Goal: Task Accomplishment & Management: Manage account settings

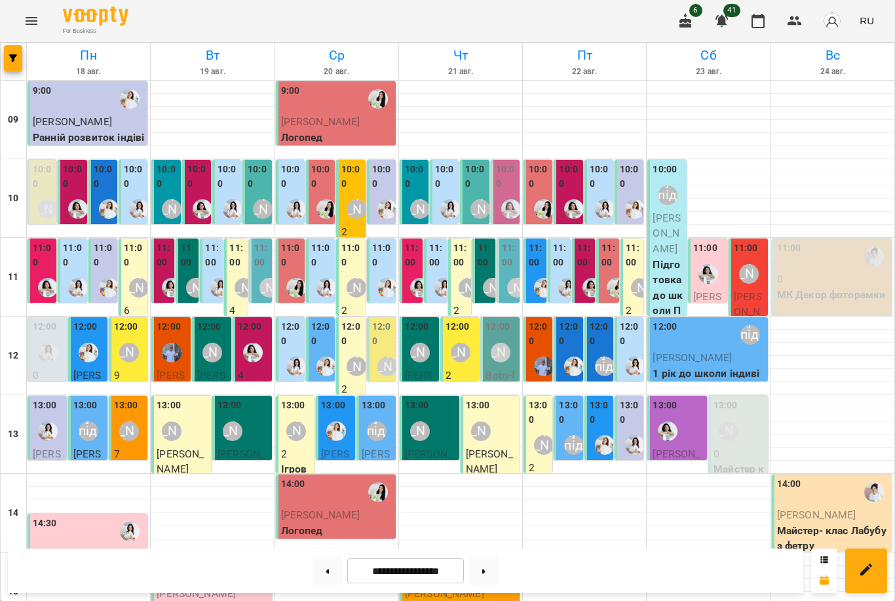
scroll to position [56, 0]
click at [48, 421] on img "Каріна" at bounding box center [48, 431] width 20 height 20
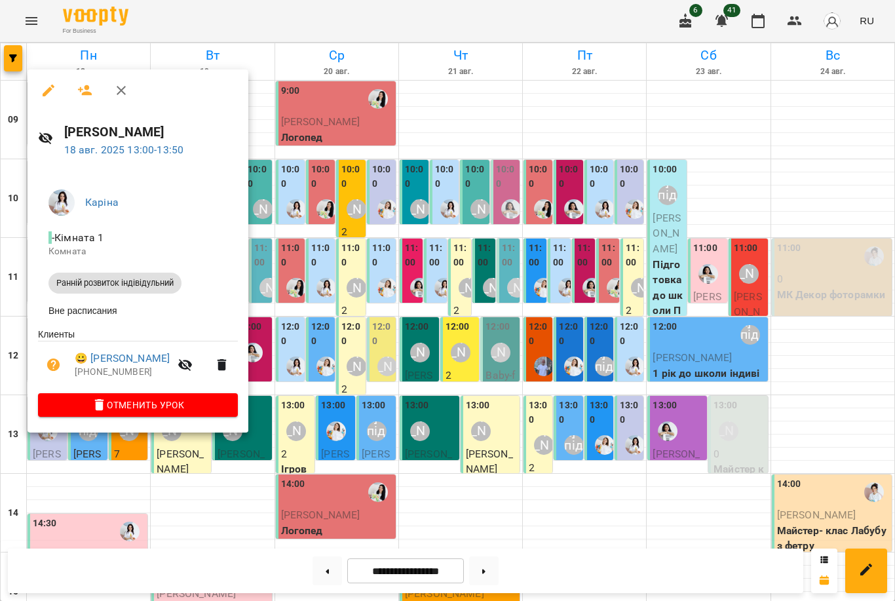
click at [302, 375] on div at bounding box center [447, 300] width 895 height 601
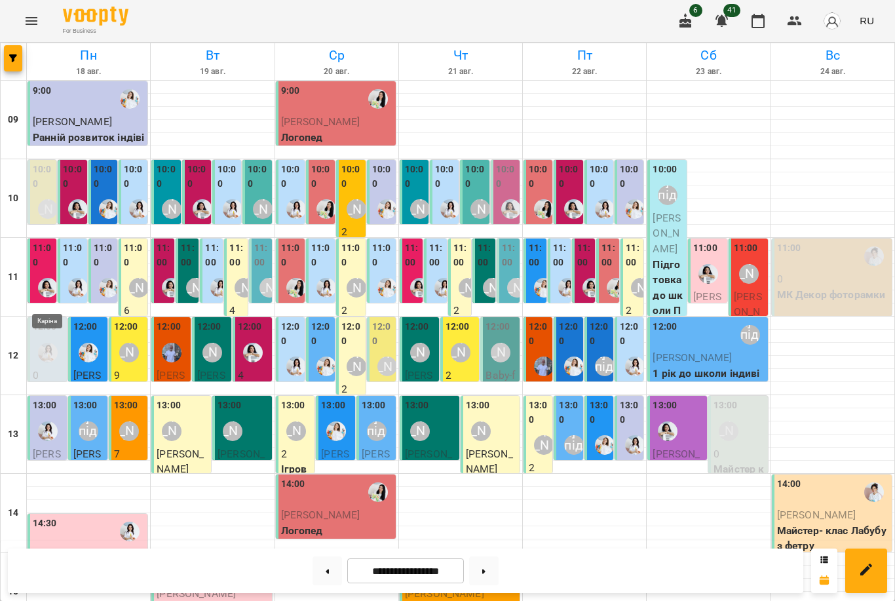
click at [48, 343] on img "Каріна" at bounding box center [48, 353] width 20 height 20
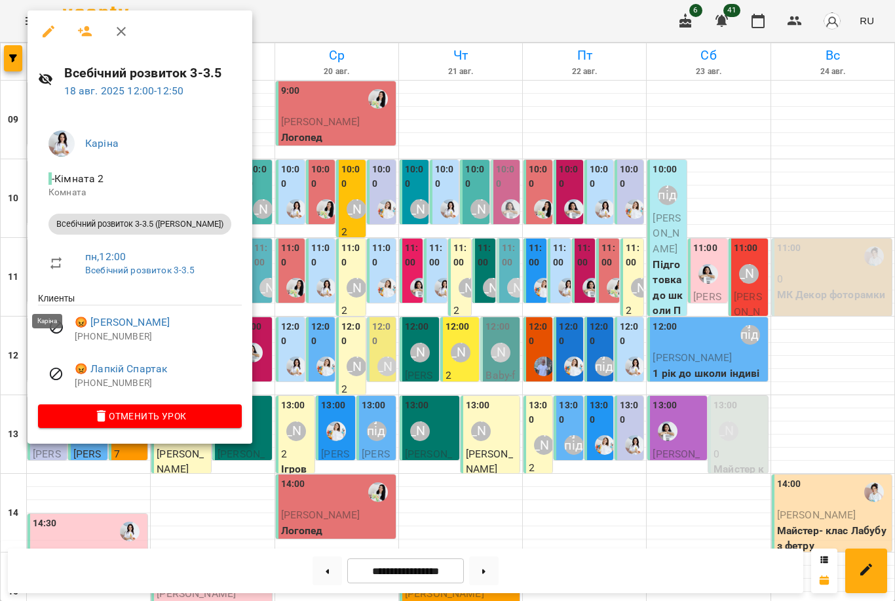
click at [437, 220] on div at bounding box center [447, 300] width 895 height 601
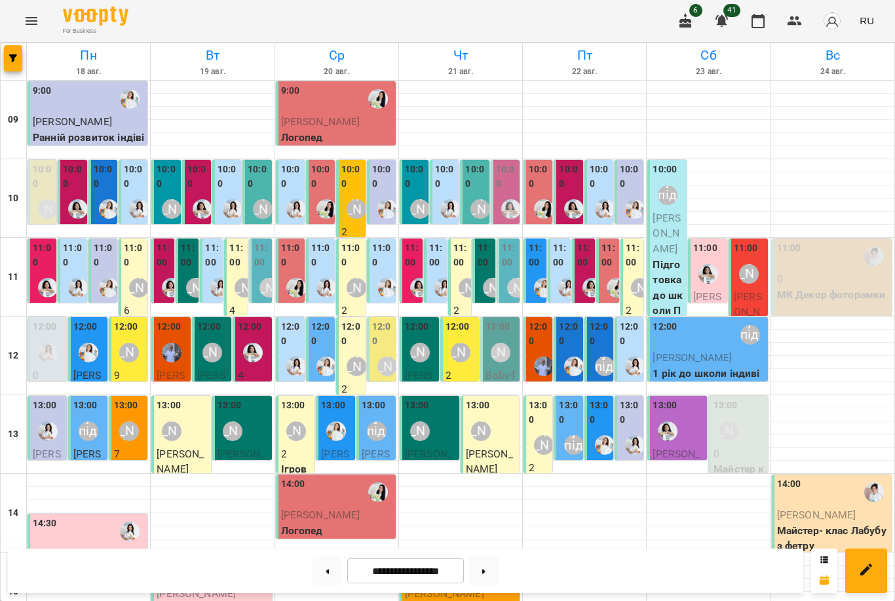
click at [52, 421] on img "Каріна" at bounding box center [48, 431] width 20 height 20
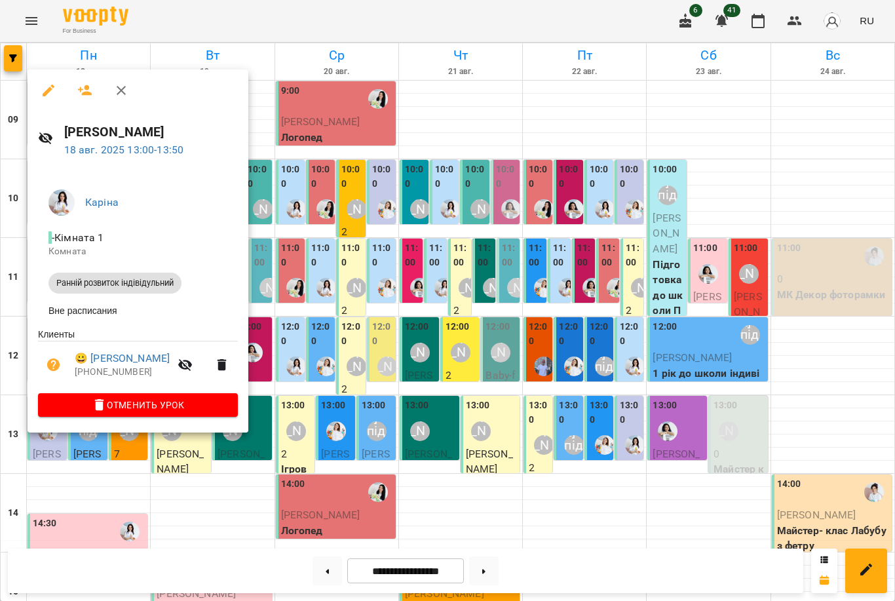
click at [380, 293] on div at bounding box center [447, 300] width 895 height 601
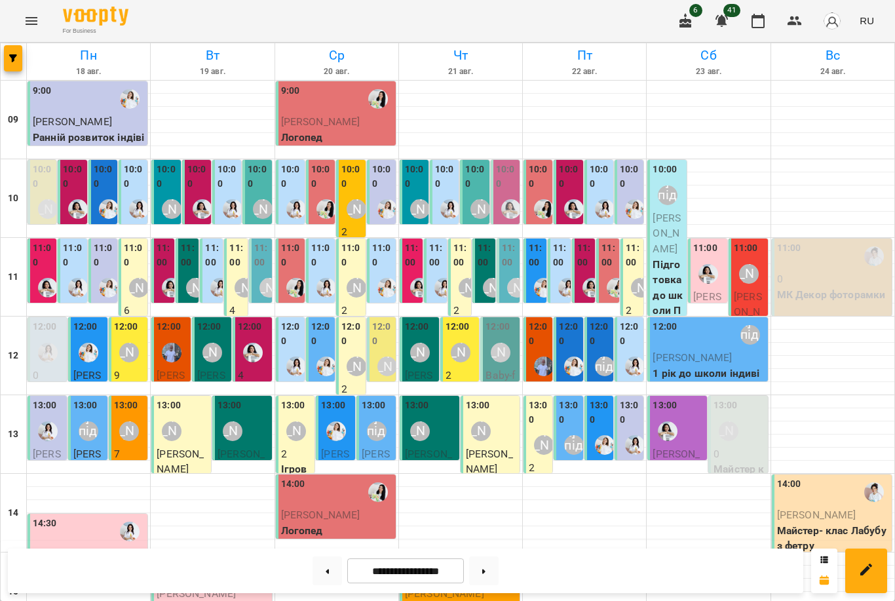
scroll to position [158, 0]
click at [52, 421] on img "Каріна" at bounding box center [48, 431] width 20 height 20
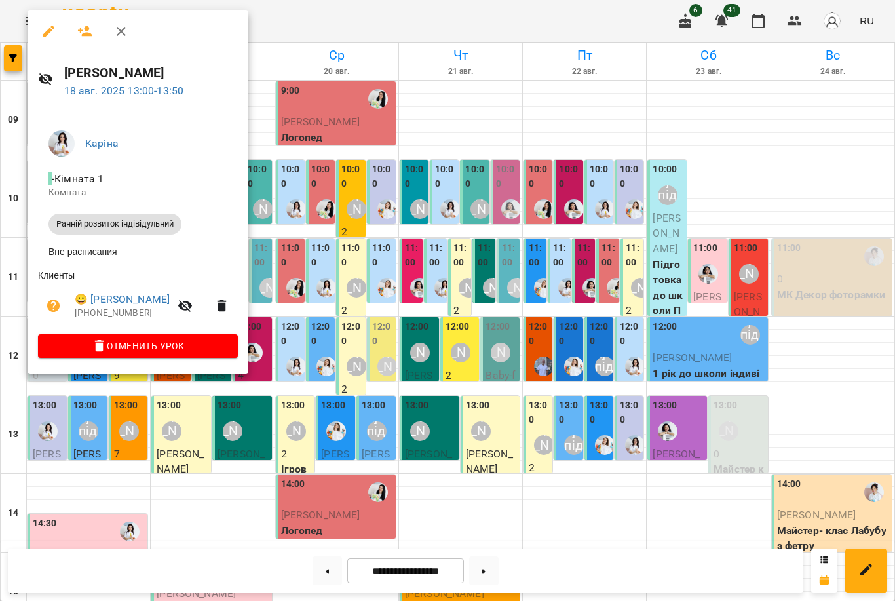
click at [315, 265] on div at bounding box center [447, 300] width 895 height 601
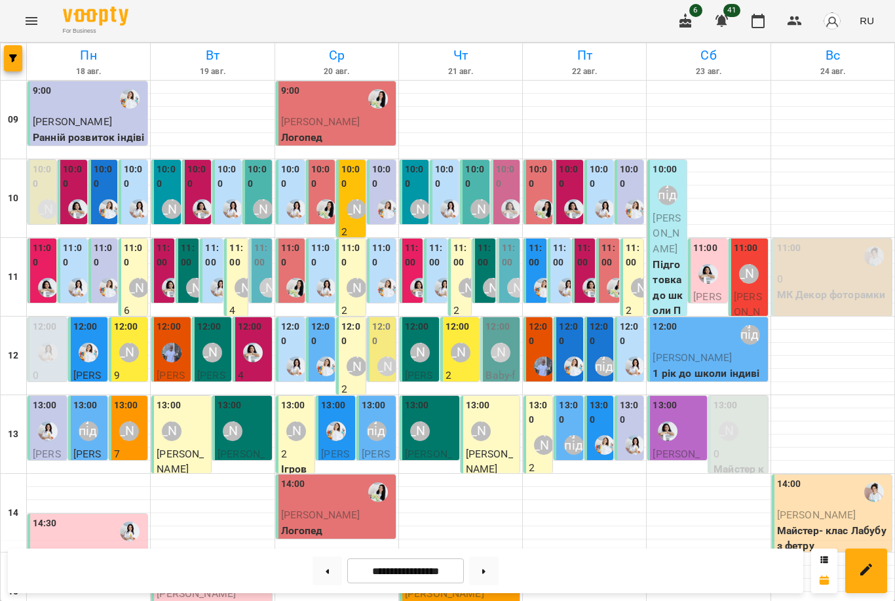
scroll to position [193, 0]
click at [94, 548] on span "[PERSON_NAME]" at bounding box center [72, 554] width 79 height 12
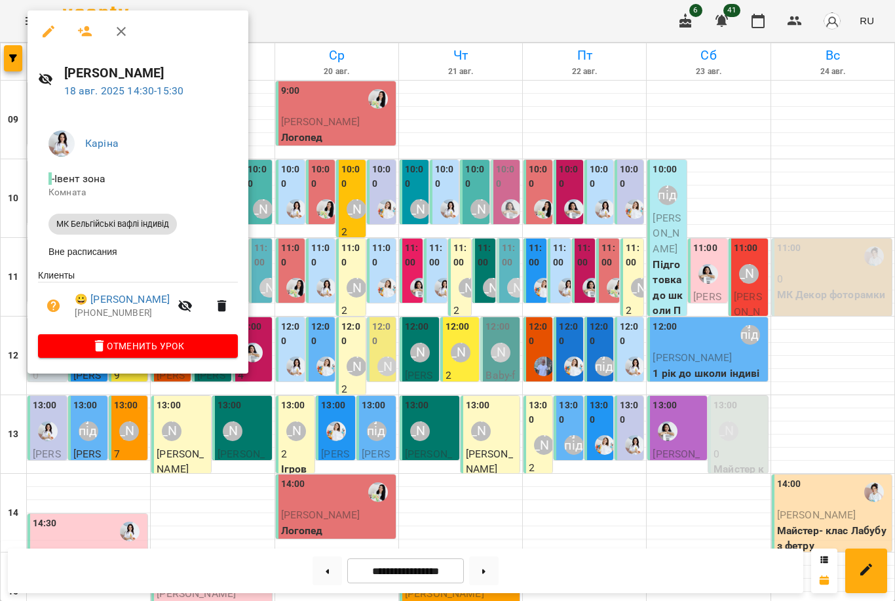
click at [196, 409] on div at bounding box center [447, 300] width 895 height 601
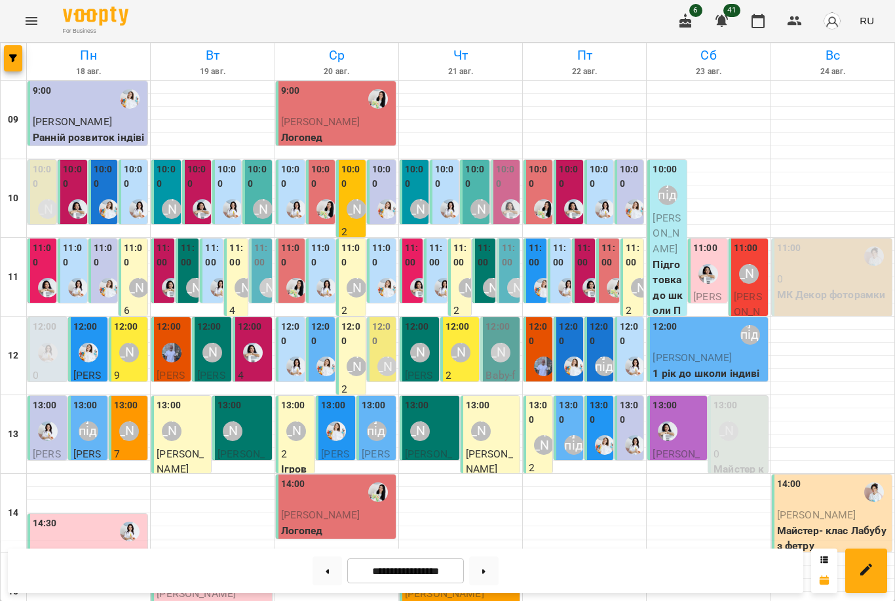
scroll to position [69, 0]
click at [163, 241] on label "11:00" at bounding box center [164, 255] width 15 height 28
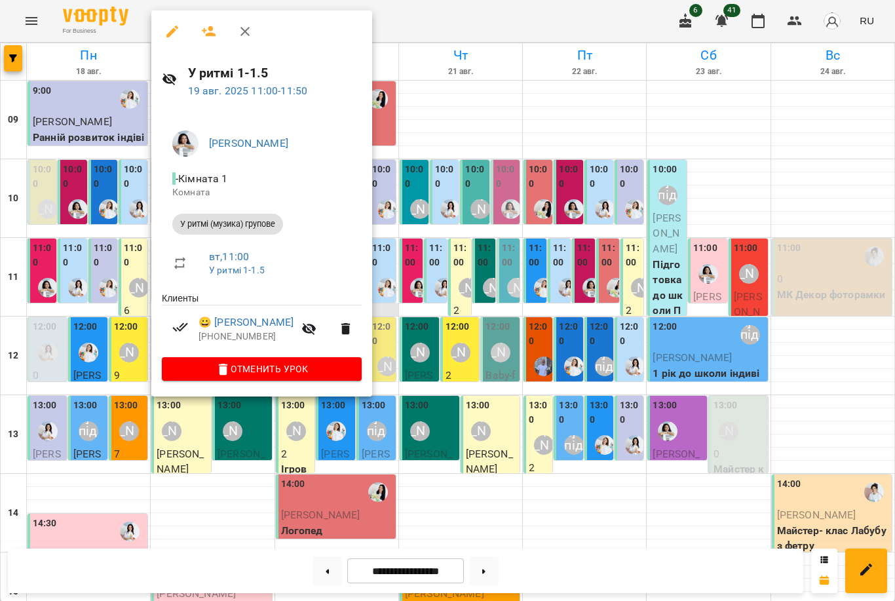
click at [388, 240] on div at bounding box center [447, 300] width 895 height 601
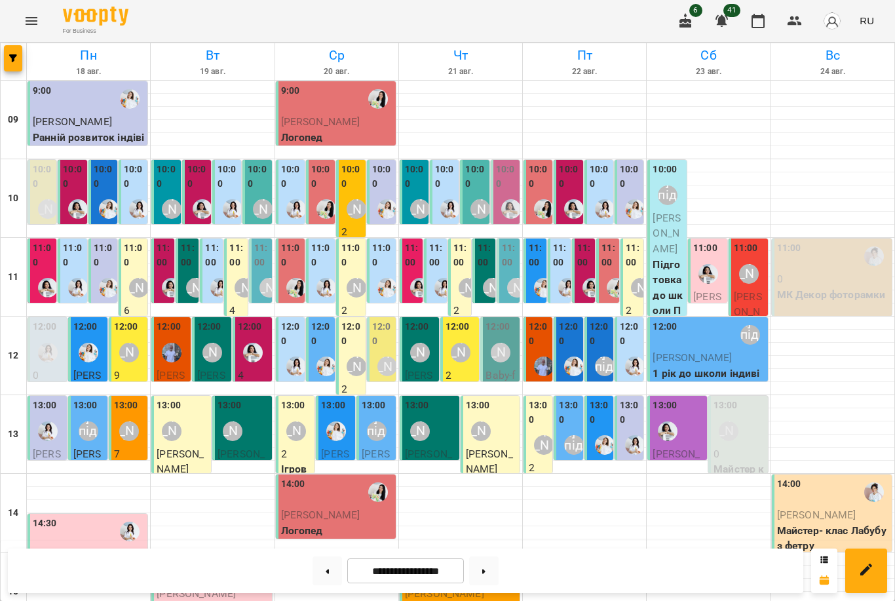
click at [195, 162] on label "10:00" at bounding box center [197, 176] width 21 height 28
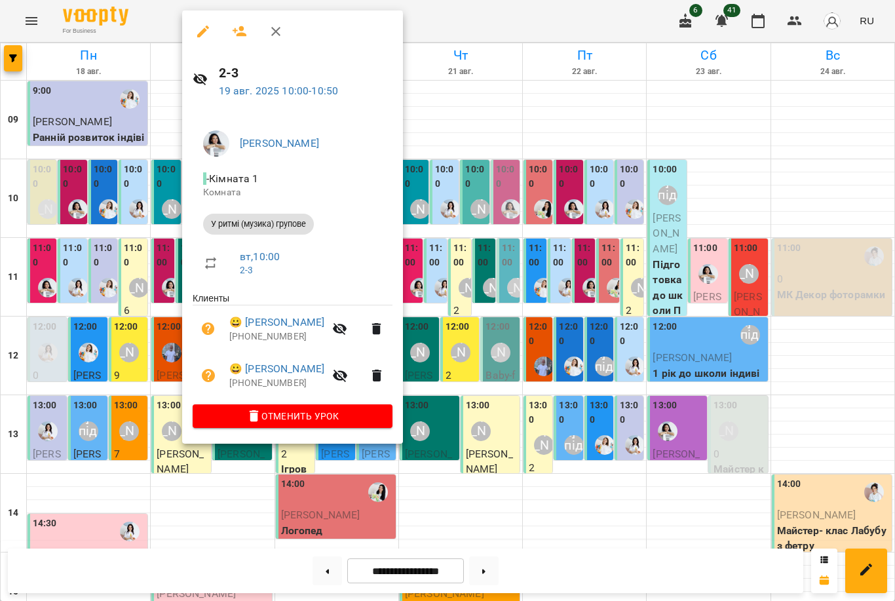
click at [470, 257] on div at bounding box center [447, 300] width 895 height 601
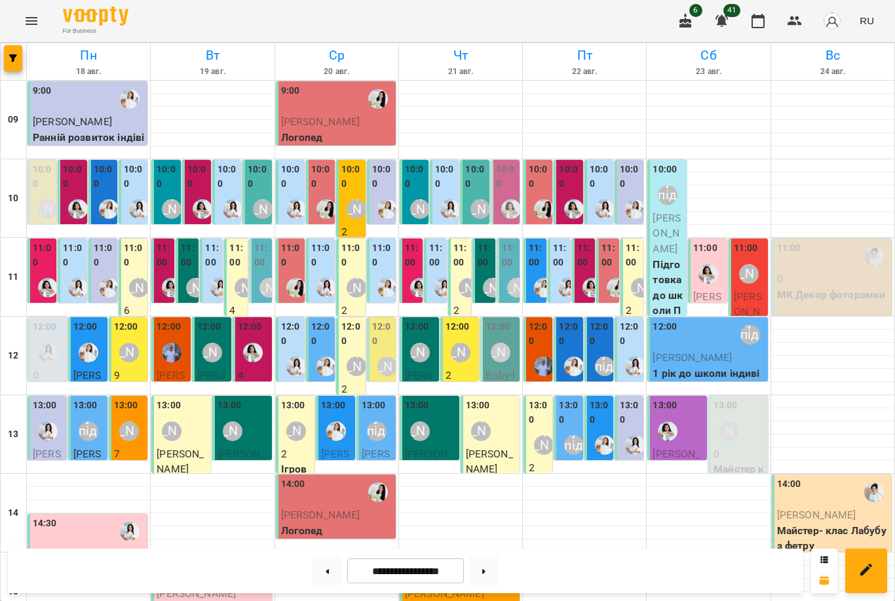
click at [263, 337] on div at bounding box center [253, 352] width 30 height 30
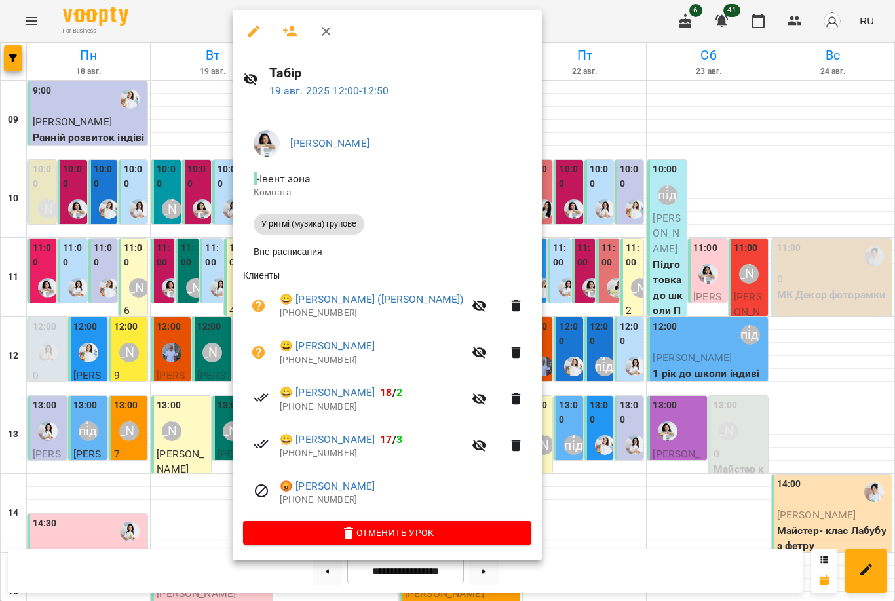
click at [608, 263] on div at bounding box center [447, 300] width 895 height 601
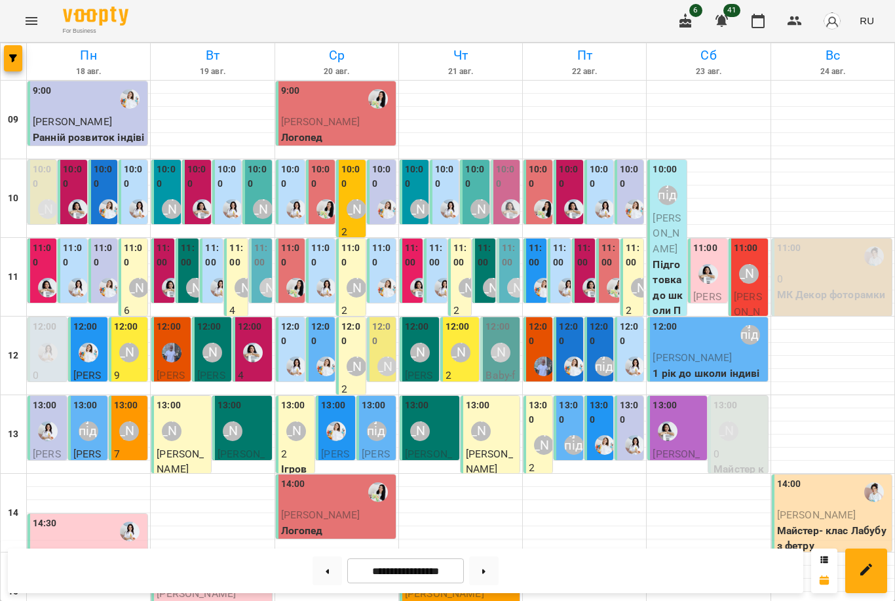
scroll to position [345, 0]
click at [325, 571] on button at bounding box center [326, 570] width 29 height 29
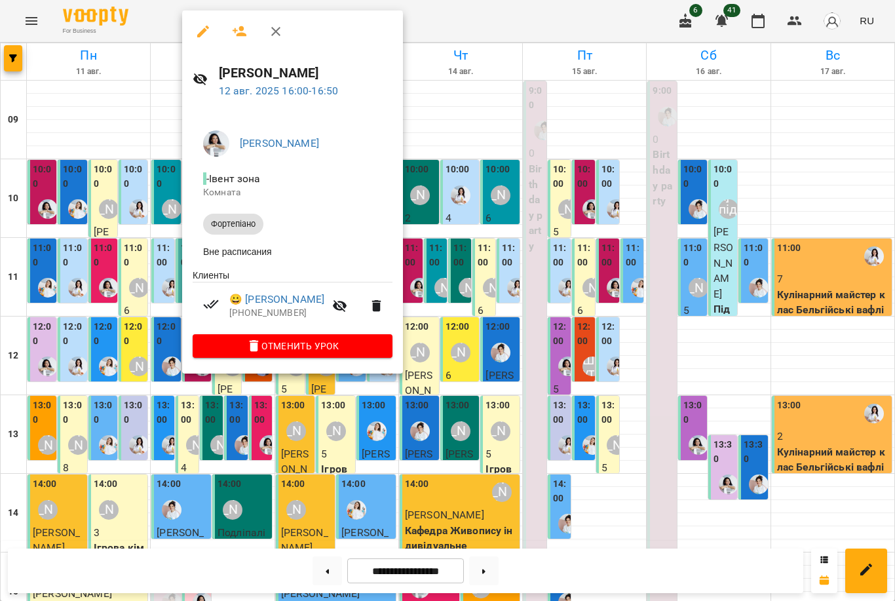
click at [121, 321] on div at bounding box center [447, 300] width 895 height 601
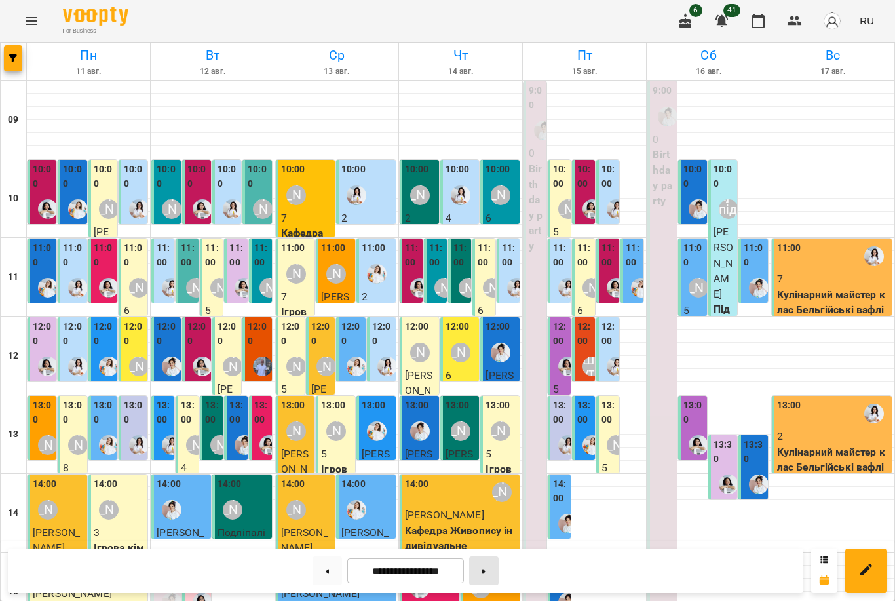
click at [481, 571] on button at bounding box center [483, 570] width 29 height 29
type input "**********"
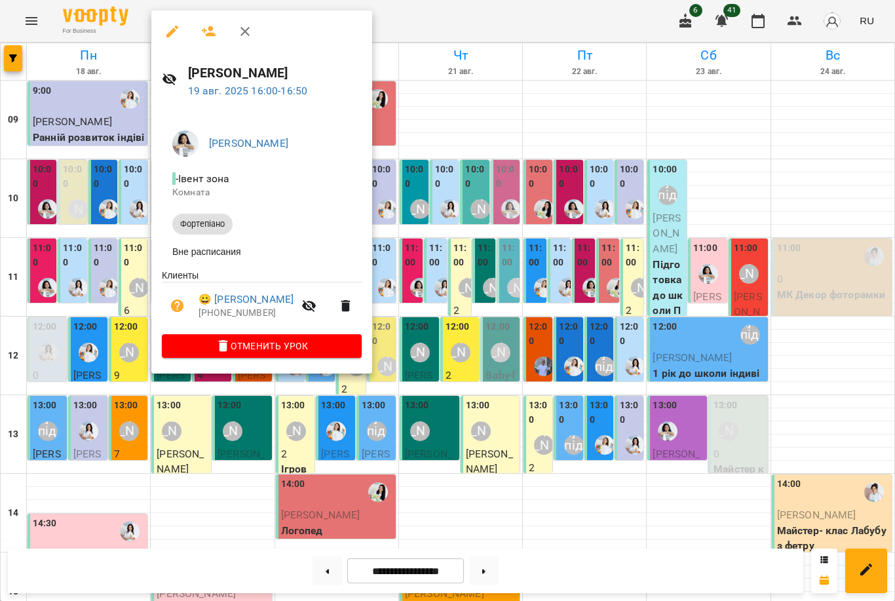
click at [356, 404] on div at bounding box center [447, 300] width 895 height 601
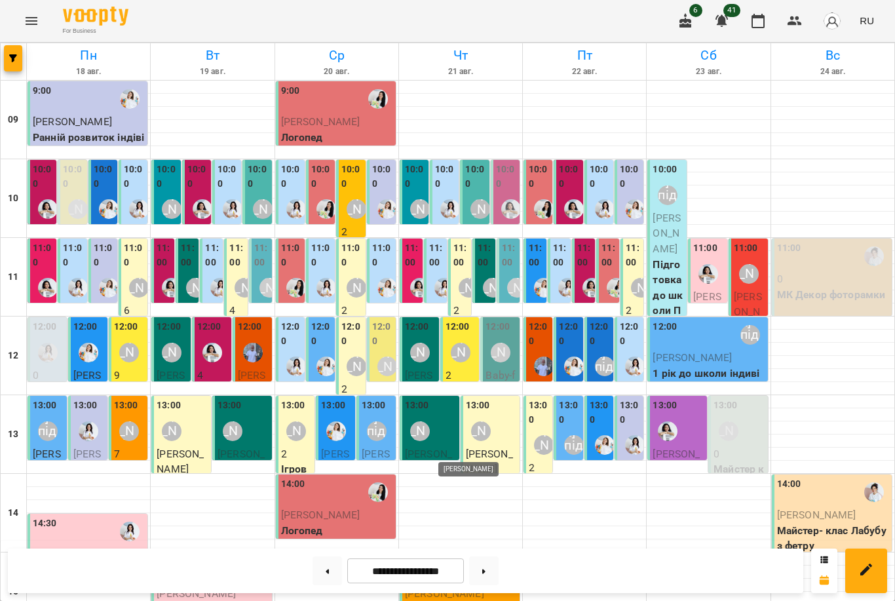
scroll to position [322, 0]
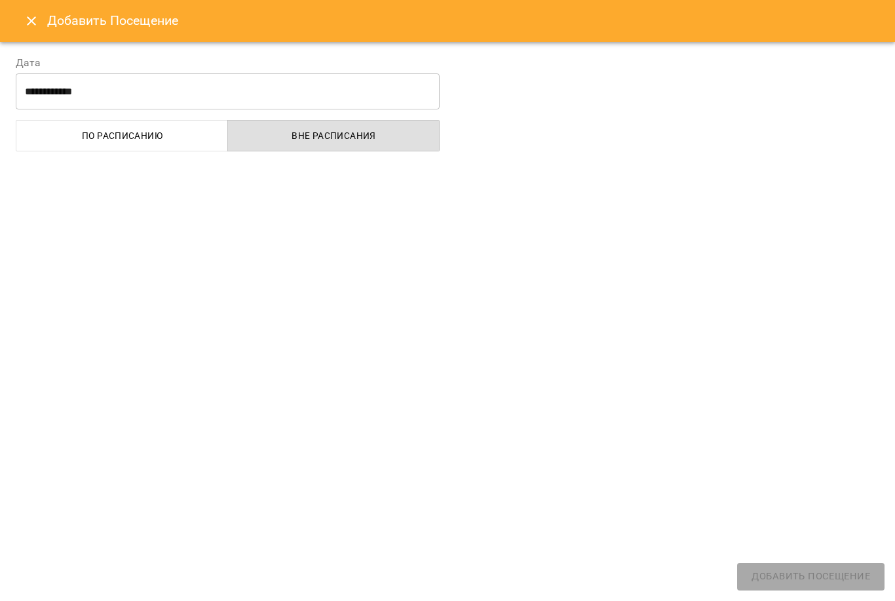
select select
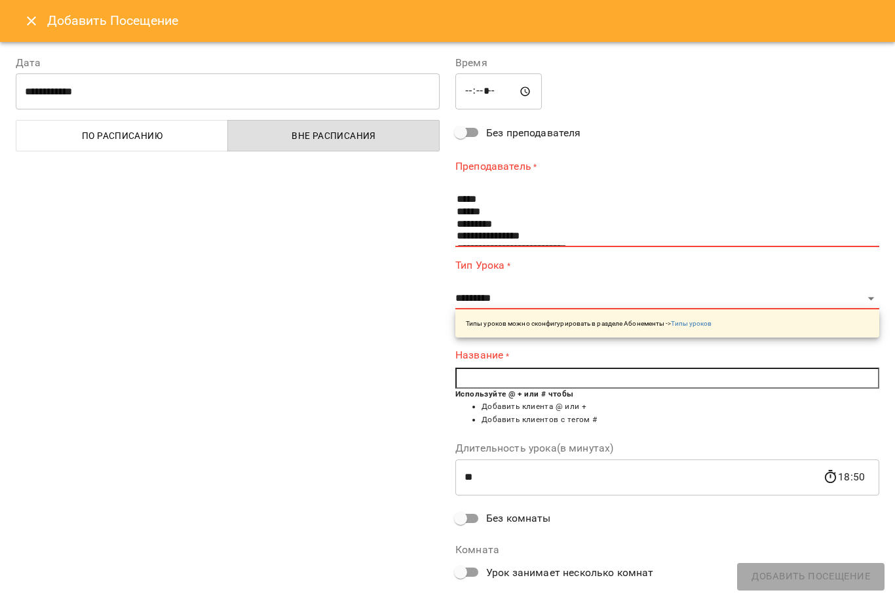
click at [476, 79] on input "*****" at bounding box center [498, 91] width 86 height 37
type input "*****"
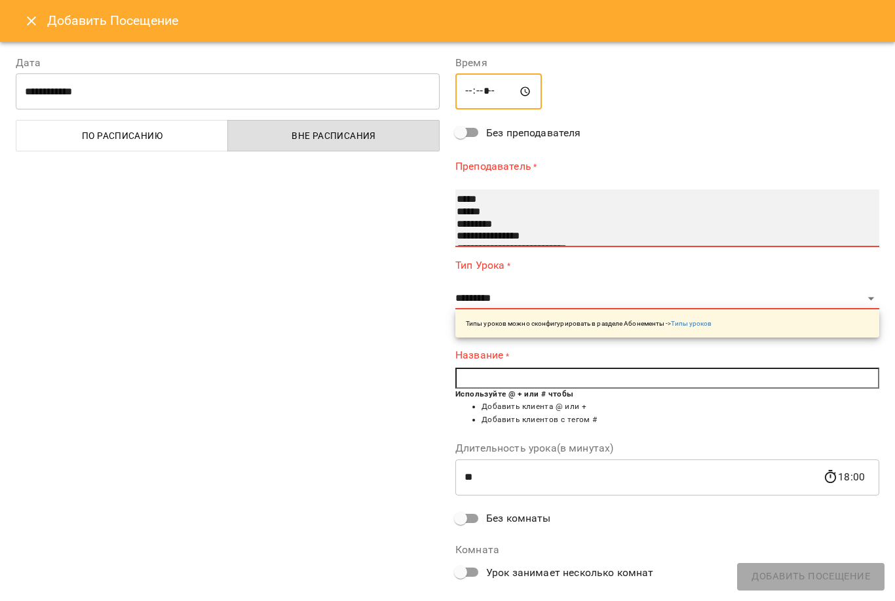
click at [711, 189] on select "**********" at bounding box center [667, 218] width 424 height 58
select select "**********"
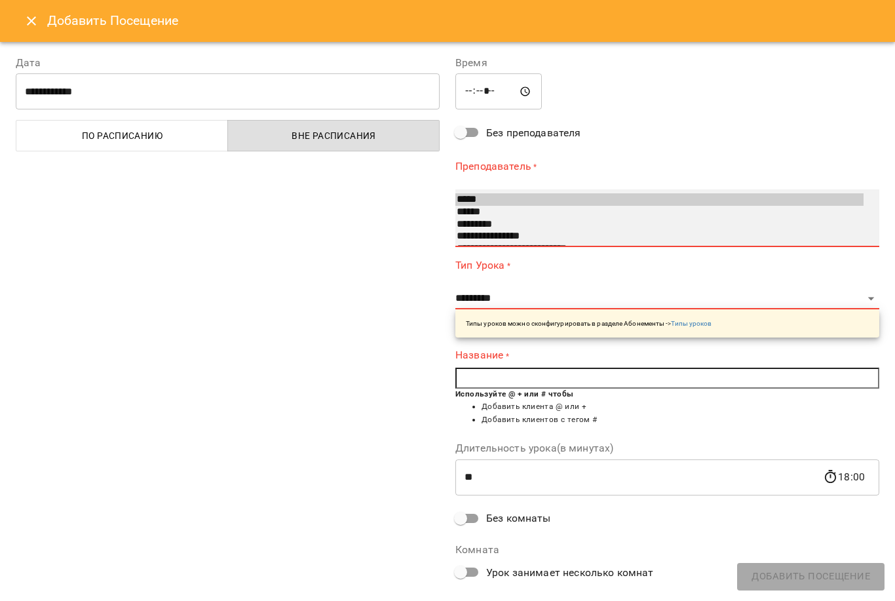
select select "*****"
type input "**"
type input "**********"
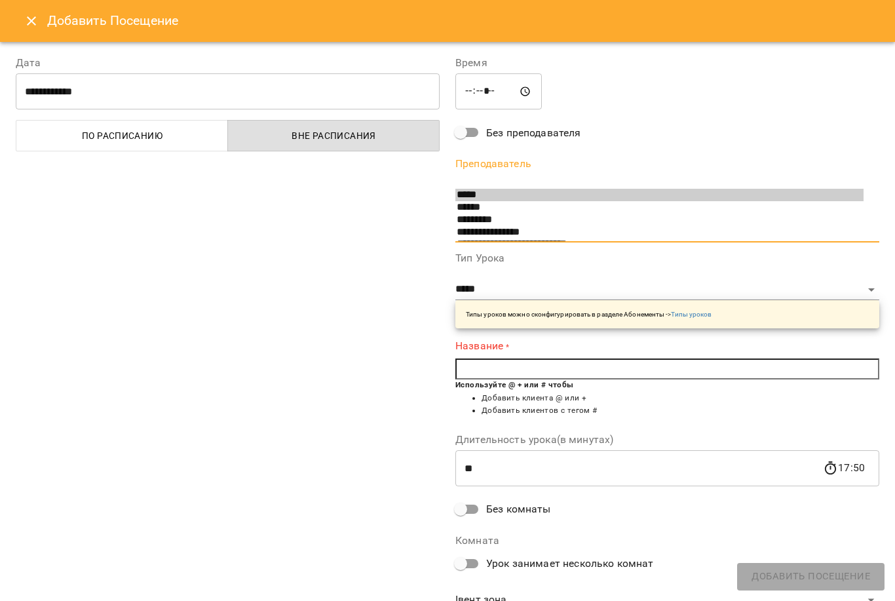
drag, startPoint x: 711, startPoint y: 172, endPoint x: 529, endPoint y: 231, distance: 191.0
click at [0, 0] on html "For Business 6 41 RU Пн 18 авг. Вт 19 авг. Ср 20 авг. Чт 21 авг. Пт 22 авг. Сб …" at bounding box center [447, 502] width 895 height 1004
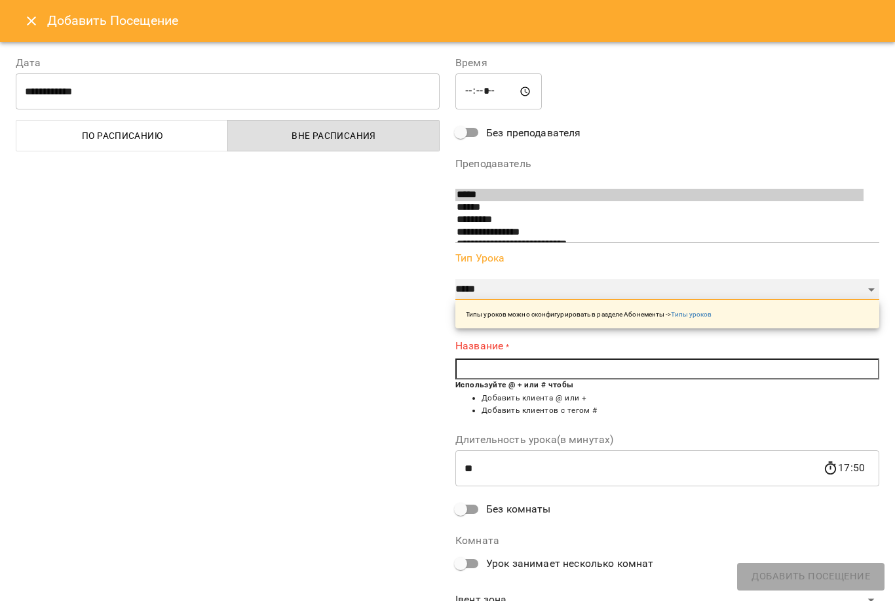
select select "**********"
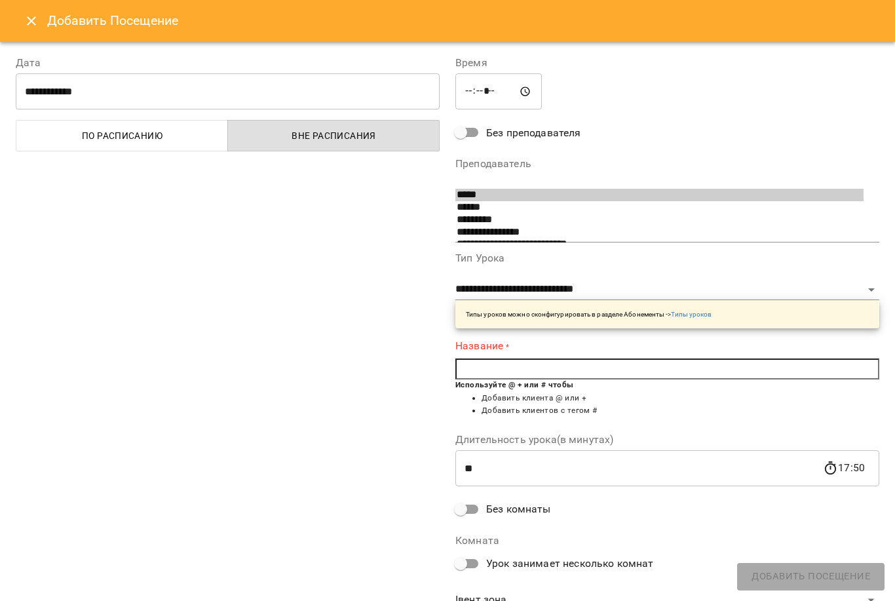
click at [546, 358] on input "text" at bounding box center [667, 368] width 424 height 21
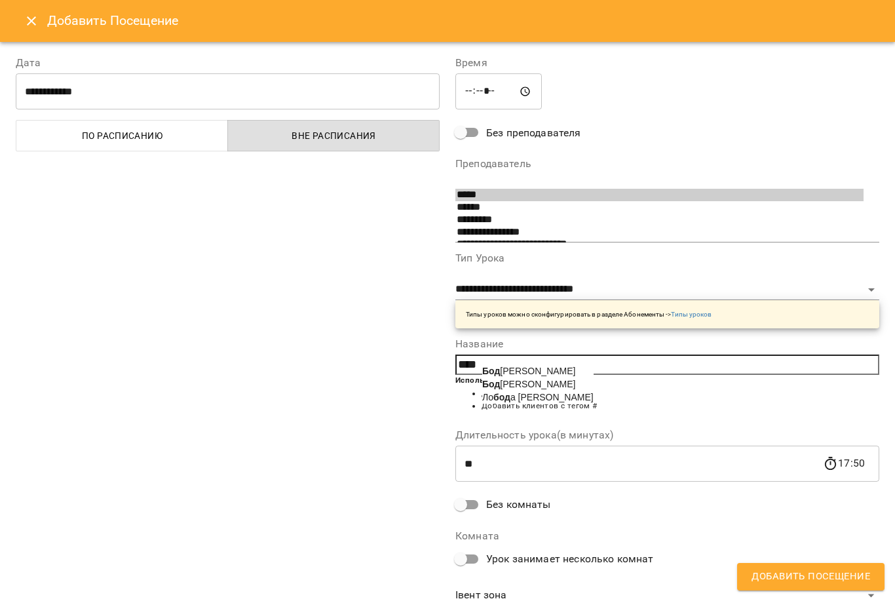
click at [548, 365] on span "Бод нарчук Аліса" at bounding box center [528, 370] width 93 height 10
type input "**********"
click at [775, 579] on span "Добавить Посещение" at bounding box center [810, 576] width 119 height 17
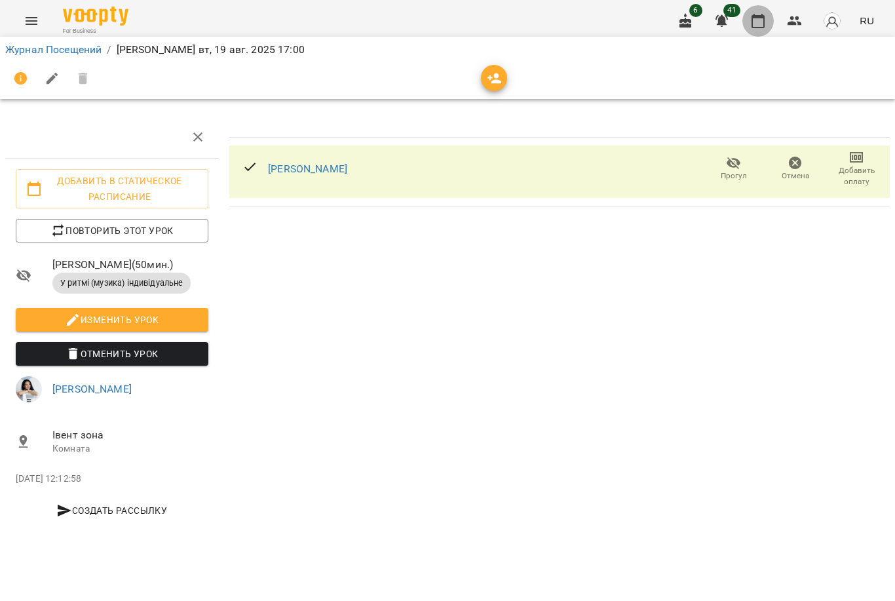
click at [763, 16] on icon "button" at bounding box center [758, 21] width 16 height 16
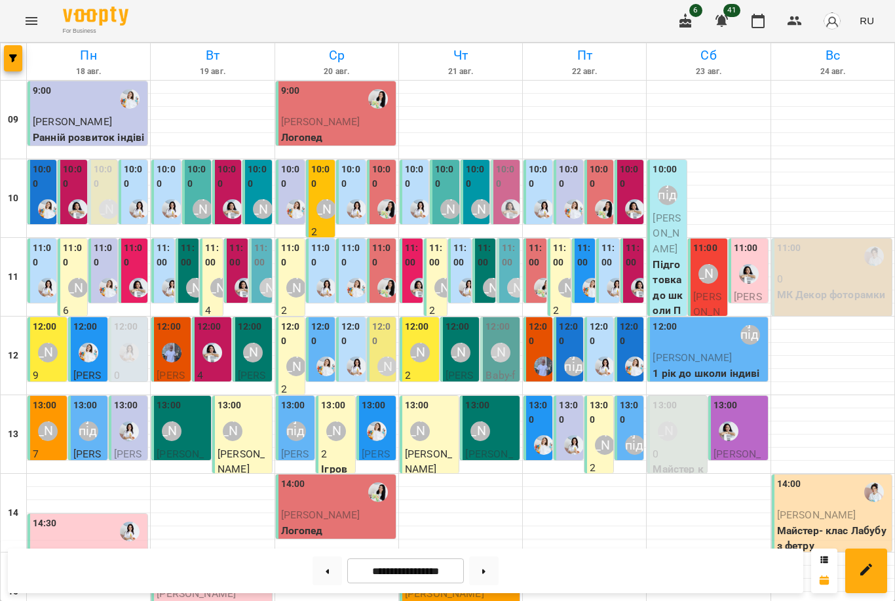
scroll to position [48, 0]
click at [45, 343] on div "[PERSON_NAME]" at bounding box center [48, 353] width 20 height 20
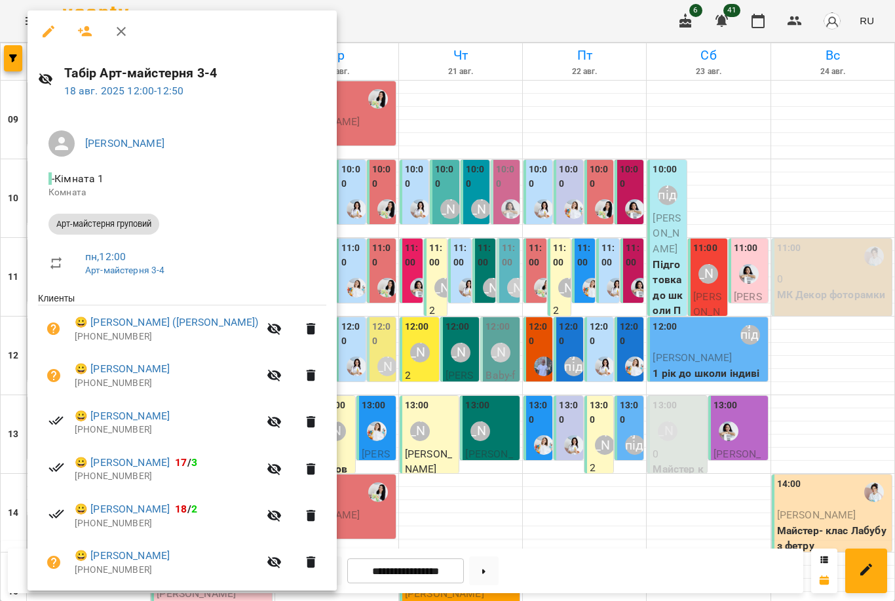
click at [374, 365] on div at bounding box center [447, 300] width 895 height 601
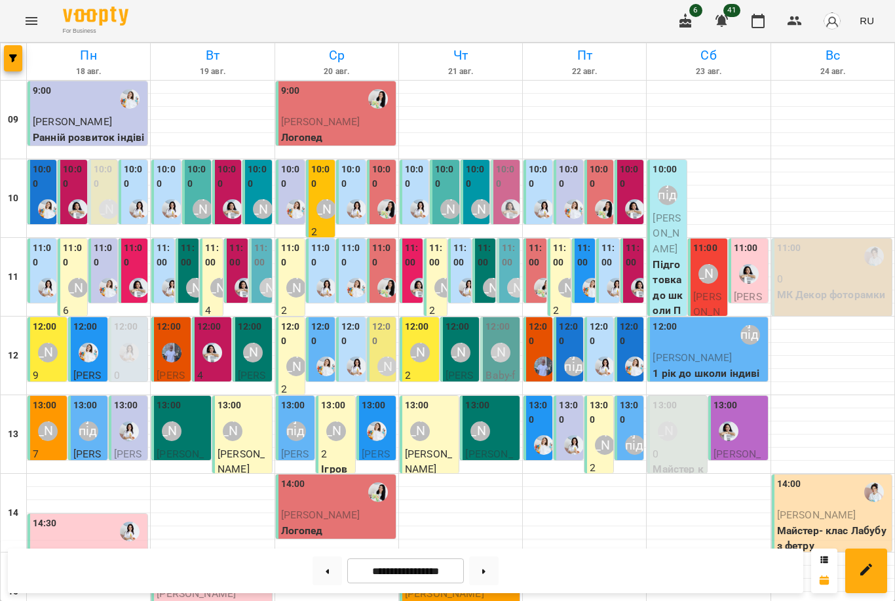
scroll to position [94, 0]
click at [170, 343] on img "Marco" at bounding box center [172, 353] width 20 height 20
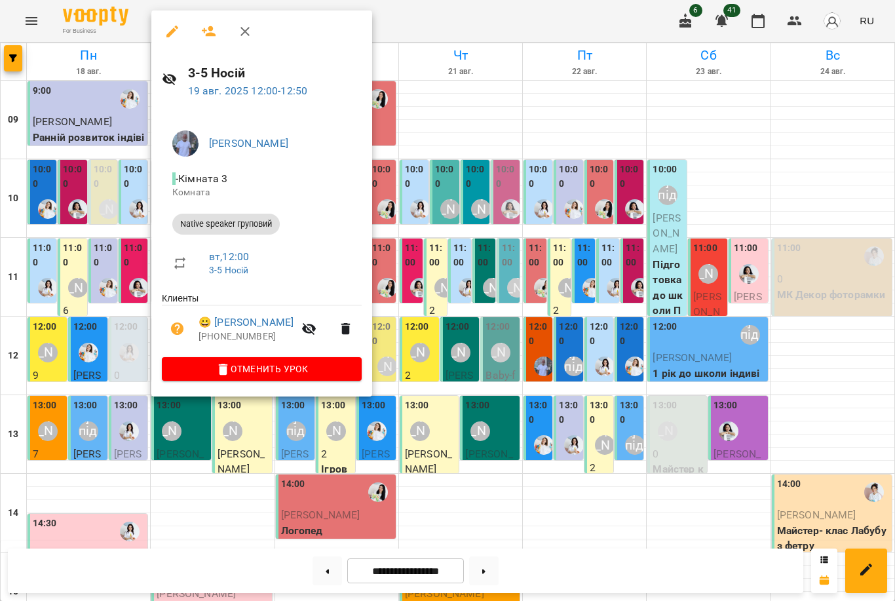
click at [125, 189] on div at bounding box center [447, 300] width 895 height 601
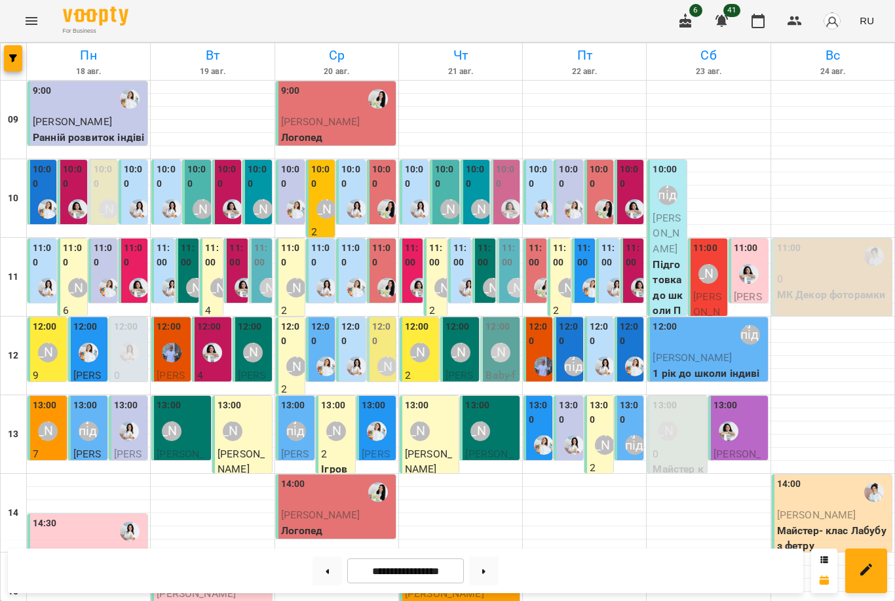
scroll to position [318, 0]
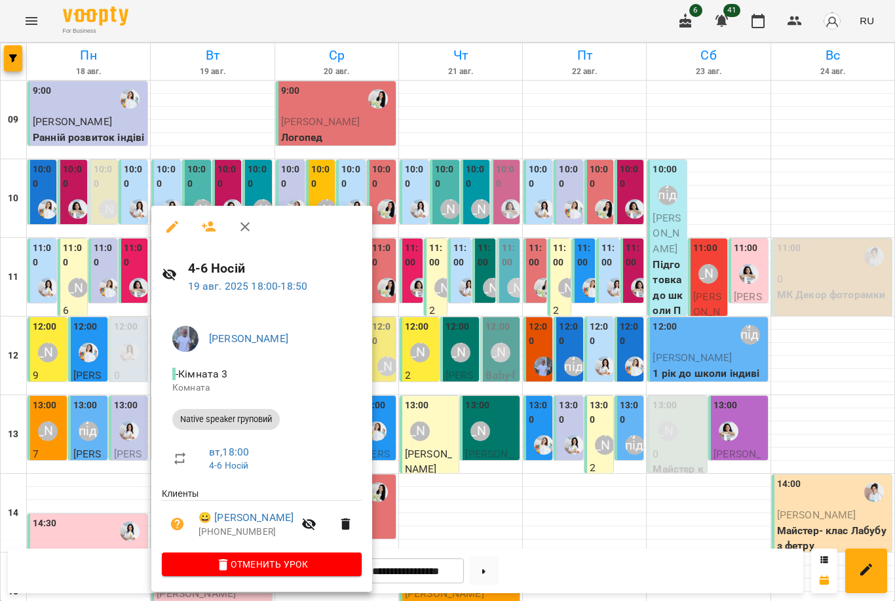
click at [100, 507] on div at bounding box center [447, 300] width 895 height 601
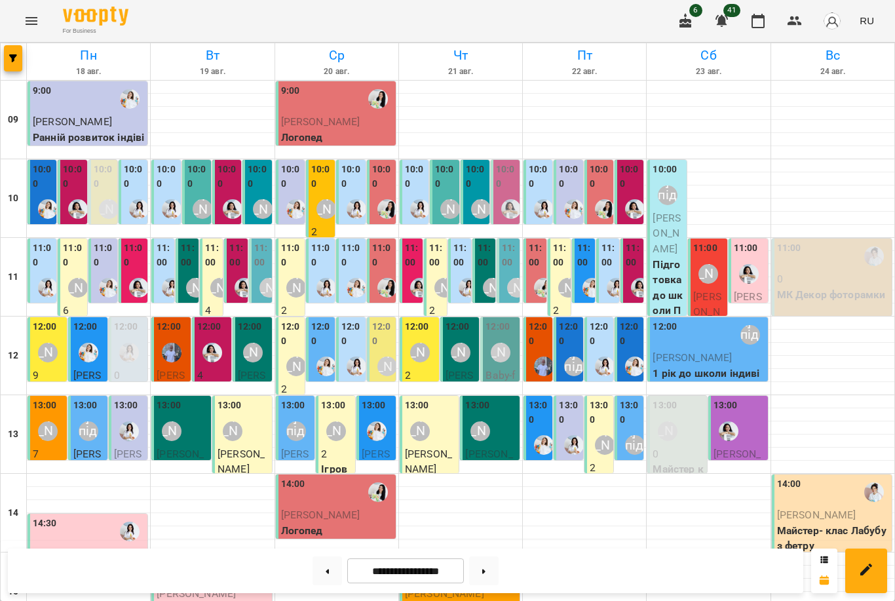
scroll to position [88, 0]
click at [538, 320] on div "12:00" at bounding box center [539, 335] width 21 height 31
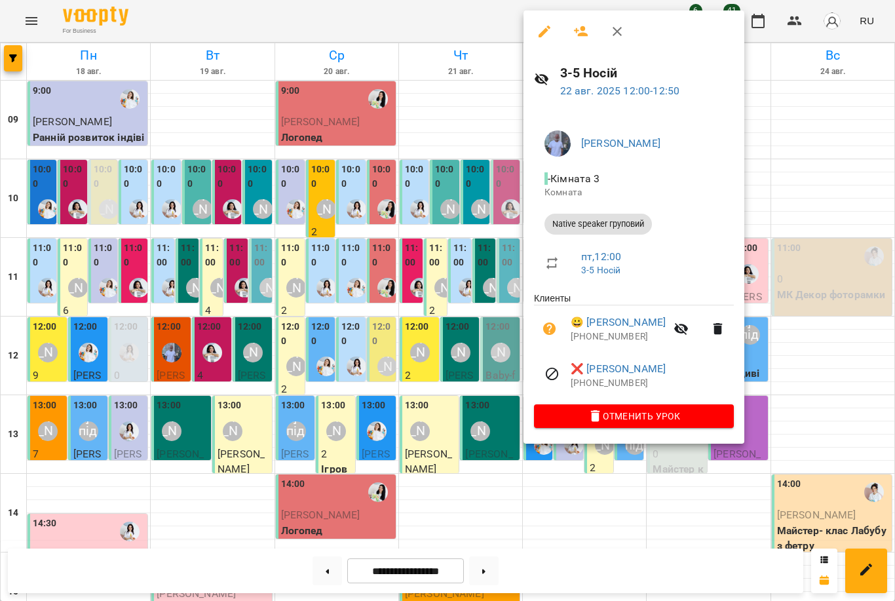
click at [500, 329] on div at bounding box center [447, 300] width 895 height 601
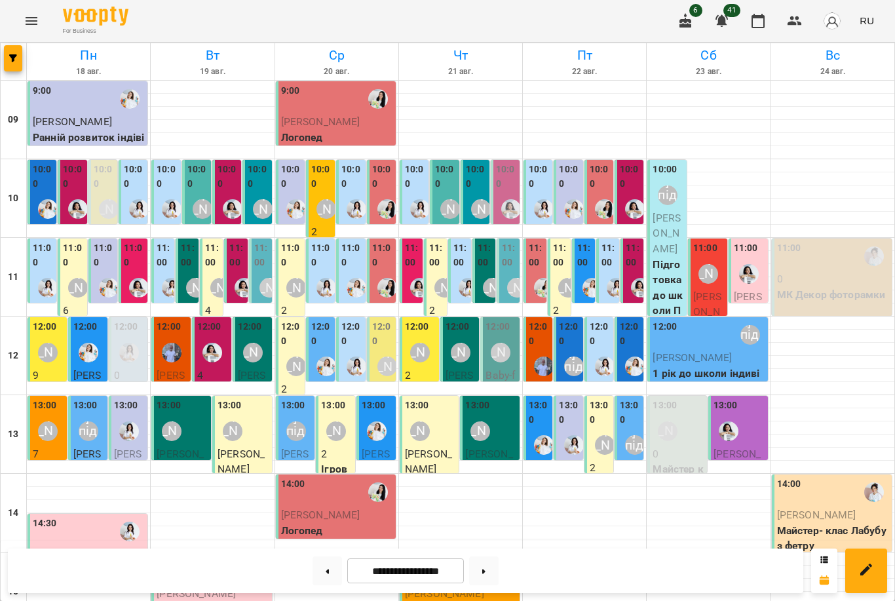
scroll to position [8, 0]
click at [586, 278] on img "Юлія Масющенко" at bounding box center [592, 288] width 20 height 20
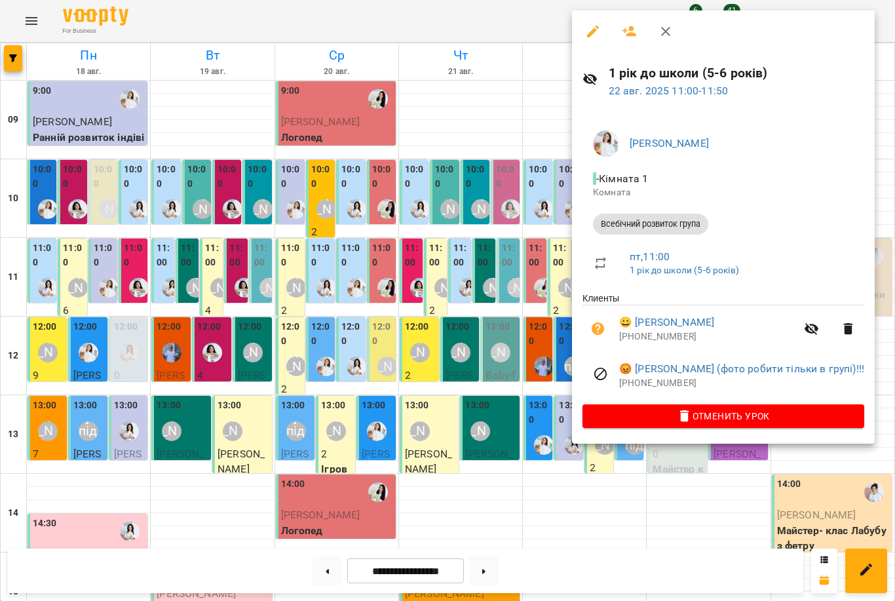
click at [390, 286] on div at bounding box center [447, 300] width 895 height 601
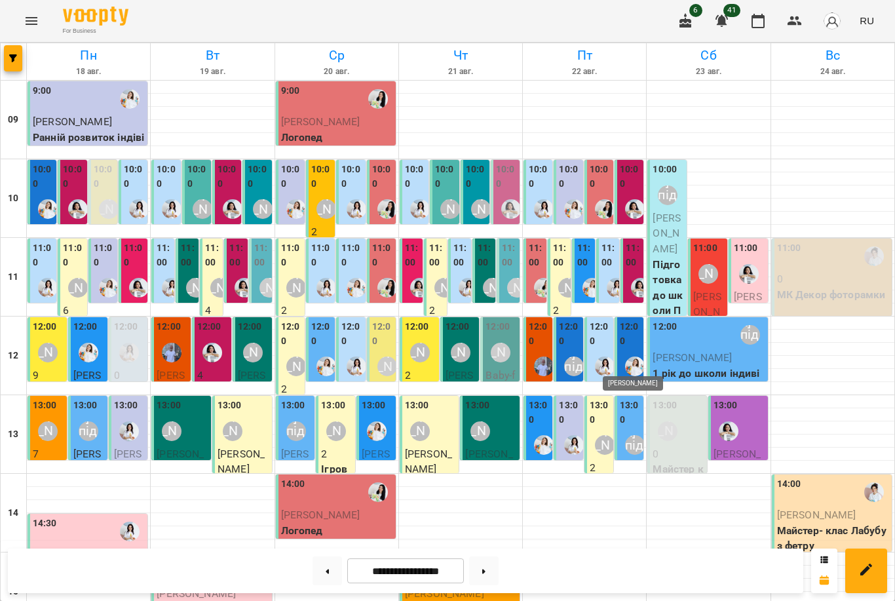
click at [631, 356] on img "Юлія Масющенко" at bounding box center [635, 366] width 20 height 20
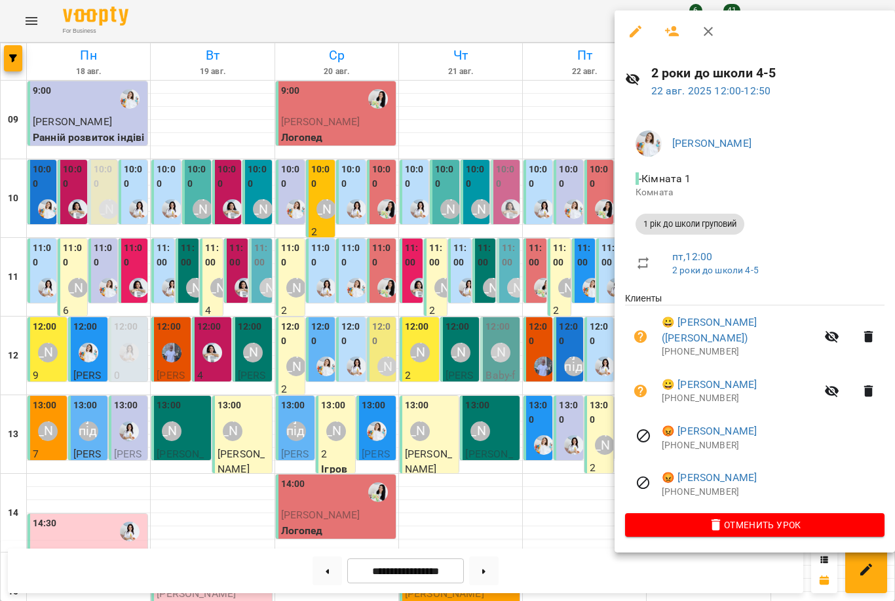
click at [551, 352] on div at bounding box center [447, 300] width 895 height 601
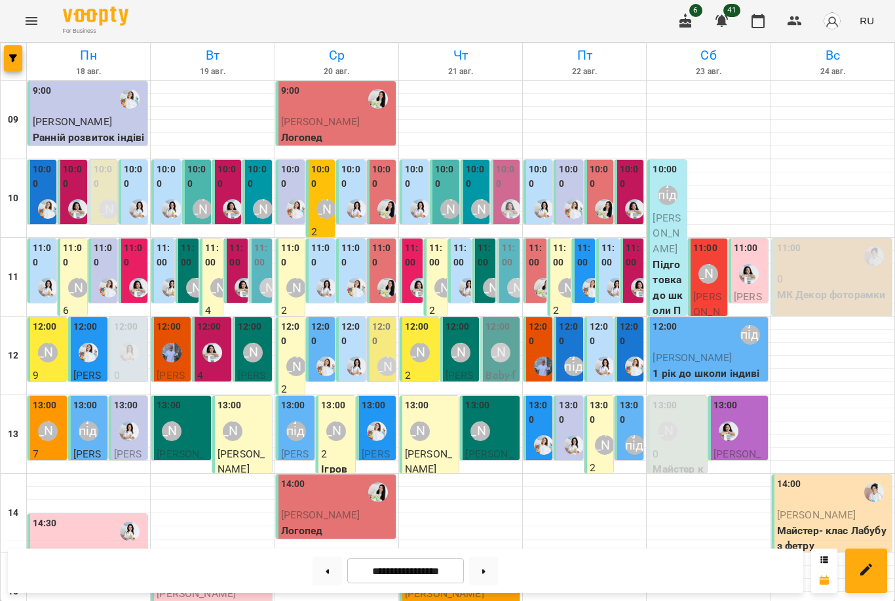
click at [105, 272] on div at bounding box center [109, 287] width 30 height 30
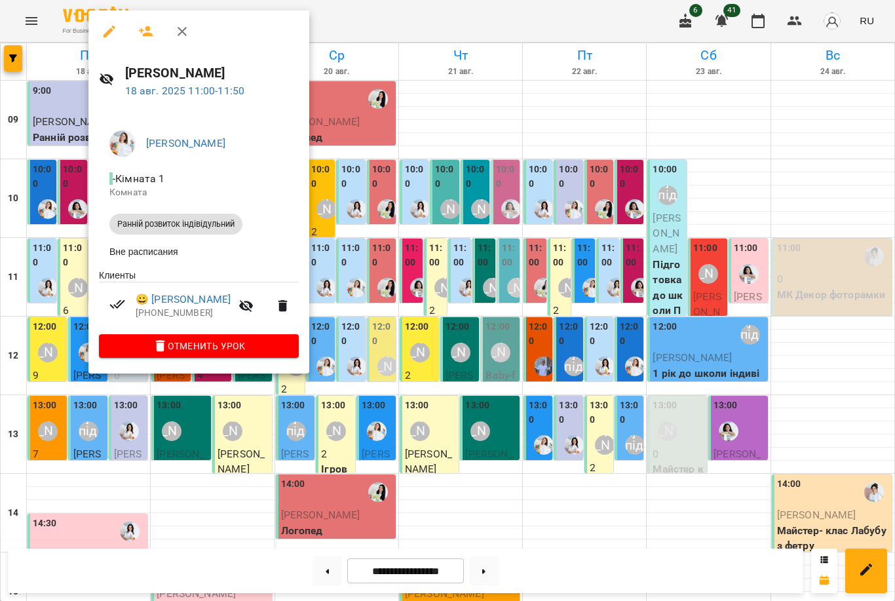
click at [388, 270] on div at bounding box center [447, 300] width 895 height 601
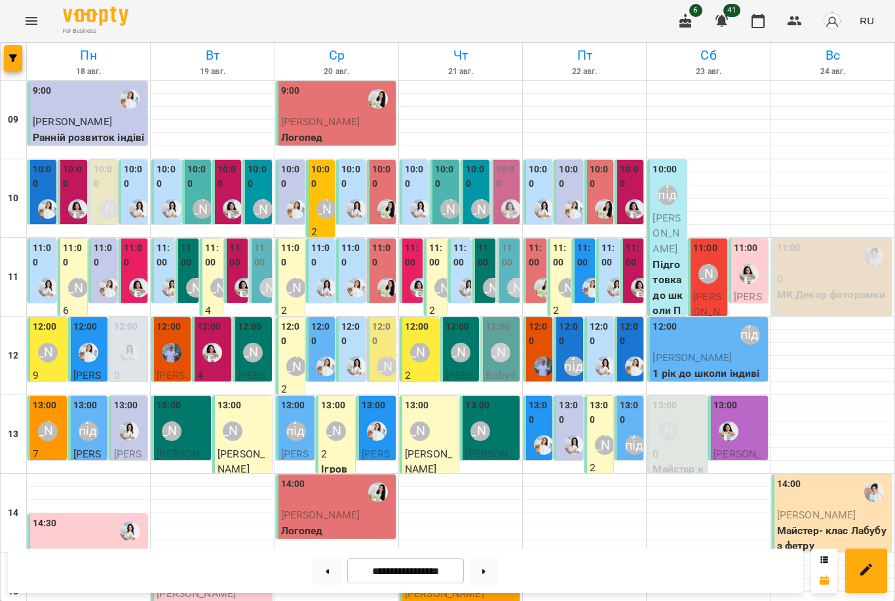
click at [317, 396] on div "13:00 Наталя Гредасова 2 Ігрова кімната" at bounding box center [335, 453] width 39 height 115
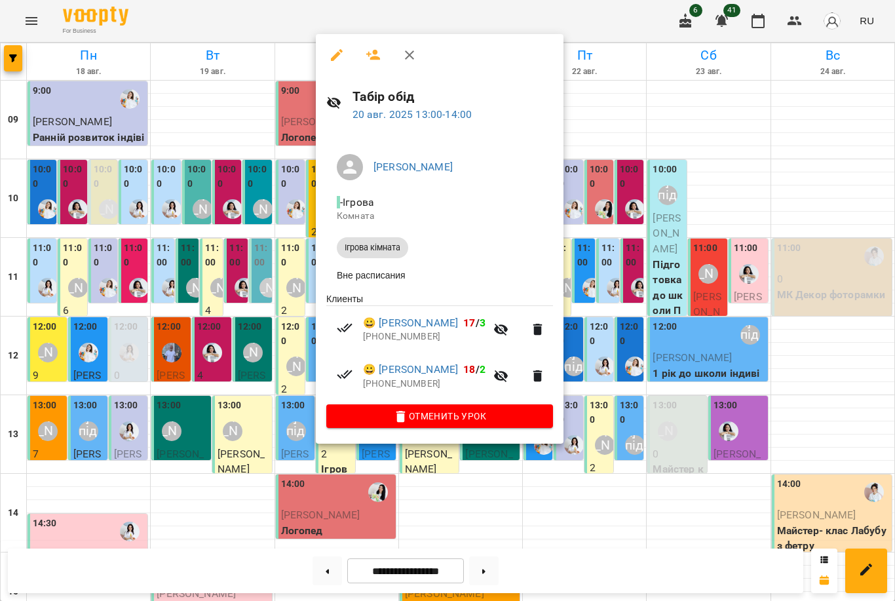
click at [293, 341] on div at bounding box center [447, 300] width 895 height 601
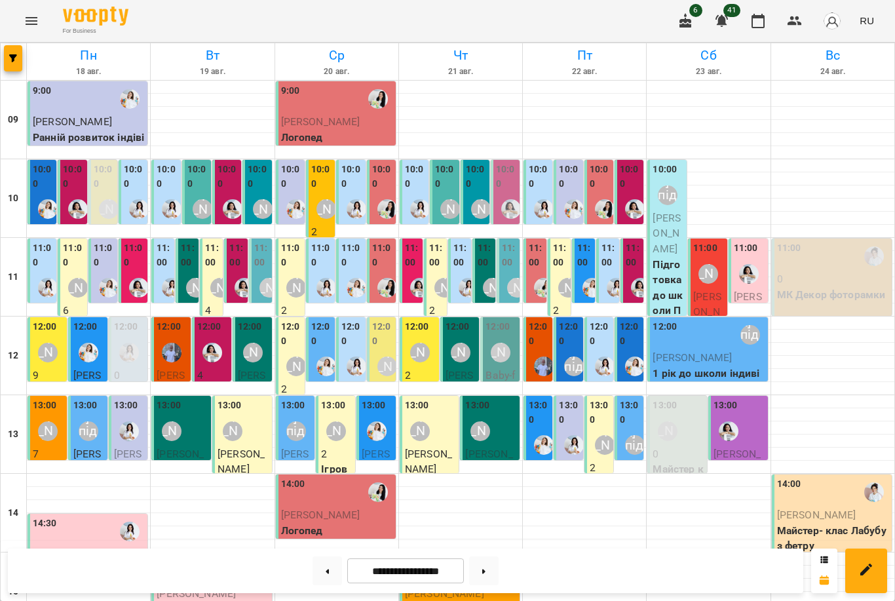
click at [320, 336] on label "12:00" at bounding box center [321, 334] width 21 height 28
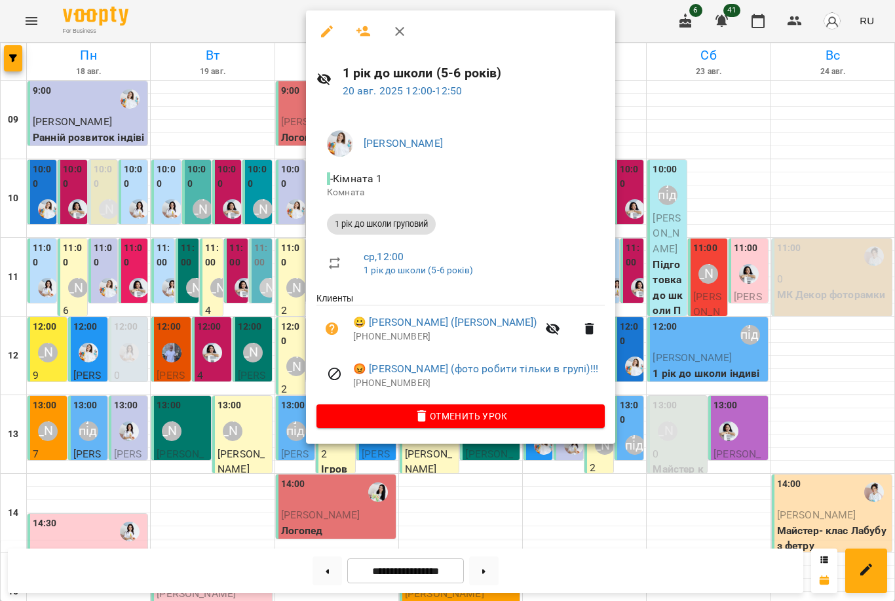
click at [278, 346] on div at bounding box center [447, 300] width 895 height 601
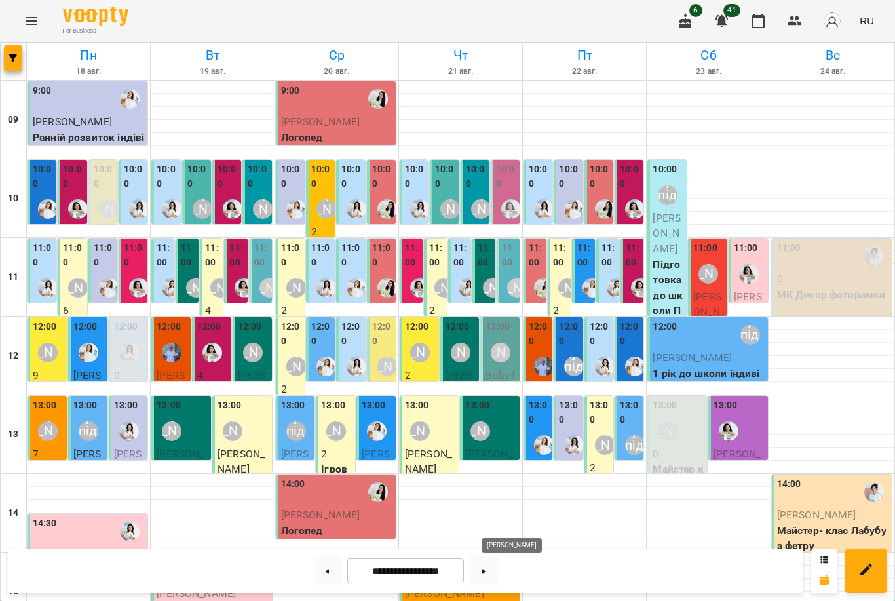
scroll to position [0, 0]
click at [39, 434] on div "[PERSON_NAME]" at bounding box center [48, 431] width 20 height 20
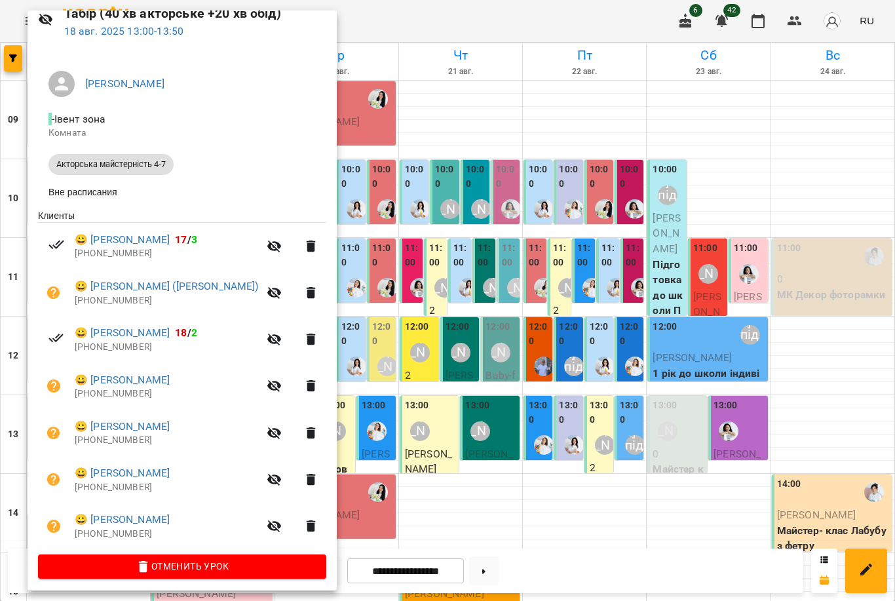
scroll to position [59, 0]
click at [409, 335] on div at bounding box center [447, 300] width 895 height 601
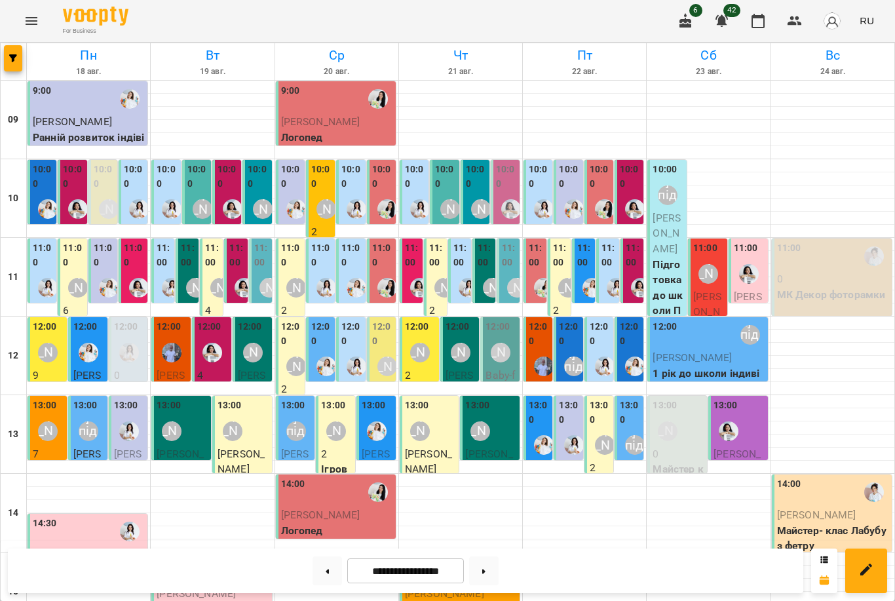
scroll to position [55, 0]
click at [215, 343] on img "Анна Білан" at bounding box center [212, 353] width 20 height 20
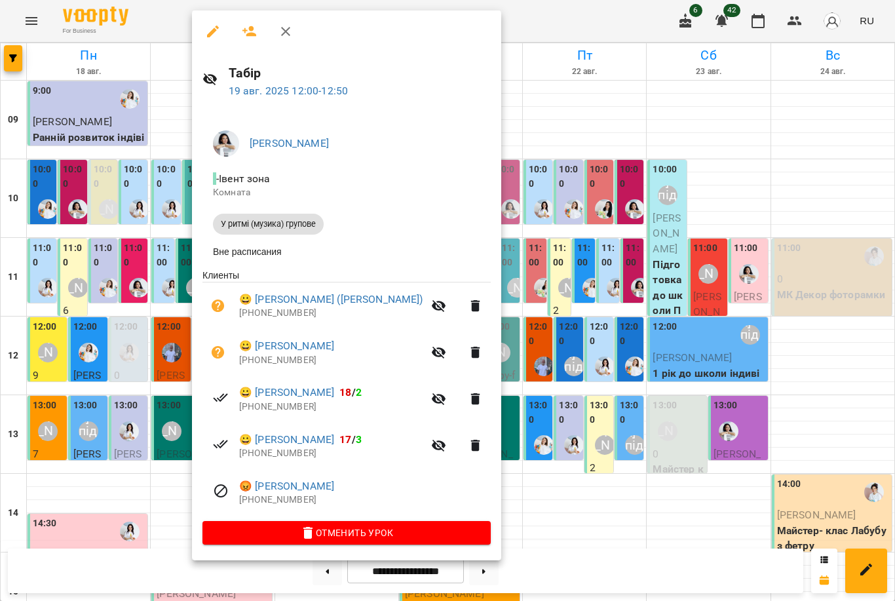
click at [580, 360] on div at bounding box center [447, 300] width 895 height 601
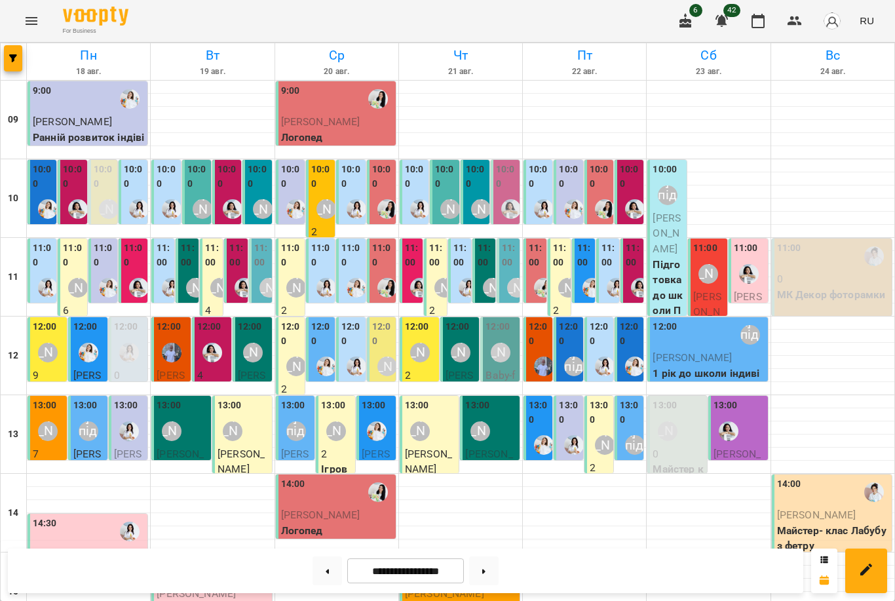
scroll to position [0, 0]
click at [485, 568] on button at bounding box center [483, 570] width 29 height 29
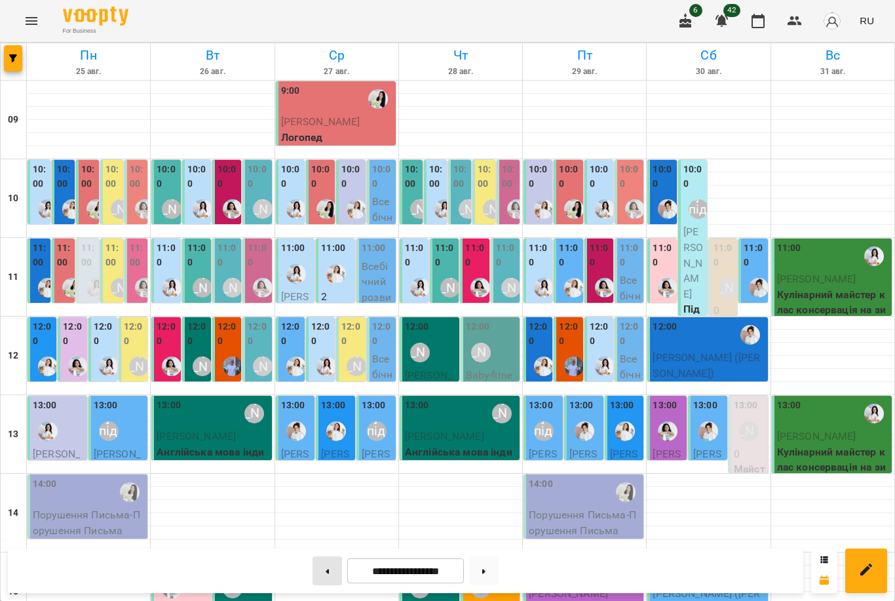
click at [325, 567] on button at bounding box center [326, 570] width 29 height 29
type input "**********"
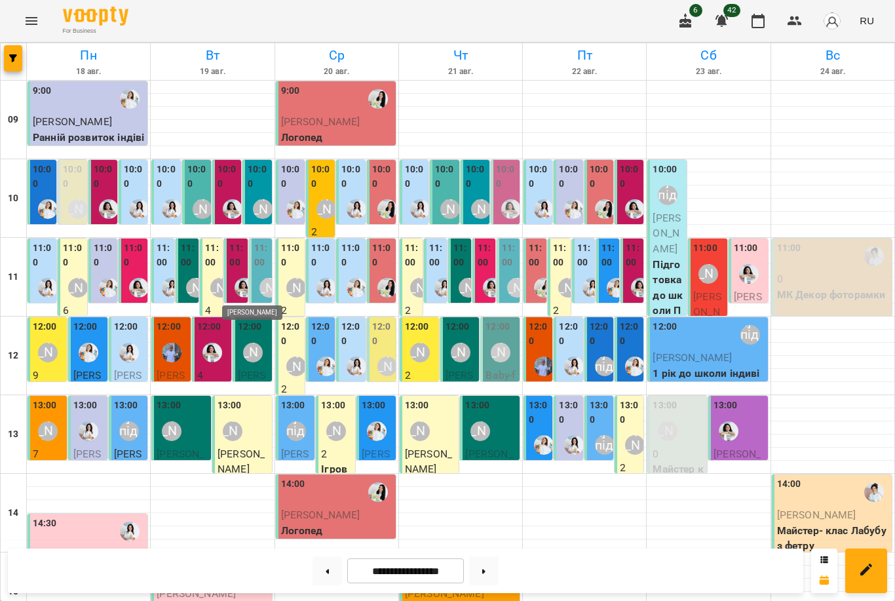
click at [244, 278] on img "Анна Білан" at bounding box center [244, 288] width 20 height 20
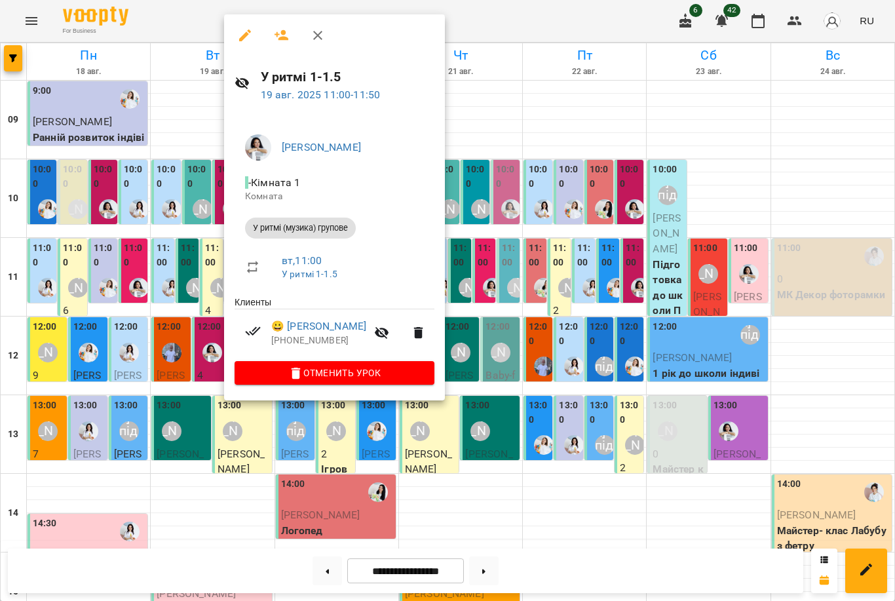
click at [560, 314] on div at bounding box center [447, 300] width 895 height 601
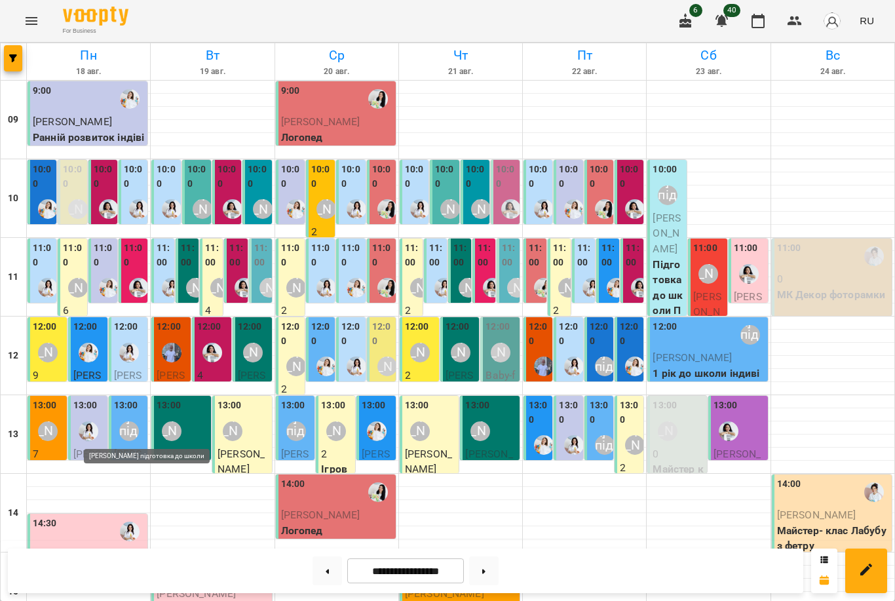
click at [132, 421] on div "[PERSON_NAME] підготовка до школи" at bounding box center [129, 431] width 20 height 20
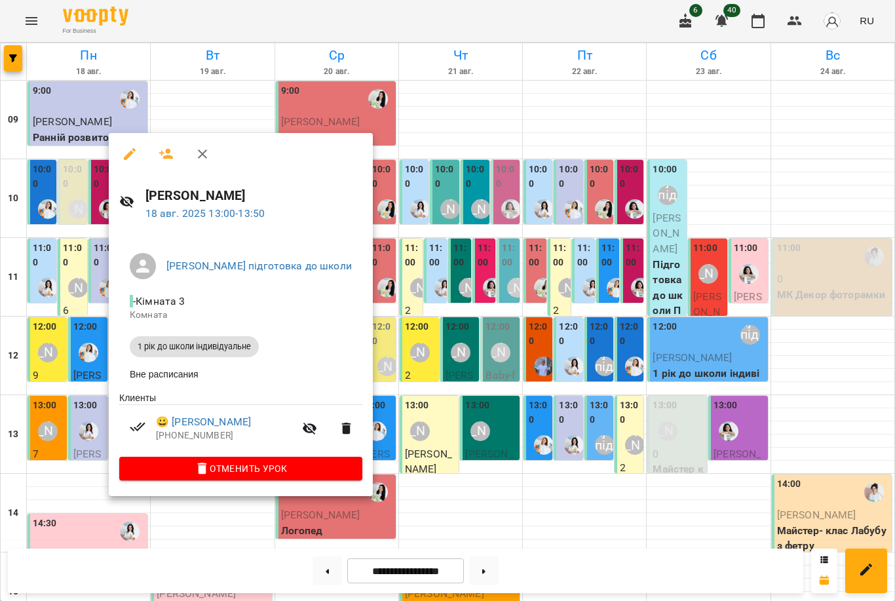
click at [550, 377] on div at bounding box center [447, 300] width 895 height 601
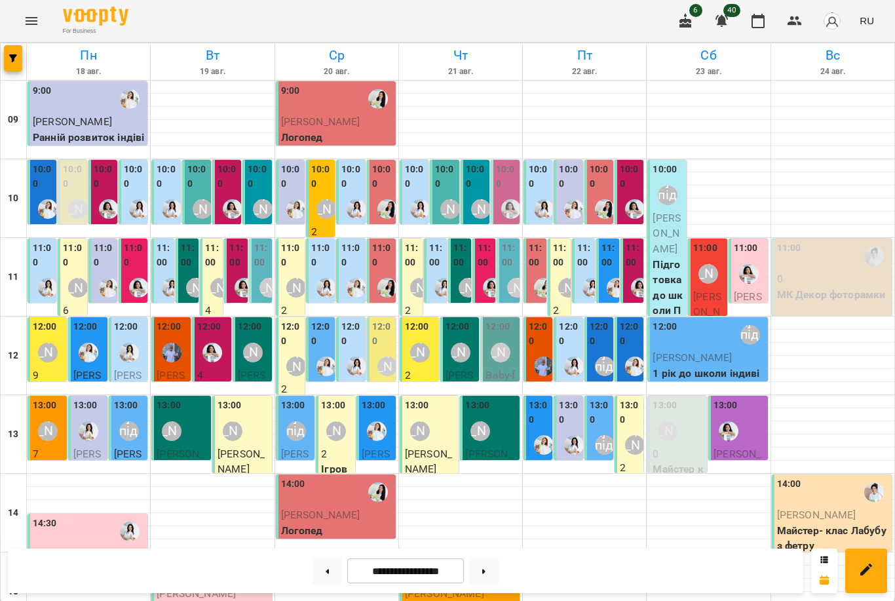
click at [358, 273] on div at bounding box center [356, 287] width 30 height 30
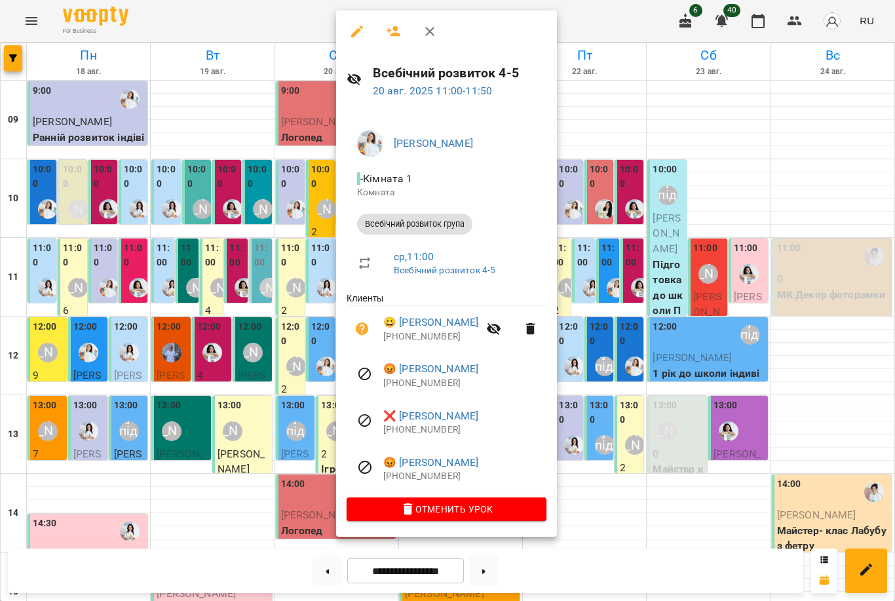
click at [270, 275] on div at bounding box center [447, 300] width 895 height 601
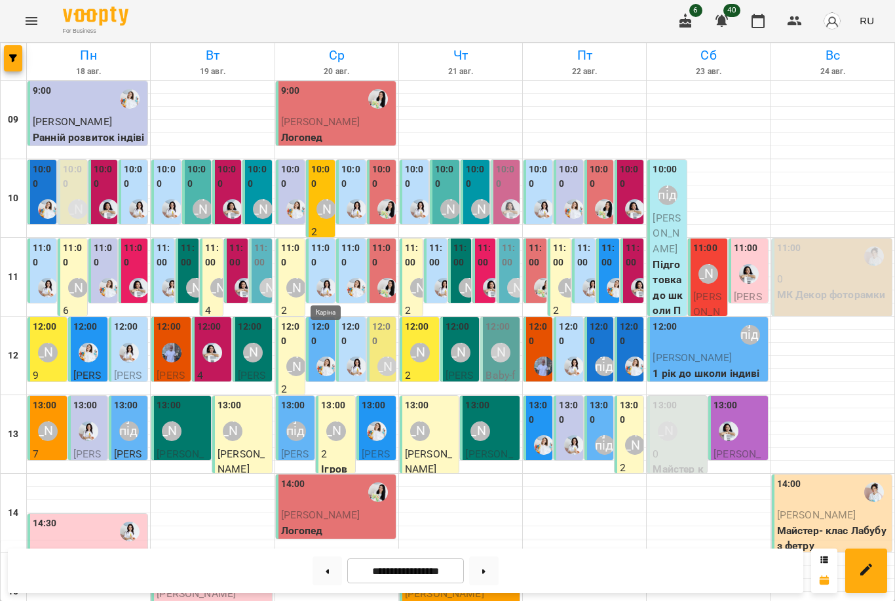
click at [328, 278] on img "Каріна" at bounding box center [326, 288] width 20 height 20
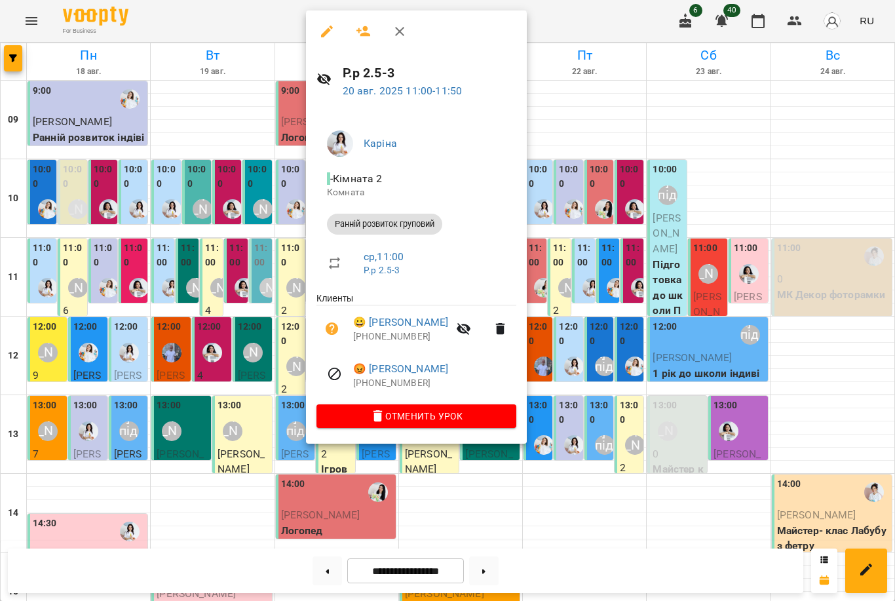
click at [242, 335] on div at bounding box center [447, 300] width 895 height 601
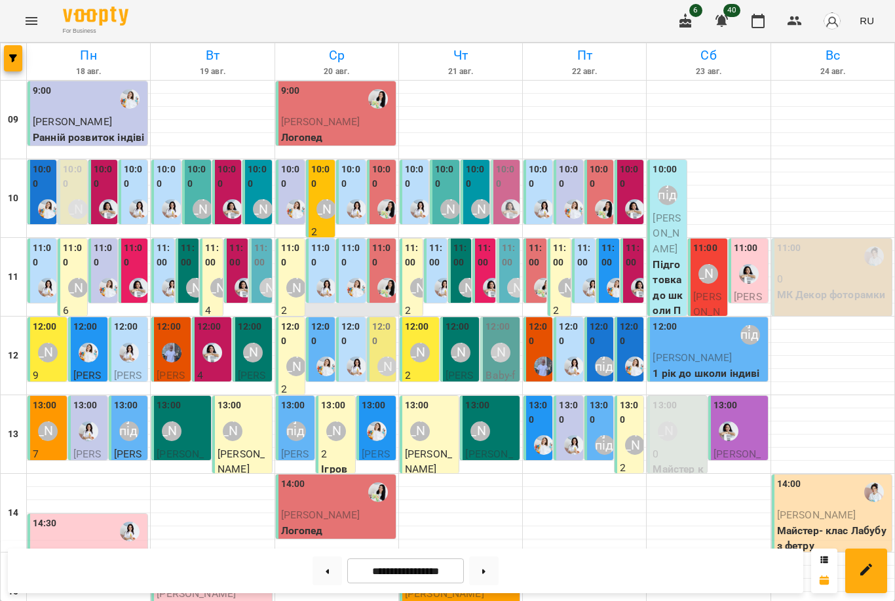
click at [339, 309] on div at bounding box center [336, 309] width 123 height 13
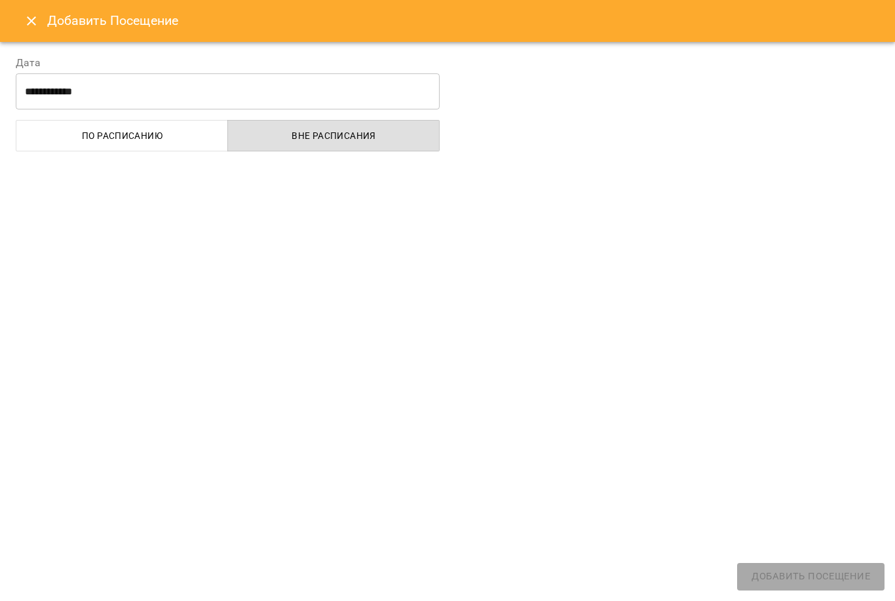
select select
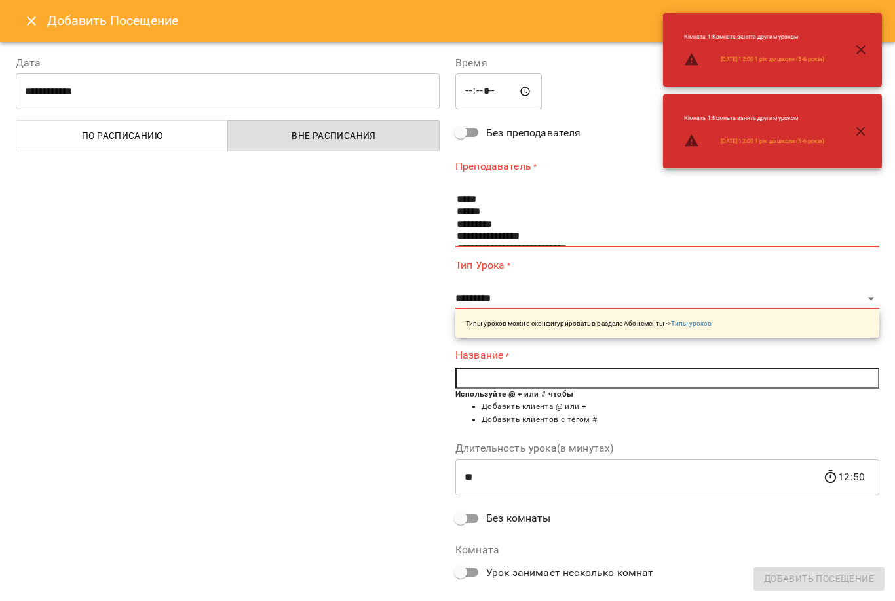
click at [483, 81] on input "*****" at bounding box center [498, 91] width 86 height 37
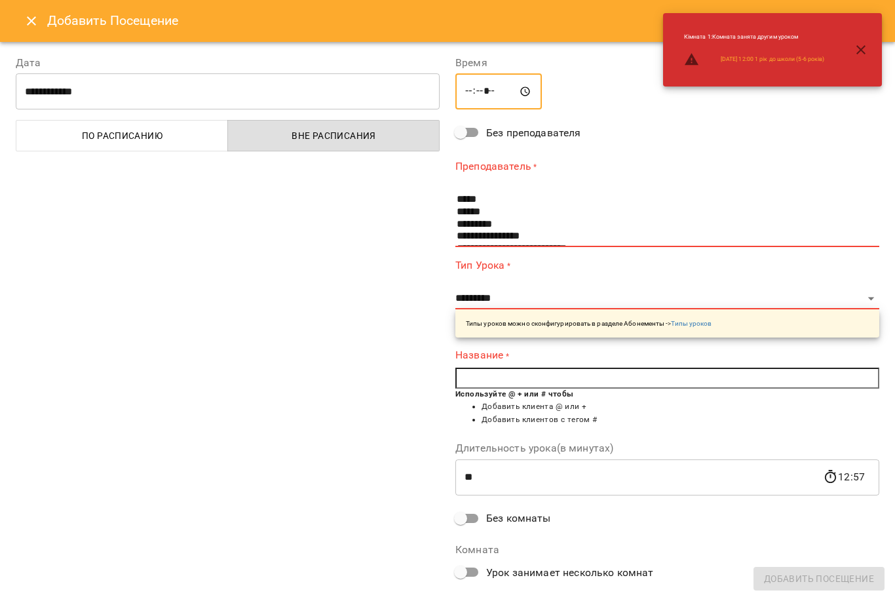
type input "*****"
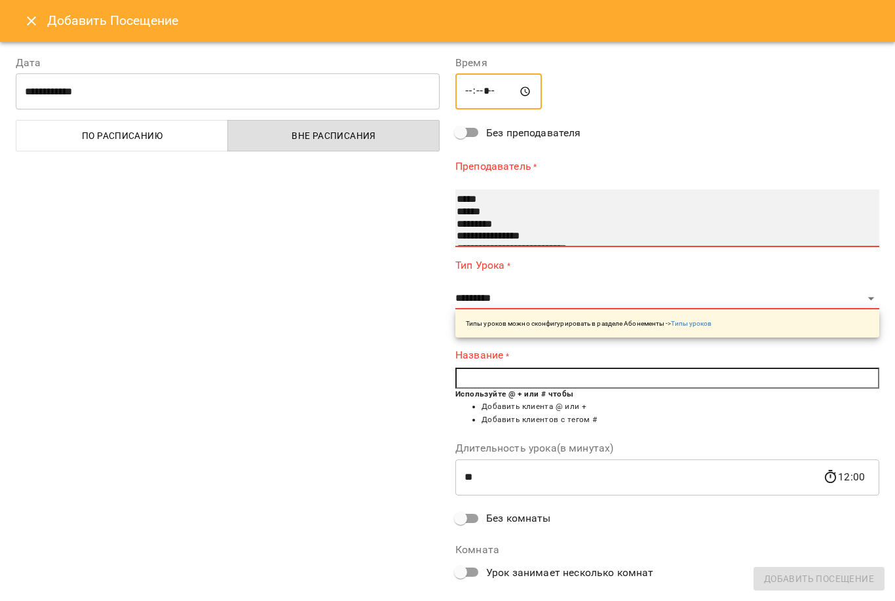
click at [614, 189] on select "**********" at bounding box center [667, 218] width 424 height 58
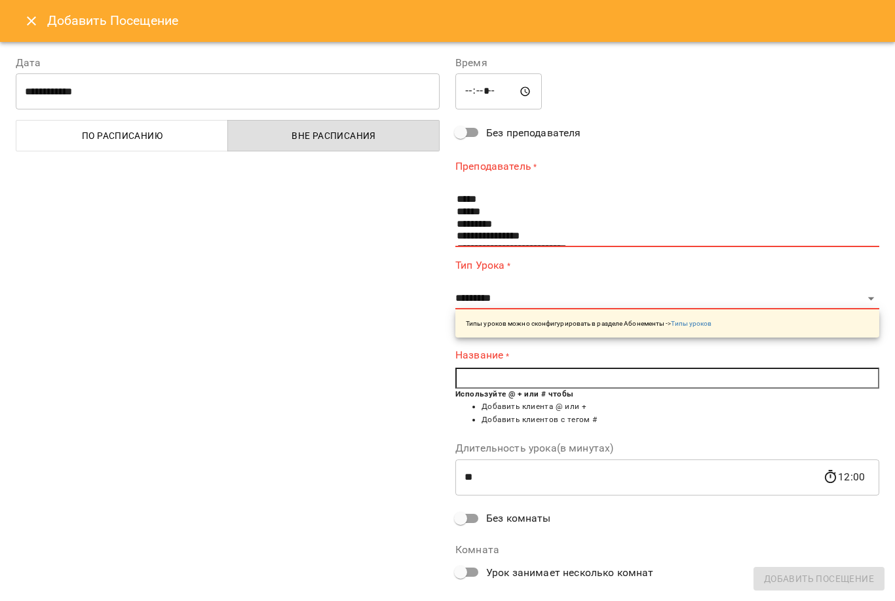
drag, startPoint x: 614, startPoint y: 174, endPoint x: 350, endPoint y: 367, distance: 327.3
click at [0, 0] on html "For Business 6 40 RU Пн 18 авг. Вт 19 авг. Ср 20 авг. Чт 21 авг. Пт 22 авг. Сб …" at bounding box center [447, 502] width 895 height 1004
click at [30, 16] on icon "Close" at bounding box center [32, 21] width 16 height 16
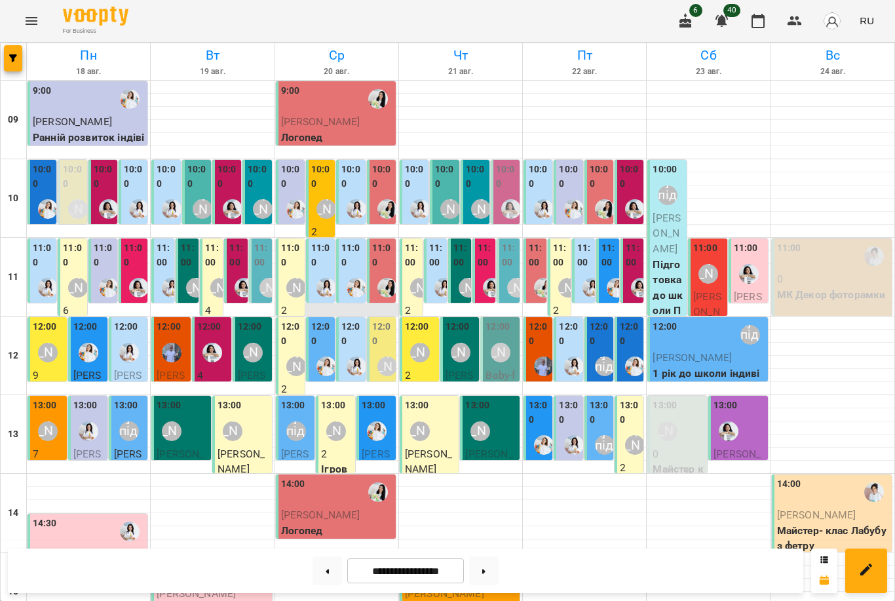
click at [337, 312] on div at bounding box center [336, 309] width 123 height 13
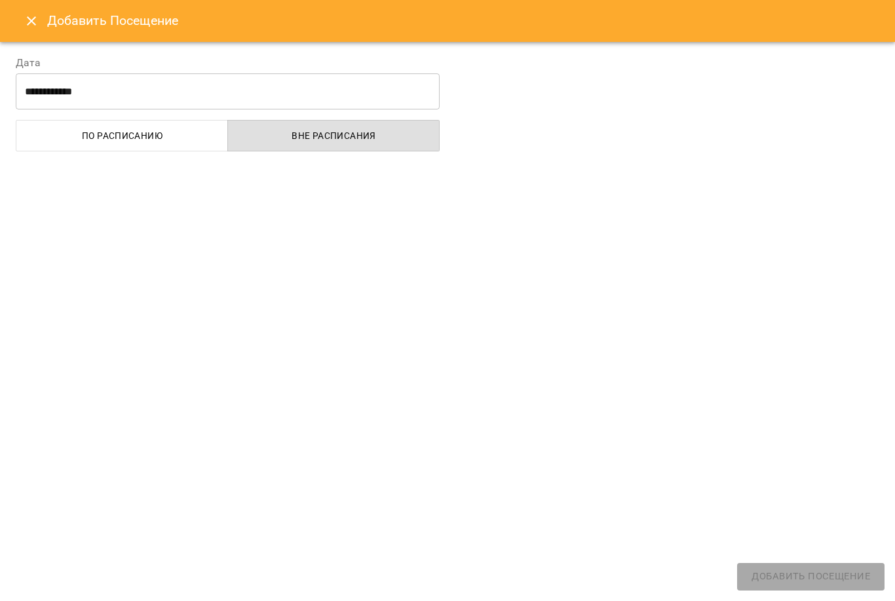
select select
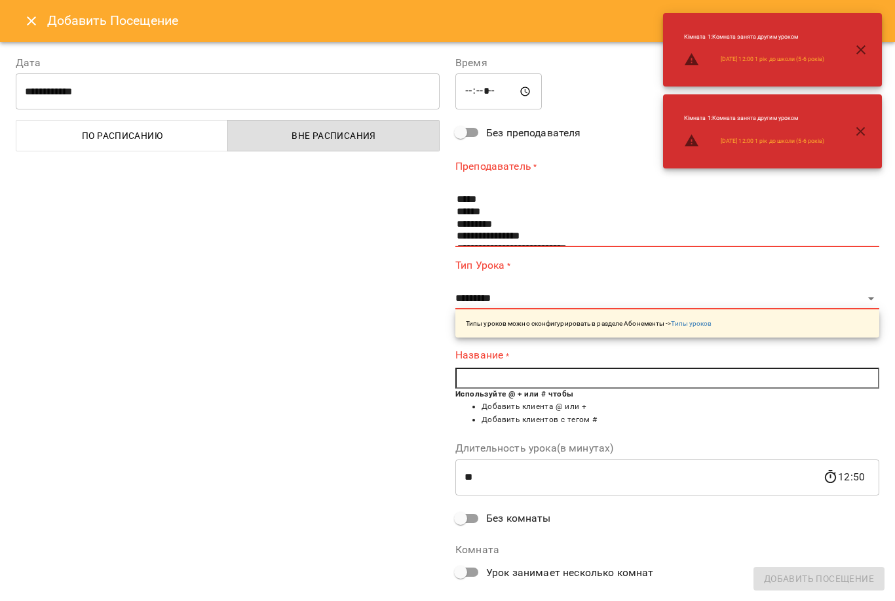
click at [485, 83] on input "*****" at bounding box center [498, 91] width 86 height 37
type input "*****"
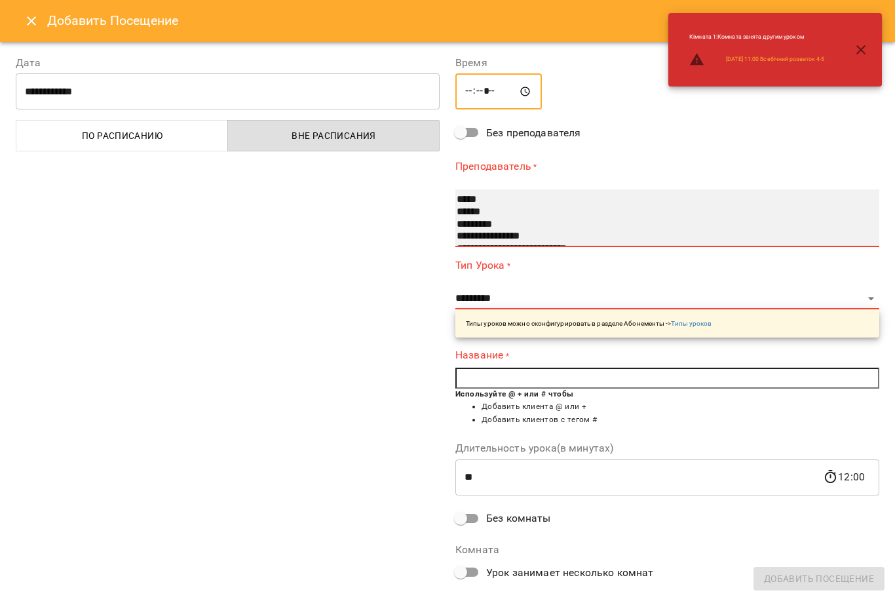
click at [632, 189] on select "**********" at bounding box center [667, 218] width 424 height 58
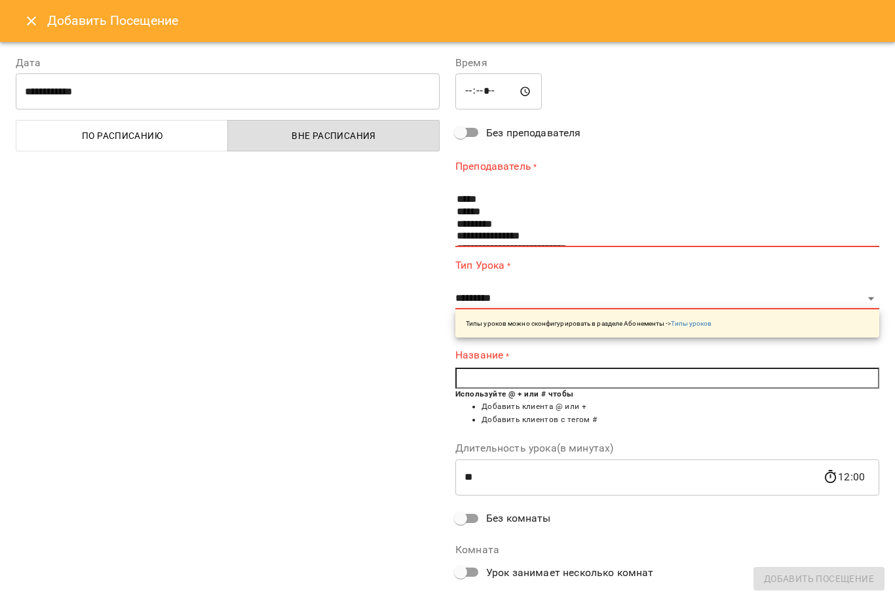
click at [34, 17] on icon "Close" at bounding box center [32, 21] width 16 height 16
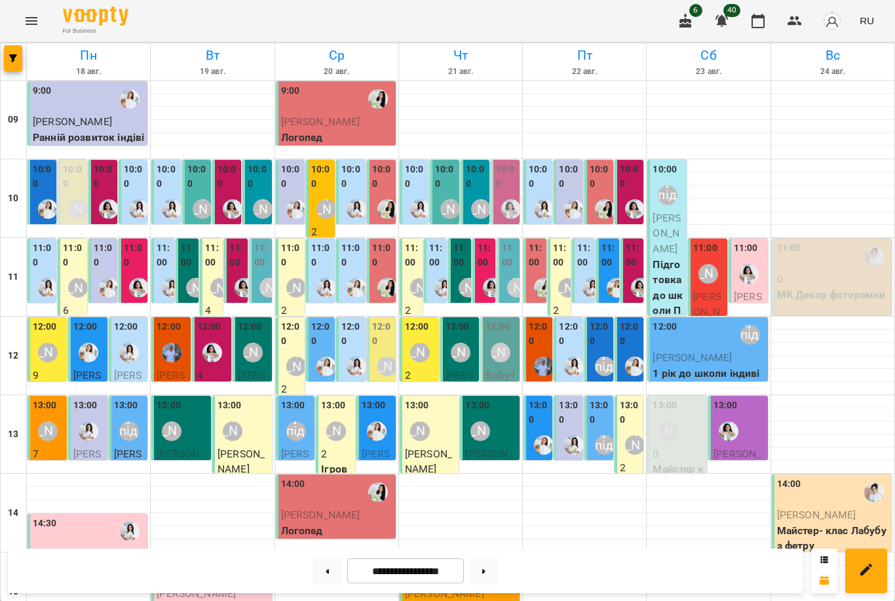
scroll to position [113, 0]
click at [235, 272] on div at bounding box center [244, 287] width 30 height 30
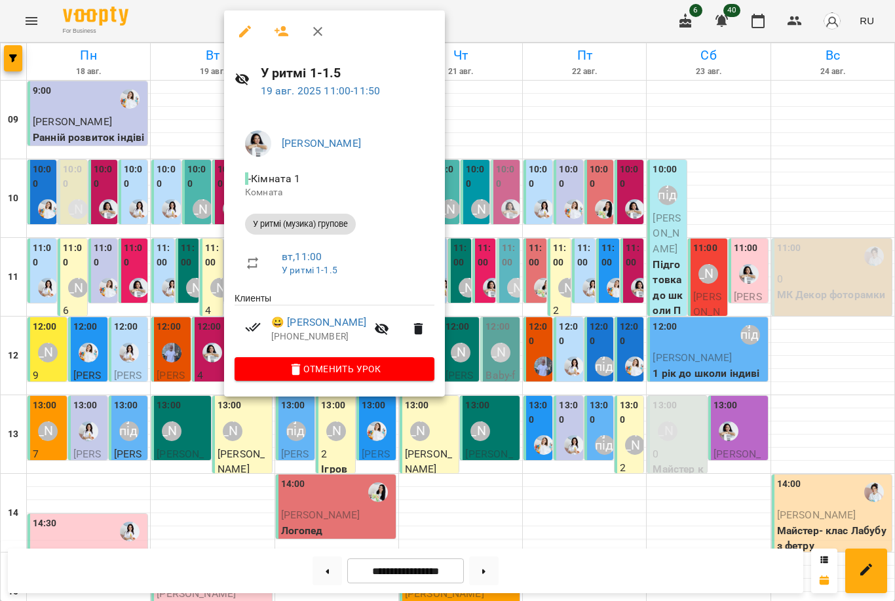
drag, startPoint x: 481, startPoint y: 168, endPoint x: 472, endPoint y: 168, distance: 8.5
click at [472, 168] on div at bounding box center [447, 300] width 895 height 601
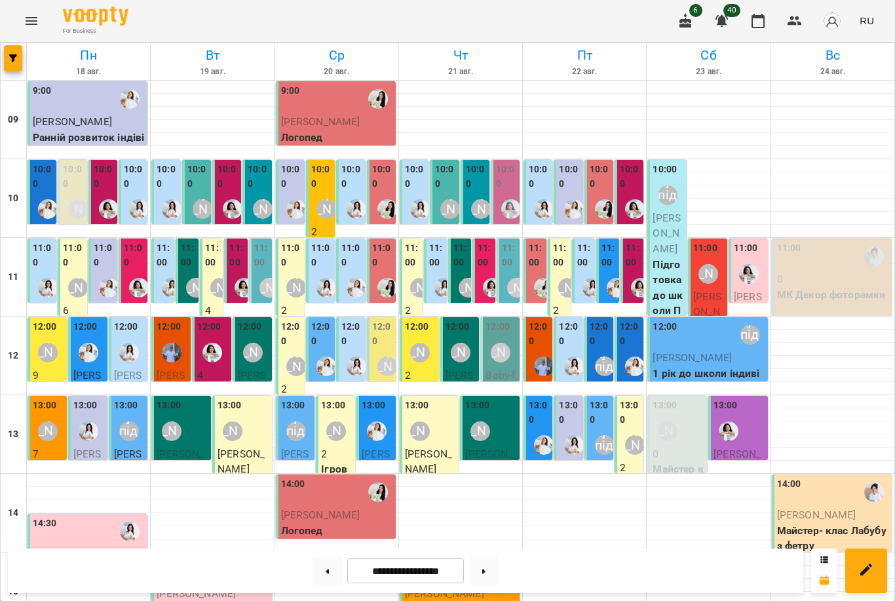
scroll to position [403, 0]
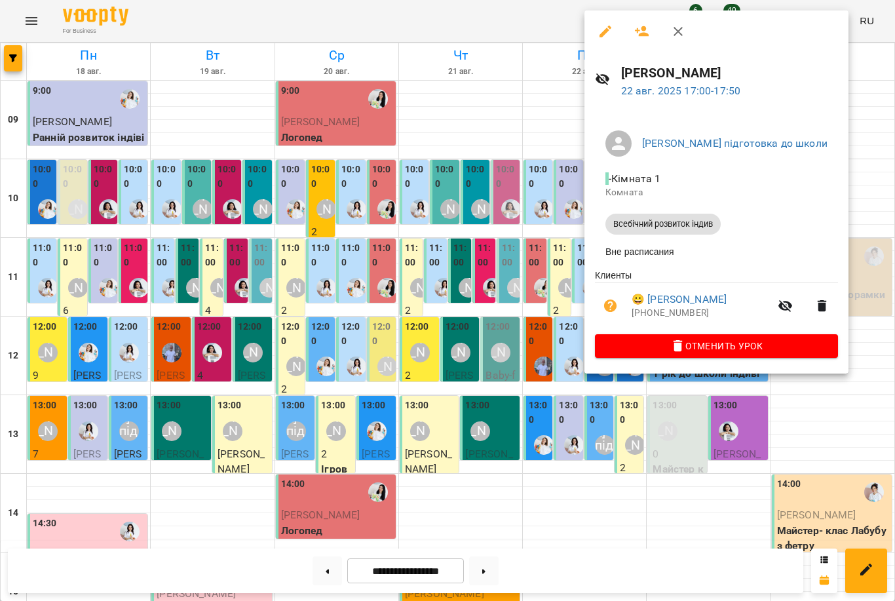
click at [522, 334] on div at bounding box center [447, 300] width 895 height 601
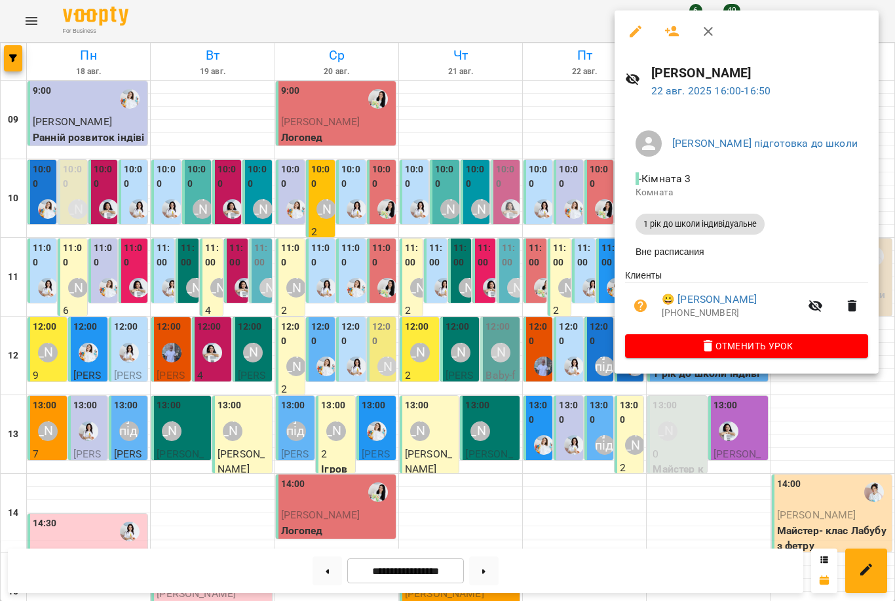
click at [559, 269] on div at bounding box center [447, 300] width 895 height 601
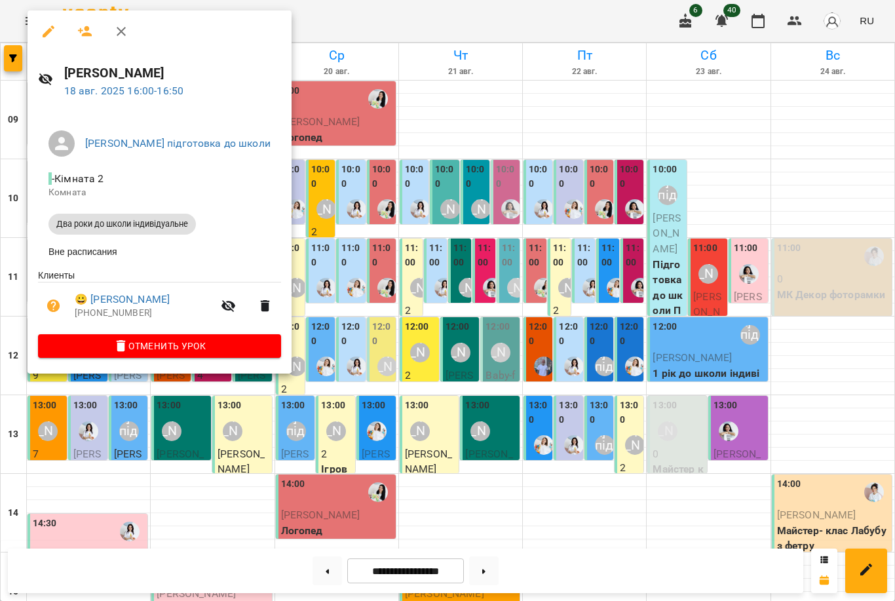
click at [552, 423] on div at bounding box center [447, 300] width 895 height 601
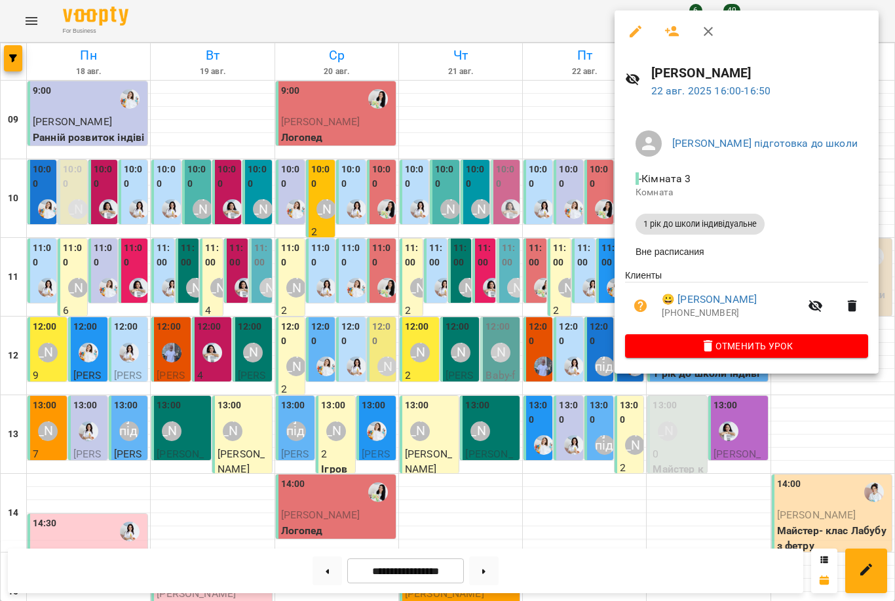
click at [558, 289] on div at bounding box center [447, 300] width 895 height 601
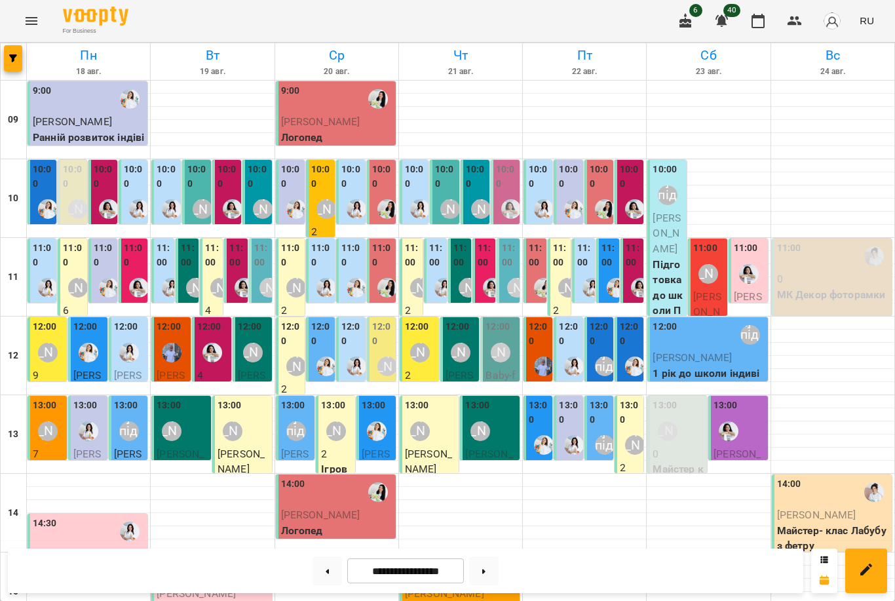
scroll to position [48, 0]
click at [164, 278] on img "Каріна" at bounding box center [172, 288] width 20 height 20
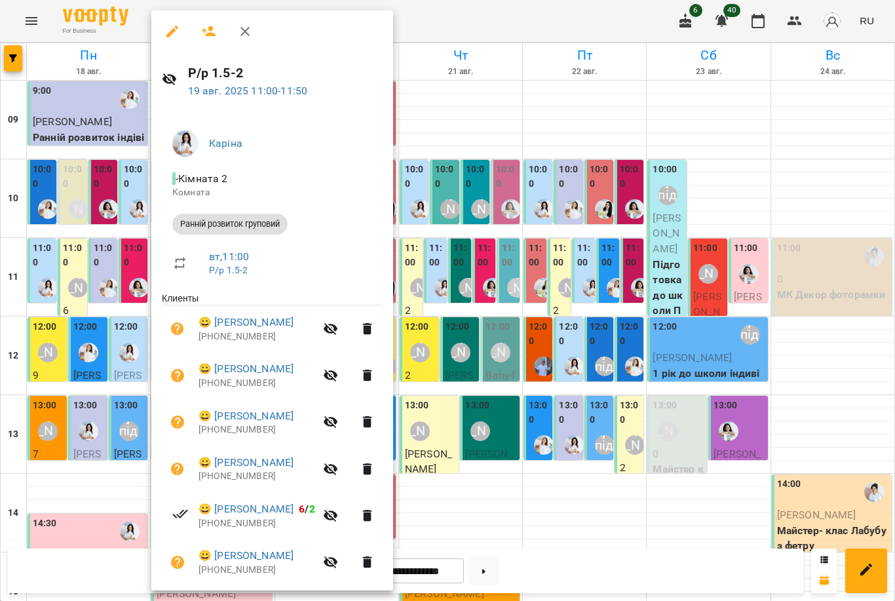
click at [495, 291] on div at bounding box center [447, 300] width 895 height 601
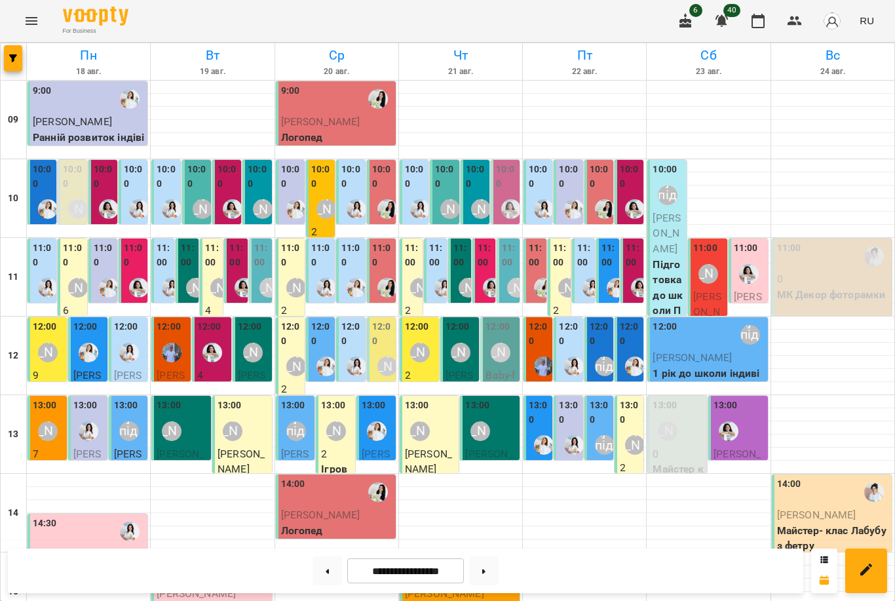
click at [48, 241] on div "11:00" at bounding box center [43, 256] width 21 height 31
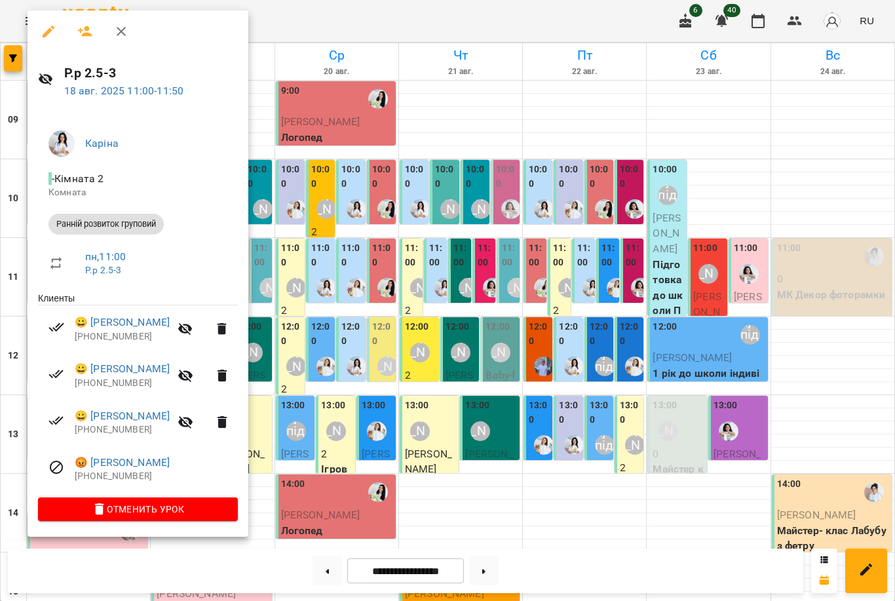
click at [528, 266] on div at bounding box center [447, 300] width 895 height 601
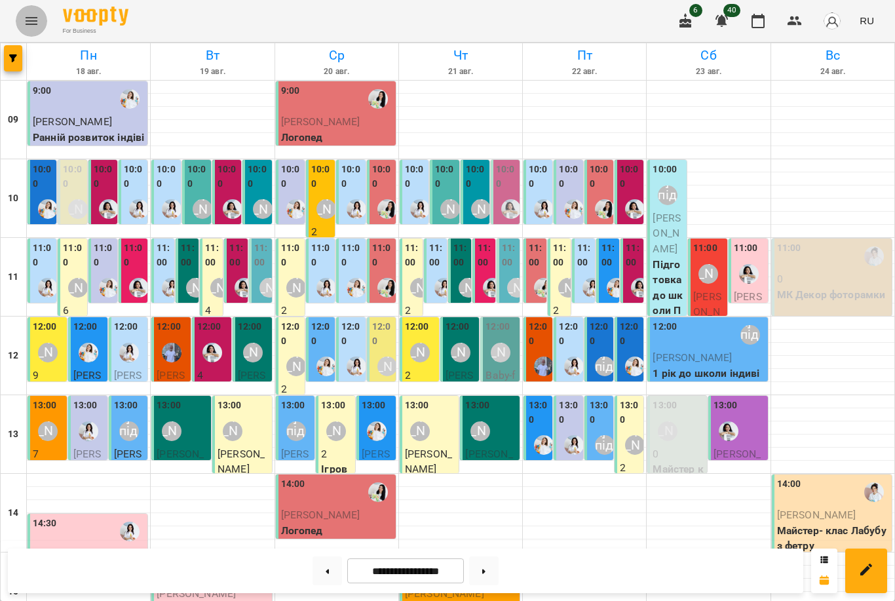
click at [29, 24] on icon "Menu" at bounding box center [32, 21] width 12 height 8
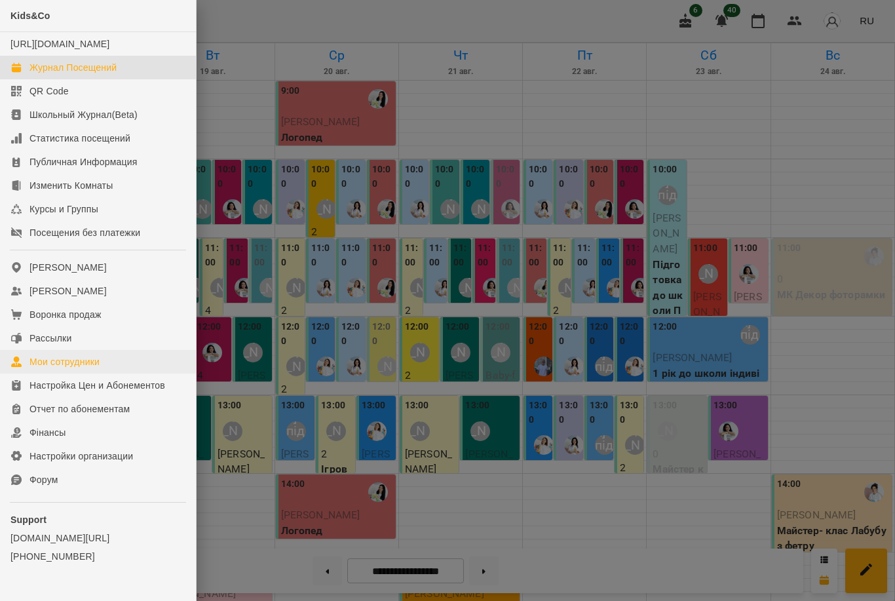
click at [80, 373] on link "Мои сотрудники" at bounding box center [98, 362] width 196 height 24
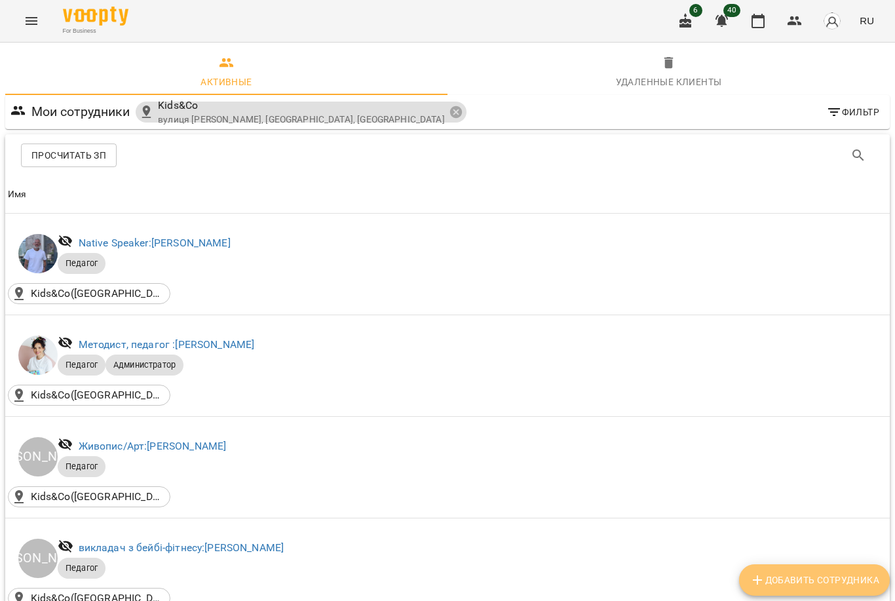
click at [853, 586] on span "Добавить сотрудника" at bounding box center [814, 580] width 130 height 16
select select "**"
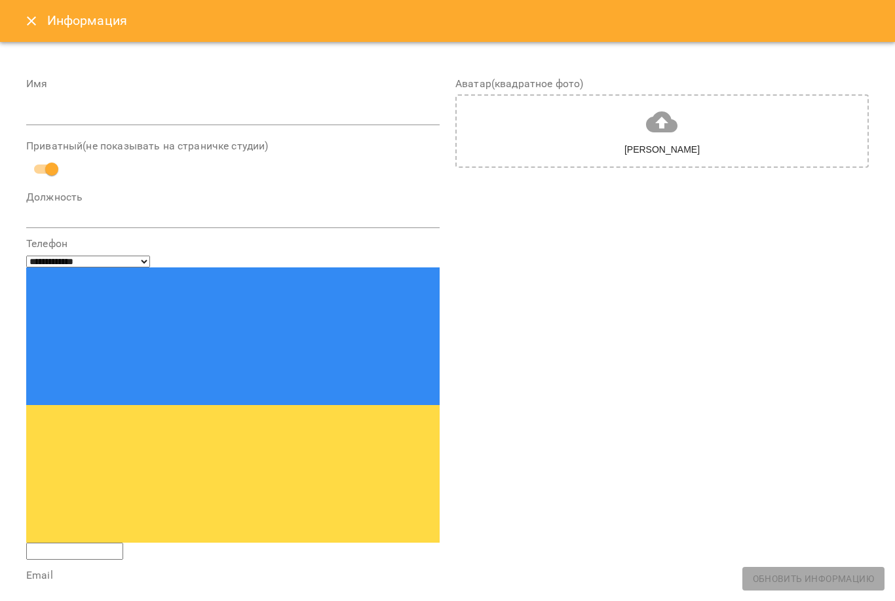
click at [123, 542] on input "tel" at bounding box center [74, 550] width 97 height 17
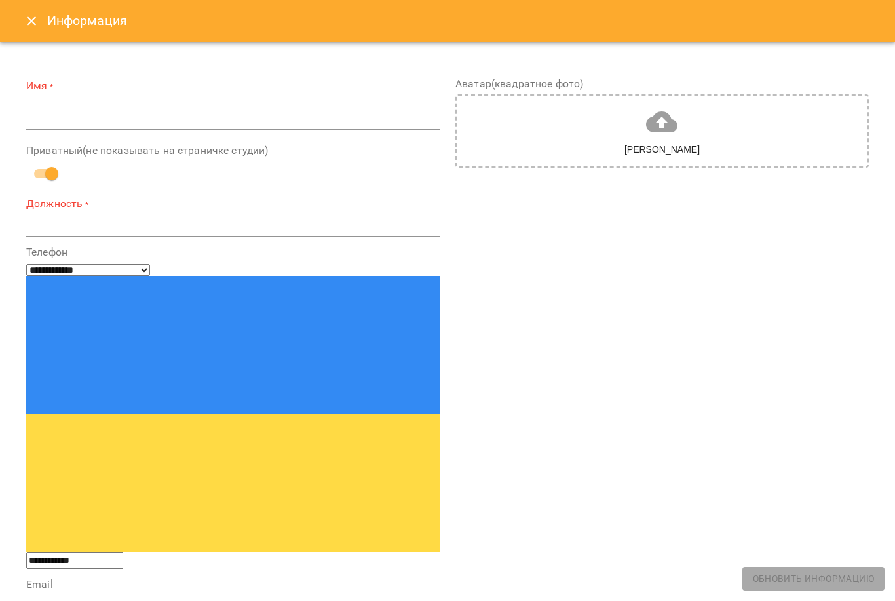
type input "**********"
click at [285, 121] on input "text" at bounding box center [232, 119] width 413 height 21
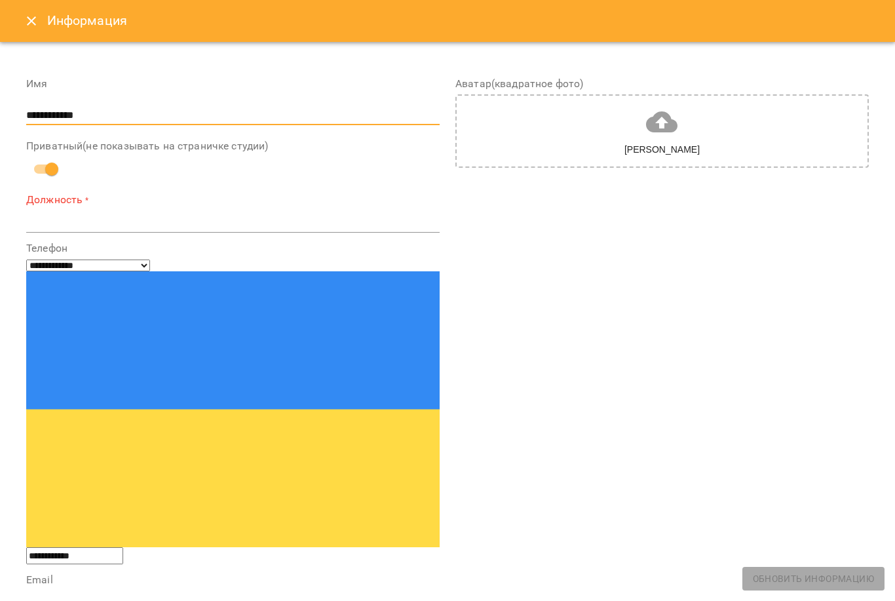
type input "**********"
click at [259, 209] on div "Должность * *" at bounding box center [232, 212] width 413 height 41
click at [263, 217] on textarea at bounding box center [232, 222] width 413 height 12
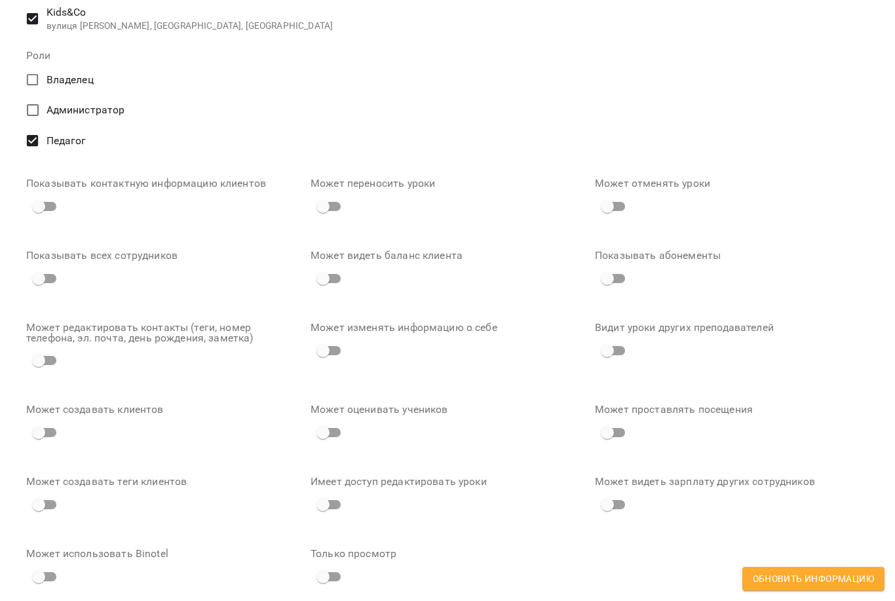
scroll to position [759, 0]
type textarea "**********"
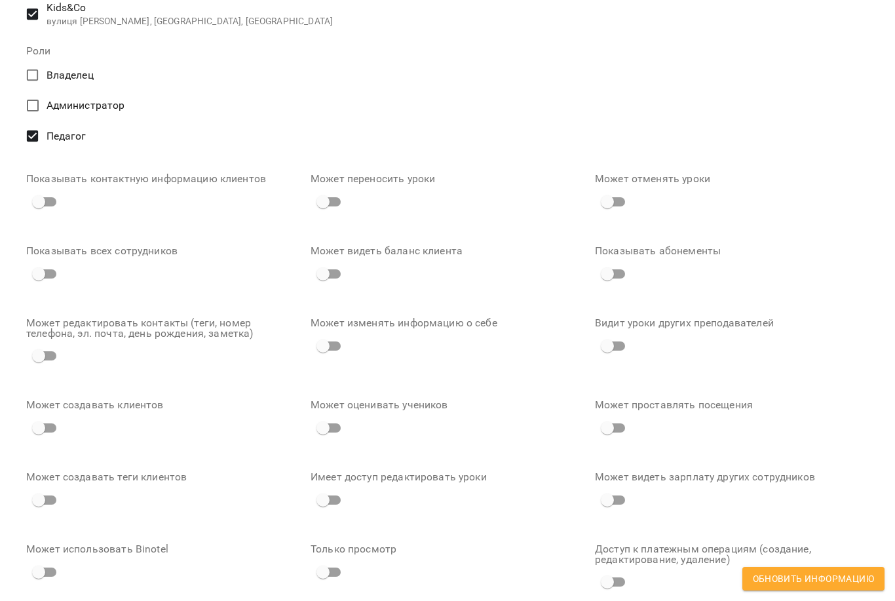
click at [804, 580] on span "Обновить информацию" at bounding box center [813, 579] width 121 height 16
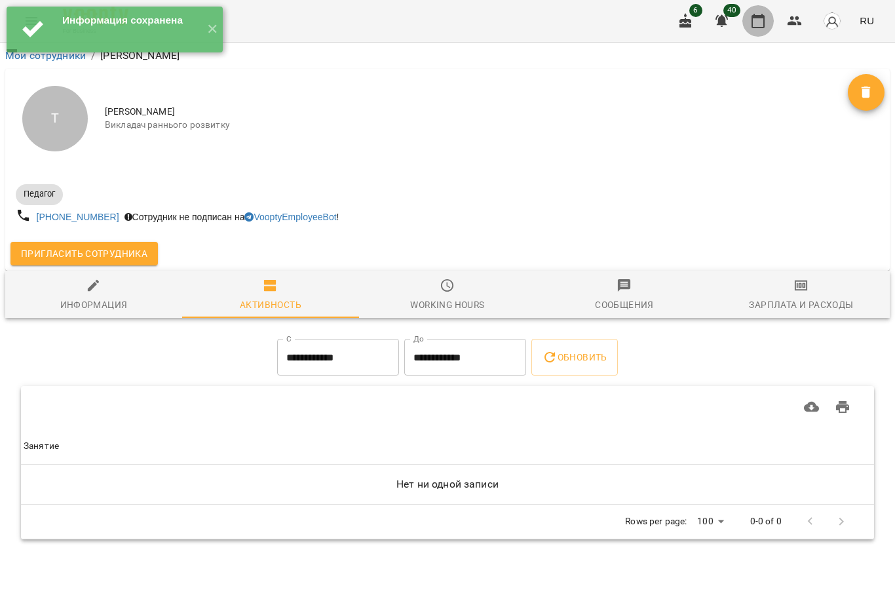
click at [762, 10] on button "button" at bounding box center [757, 20] width 31 height 31
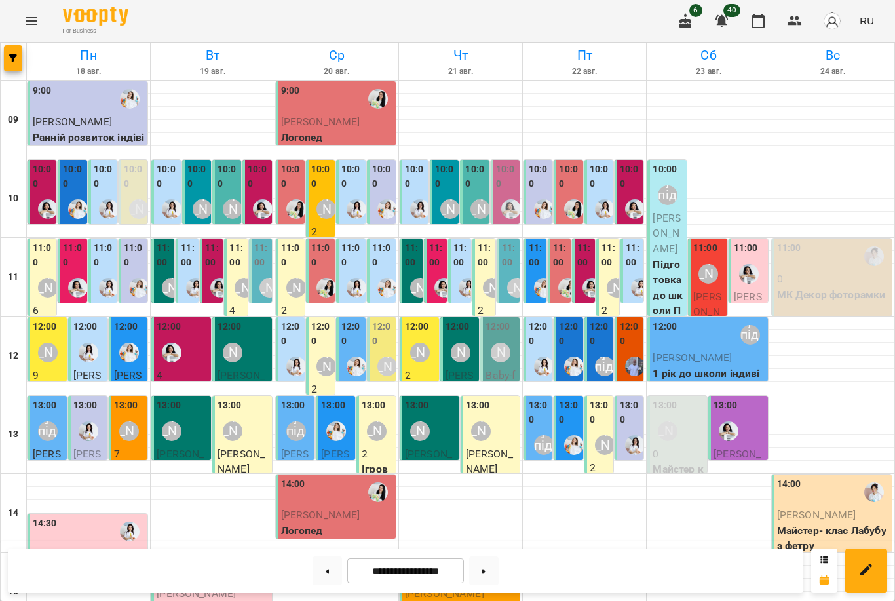
click at [107, 273] on div at bounding box center [109, 287] width 30 height 30
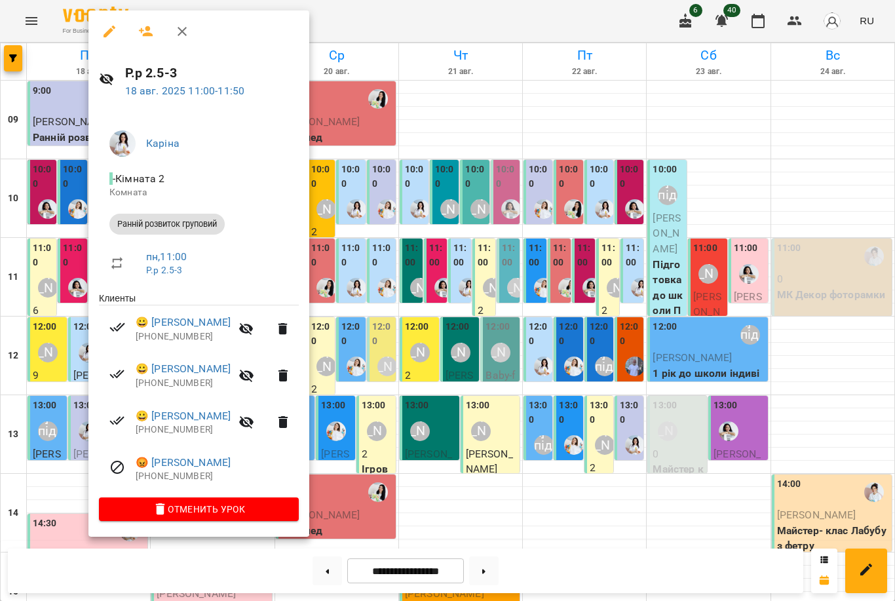
click at [470, 271] on div at bounding box center [447, 300] width 895 height 601
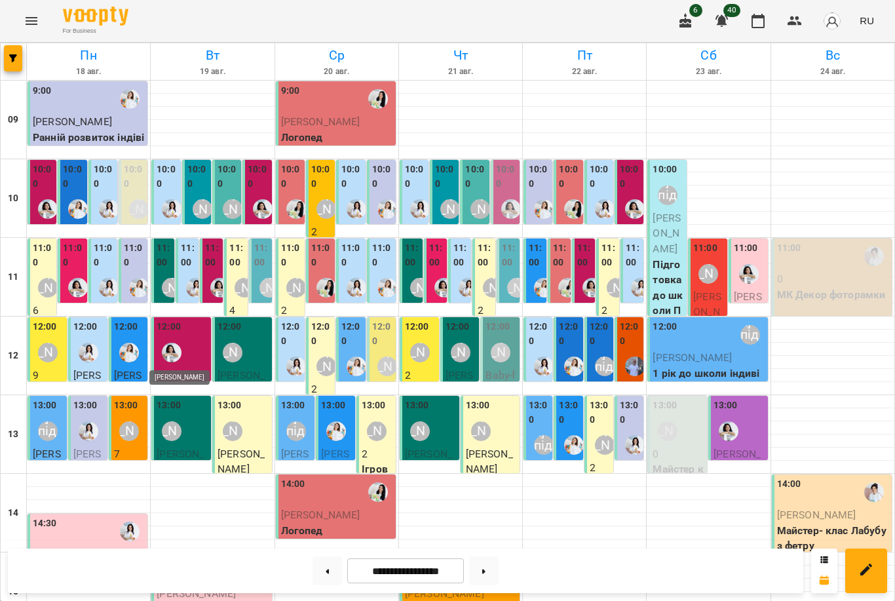
click at [174, 355] on img "Анна Білан" at bounding box center [172, 353] width 20 height 20
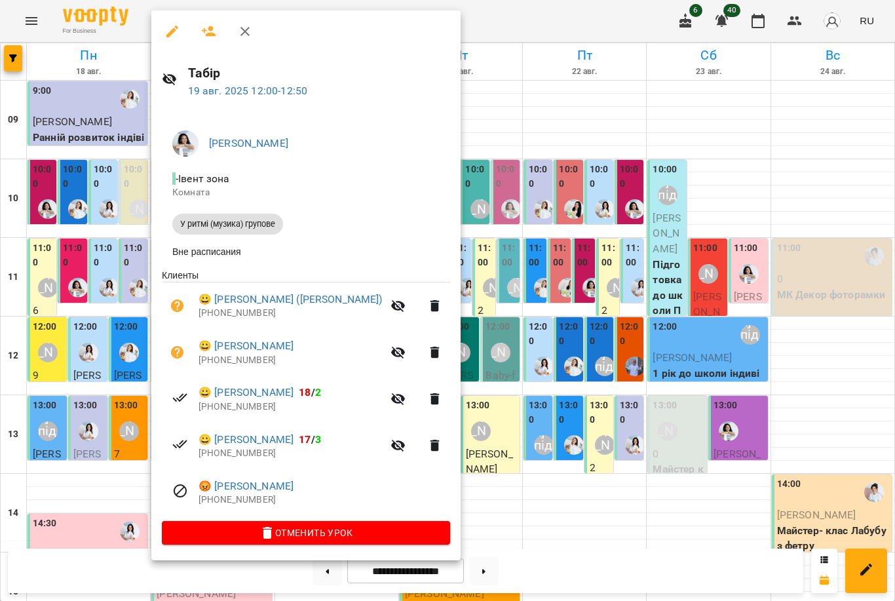
click at [517, 334] on div at bounding box center [447, 300] width 895 height 601
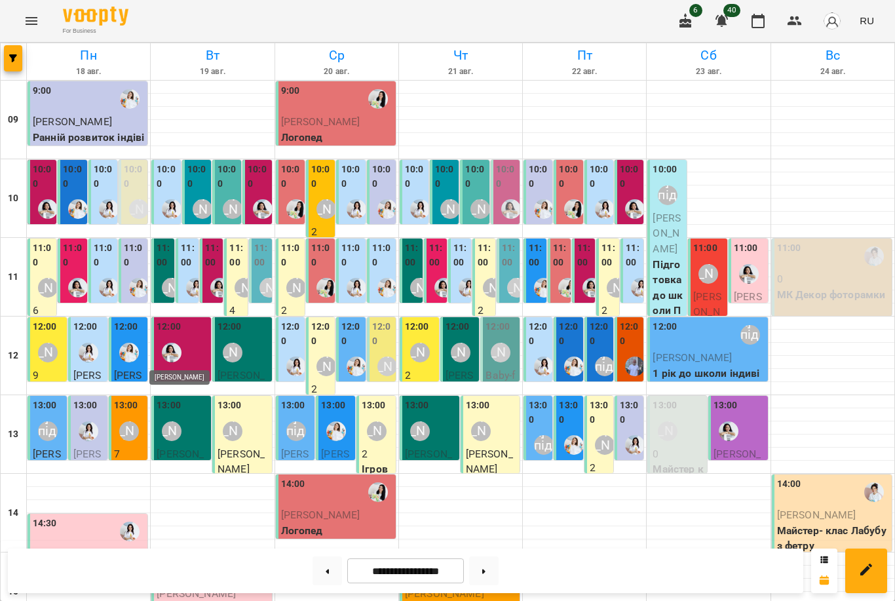
click at [175, 351] on img "Анна Білан" at bounding box center [172, 353] width 20 height 20
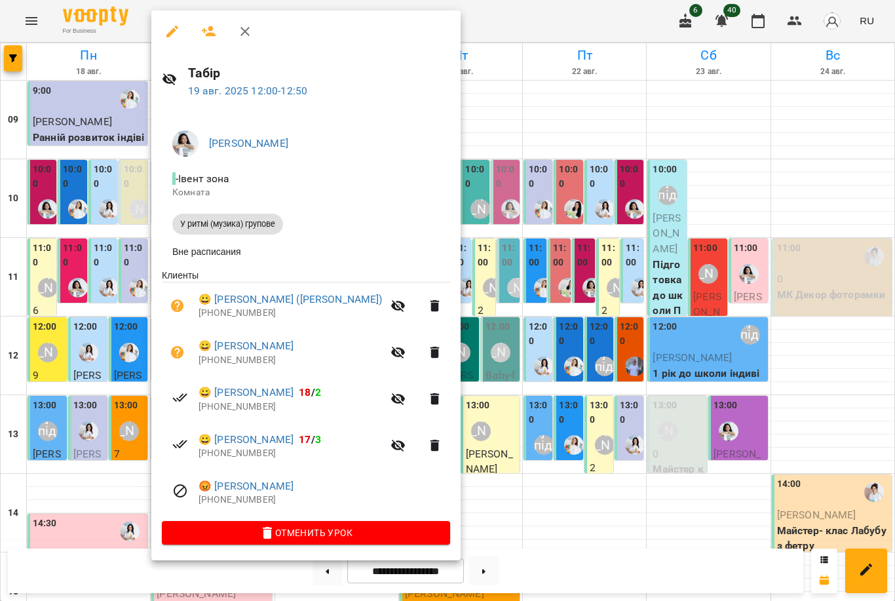
click at [436, 334] on div at bounding box center [447, 300] width 895 height 601
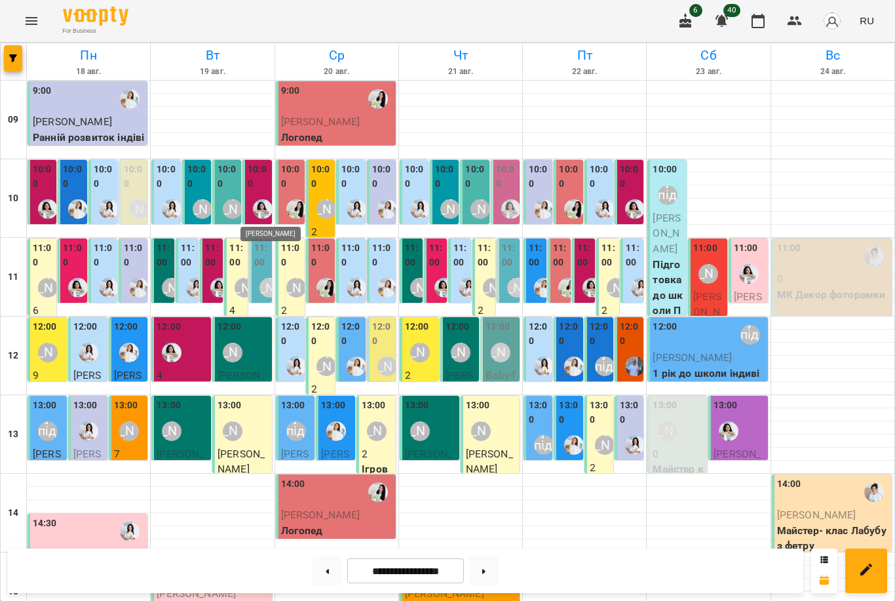
click at [265, 203] on img "Анна Білан" at bounding box center [263, 209] width 20 height 20
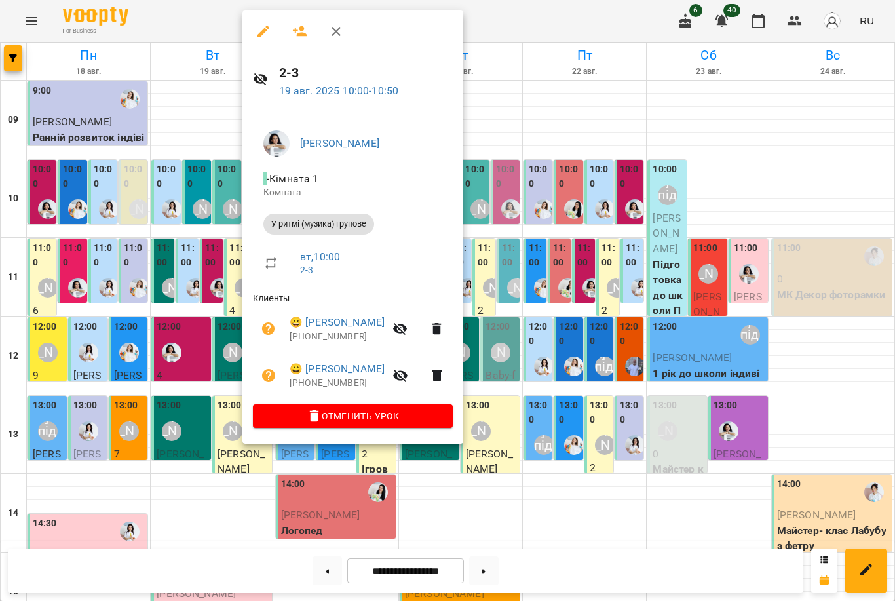
click at [597, 351] on div at bounding box center [447, 300] width 895 height 601
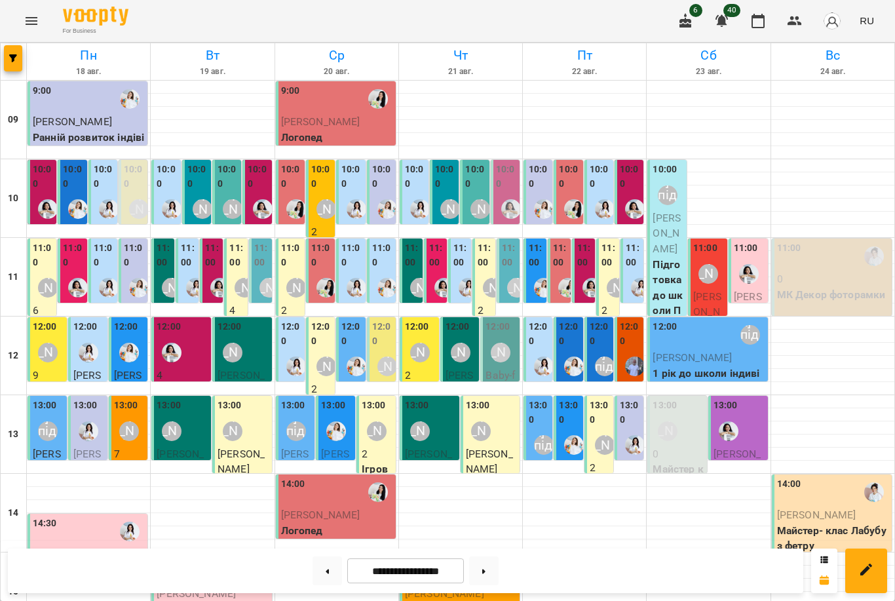
click at [586, 274] on div at bounding box center [592, 287] width 30 height 30
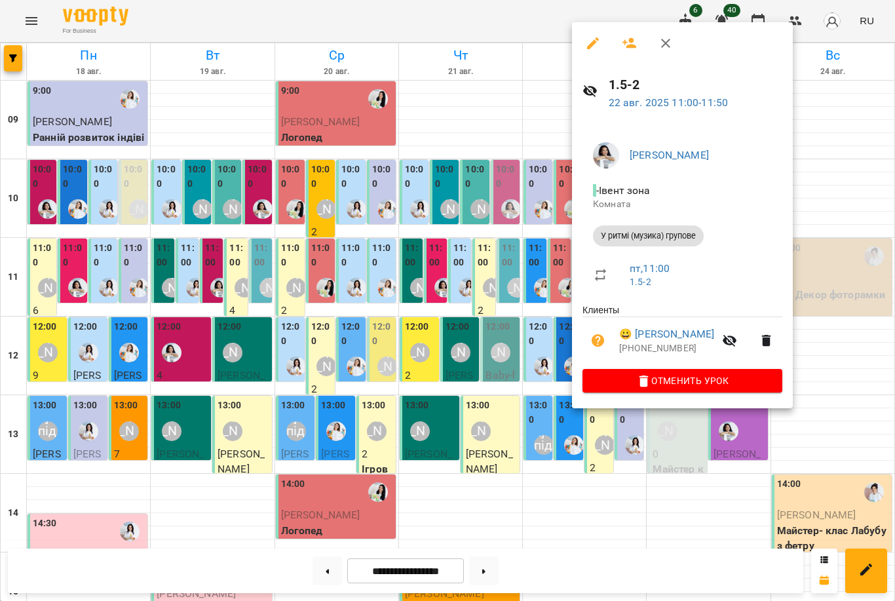
click at [478, 282] on div at bounding box center [447, 300] width 895 height 601
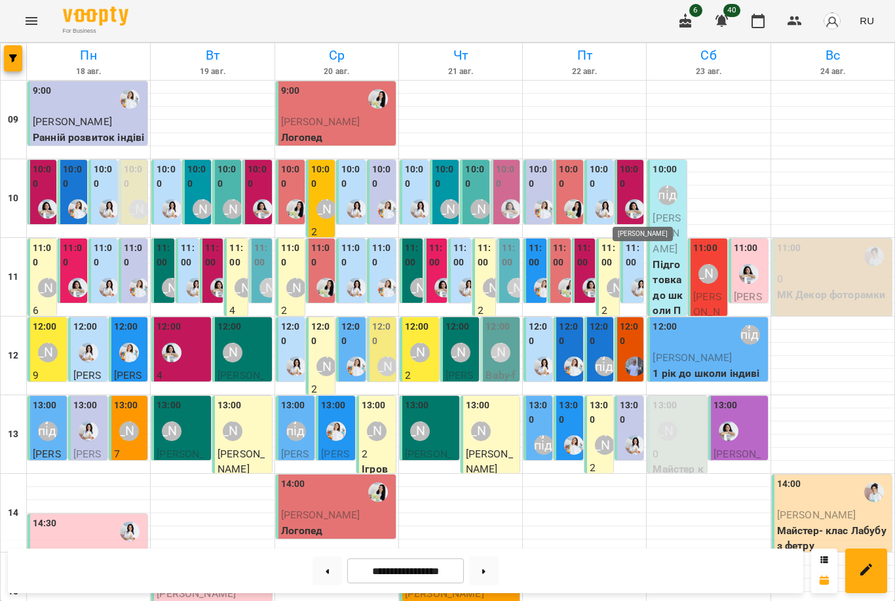
click at [630, 209] on img "Анна Білан" at bounding box center [635, 209] width 20 height 20
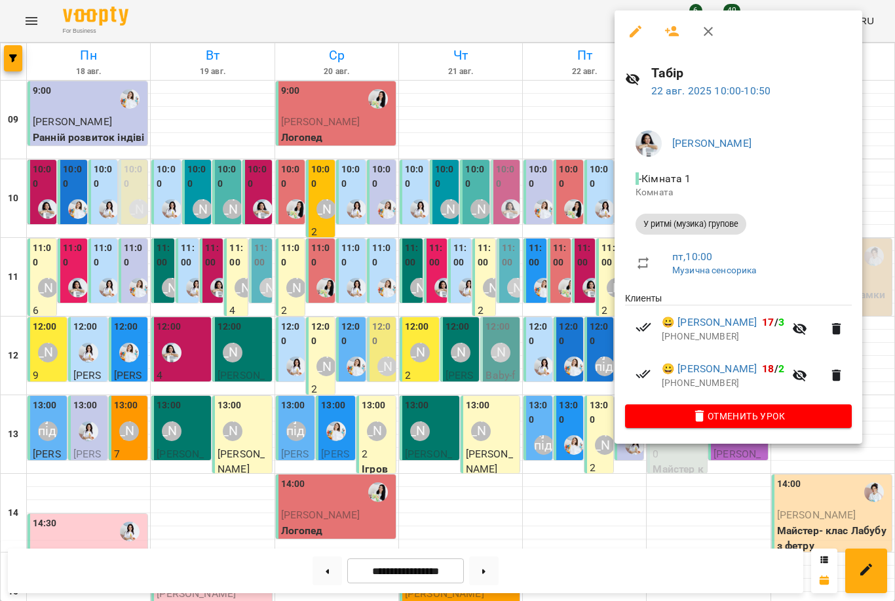
click at [441, 211] on div at bounding box center [447, 300] width 895 height 601
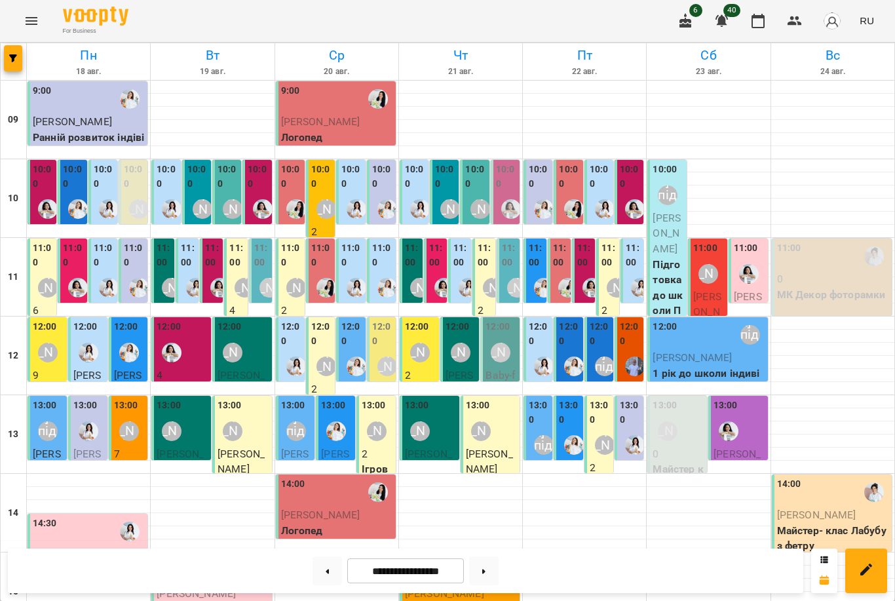
click at [629, 183] on label "10:00" at bounding box center [630, 176] width 21 height 28
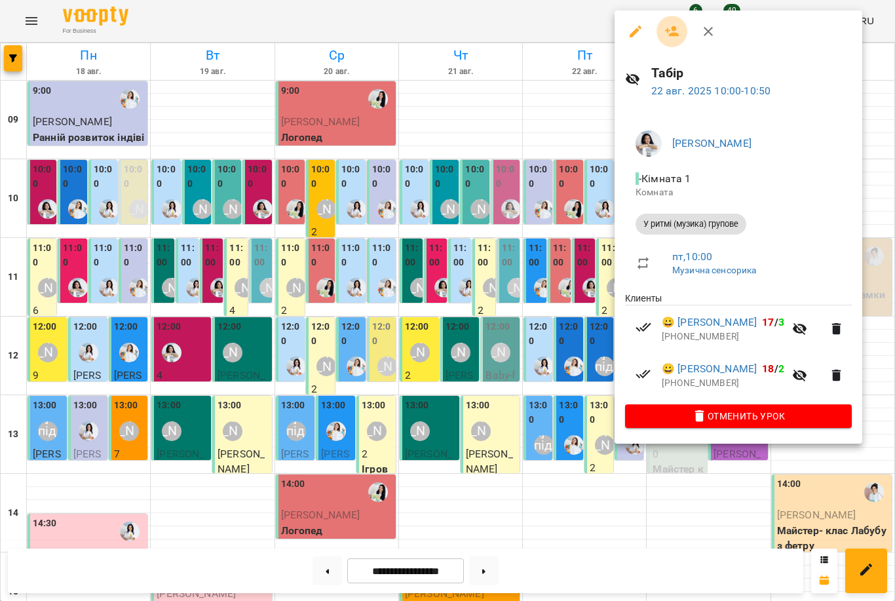
click at [671, 31] on icon "button" at bounding box center [672, 32] width 16 height 16
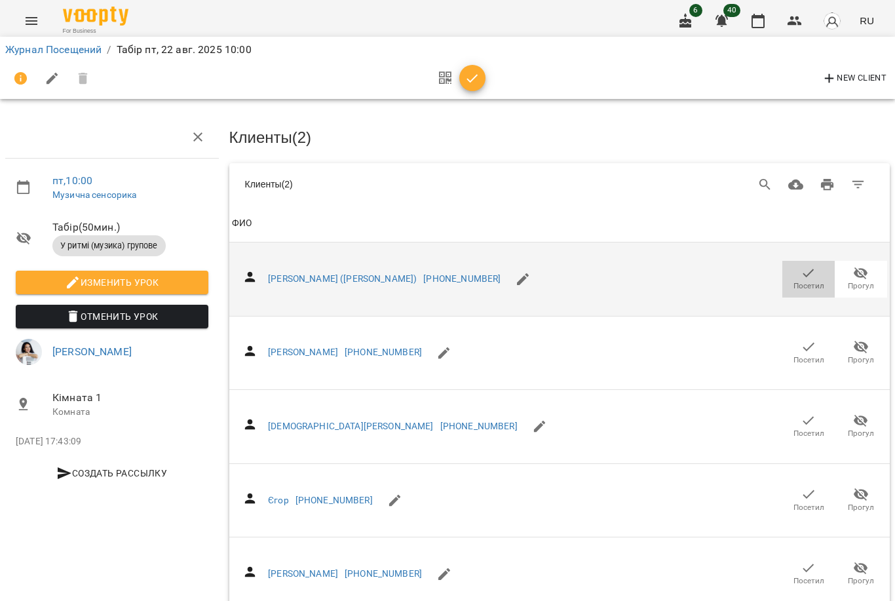
click at [817, 284] on span "Посетил" at bounding box center [808, 285] width 31 height 11
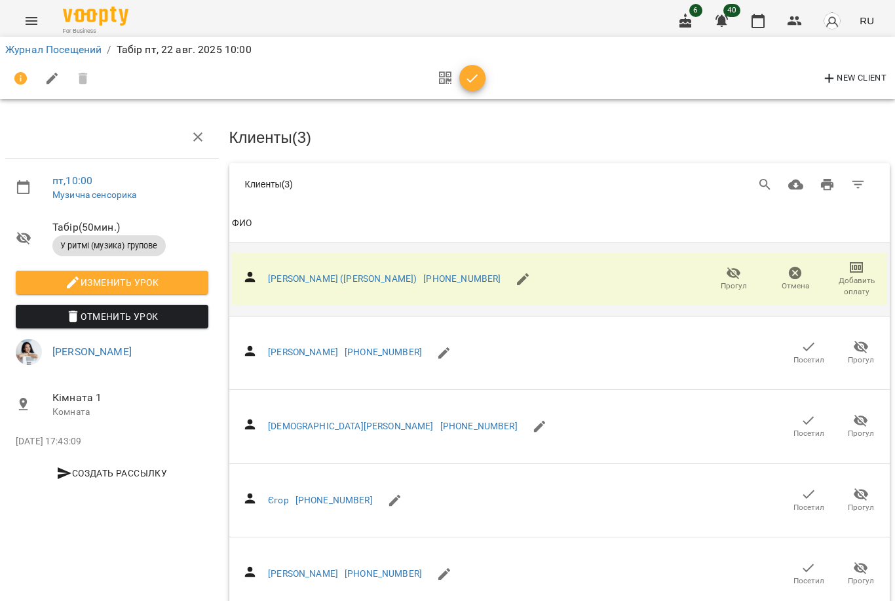
click at [470, 75] on icon "button" at bounding box center [472, 79] width 16 height 16
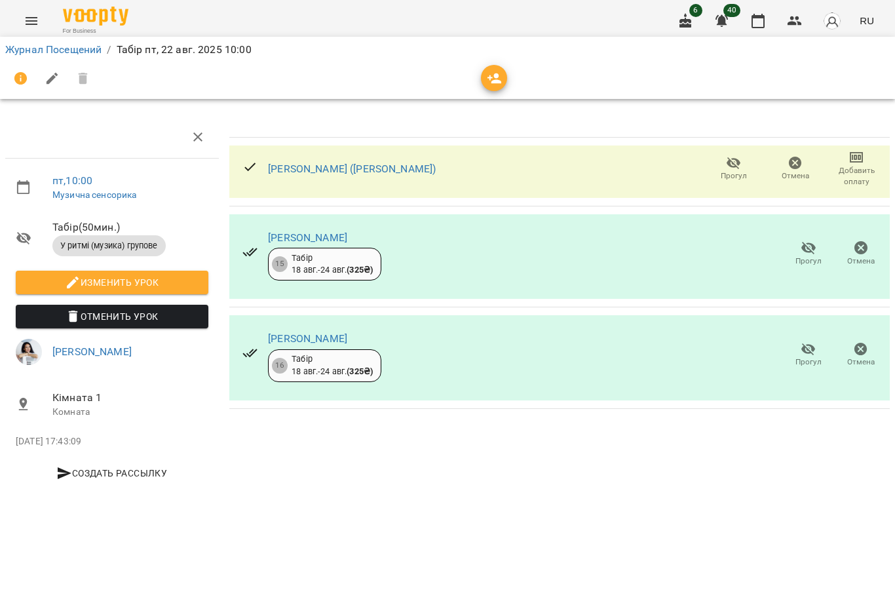
click at [492, 77] on icon "button" at bounding box center [494, 78] width 14 height 10
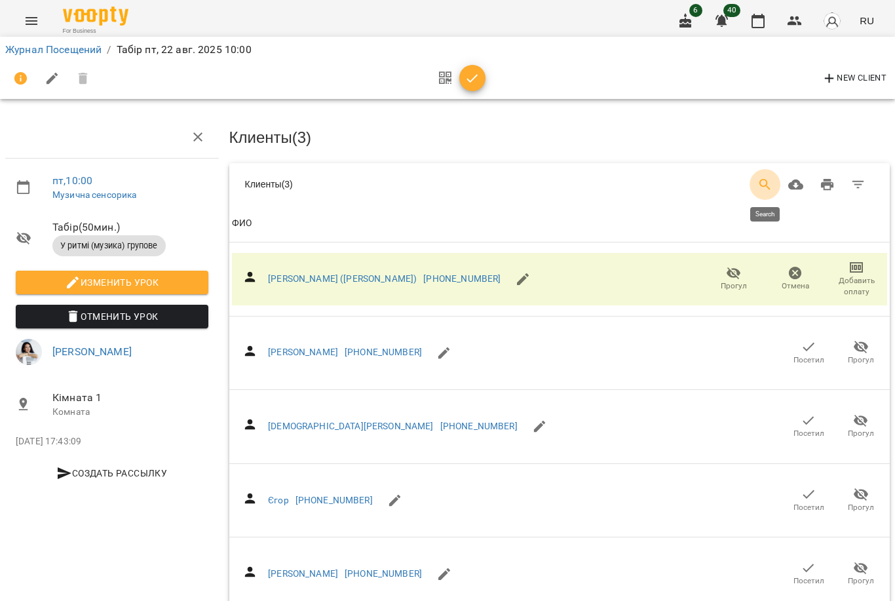
click at [762, 180] on icon "Search" at bounding box center [765, 185] width 16 height 16
type input "*"
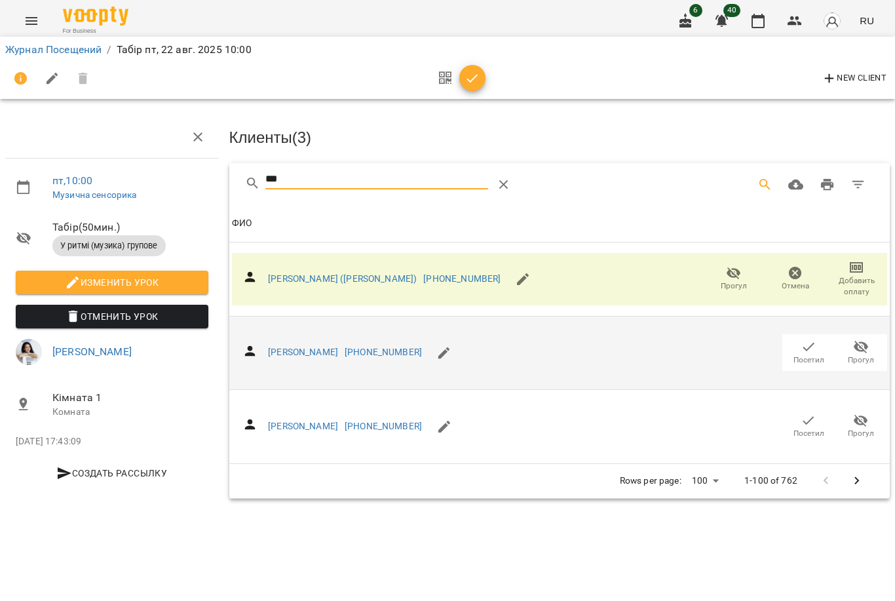
type input "***"
click at [807, 356] on span "Посетил" at bounding box center [808, 359] width 31 height 11
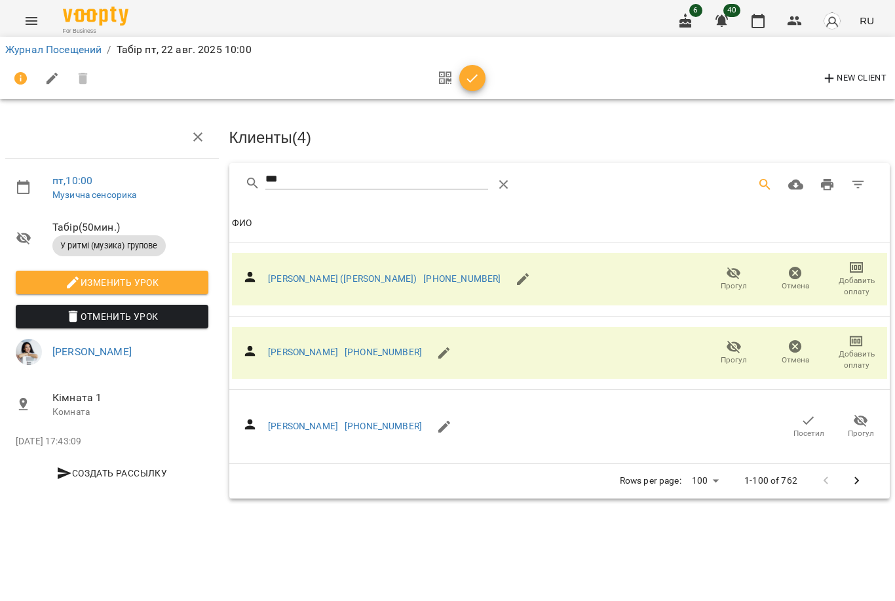
click at [478, 79] on icon "button" at bounding box center [472, 79] width 16 height 16
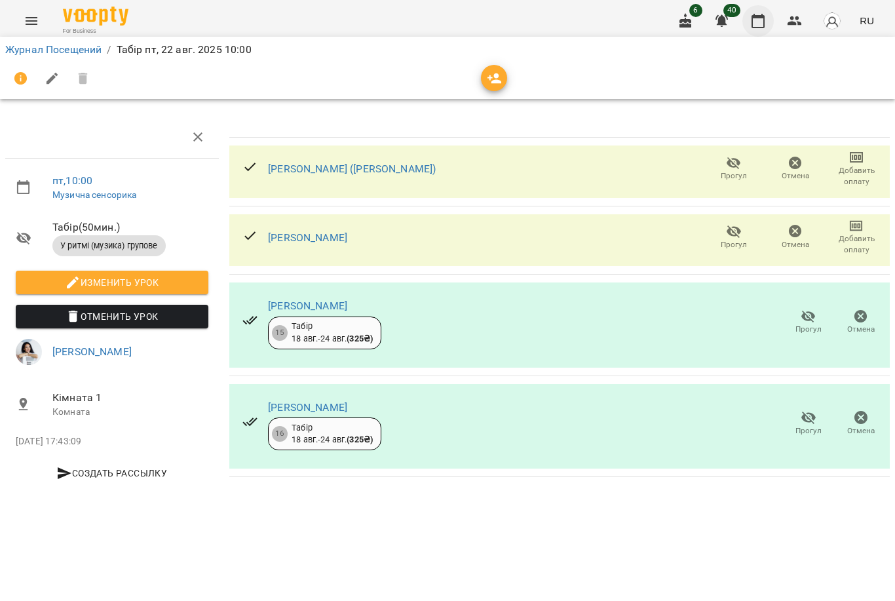
click at [760, 21] on icon "button" at bounding box center [758, 21] width 16 height 16
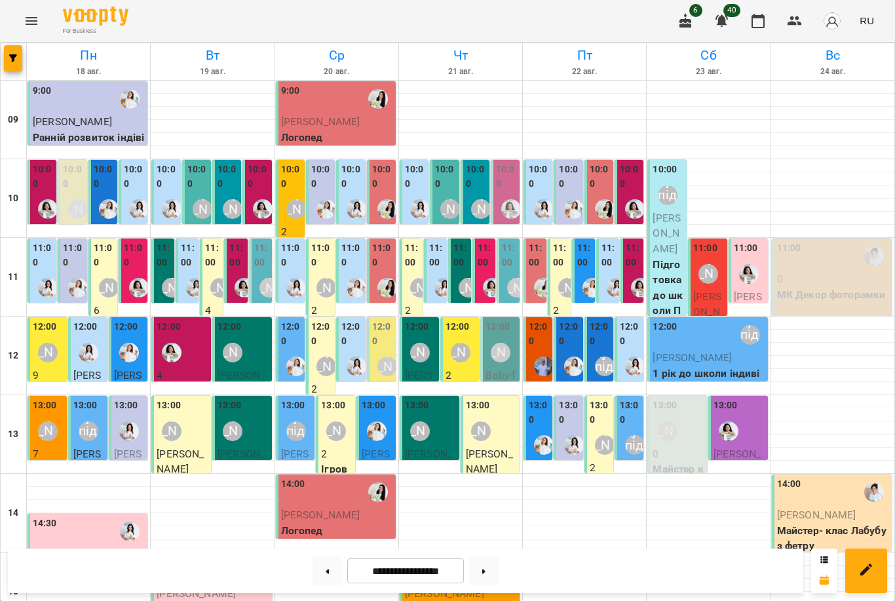
click at [635, 197] on div at bounding box center [635, 209] width 30 height 30
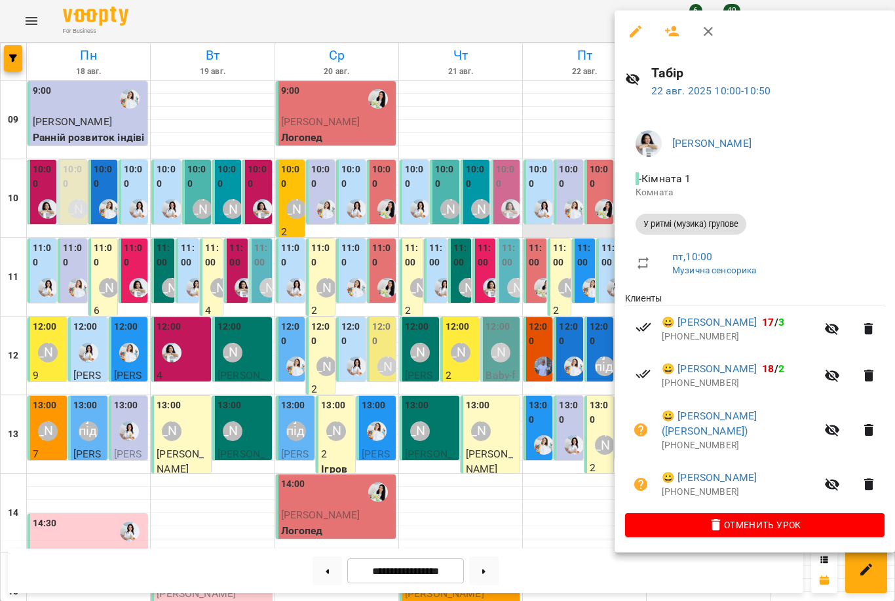
click at [565, 228] on div at bounding box center [447, 300] width 895 height 601
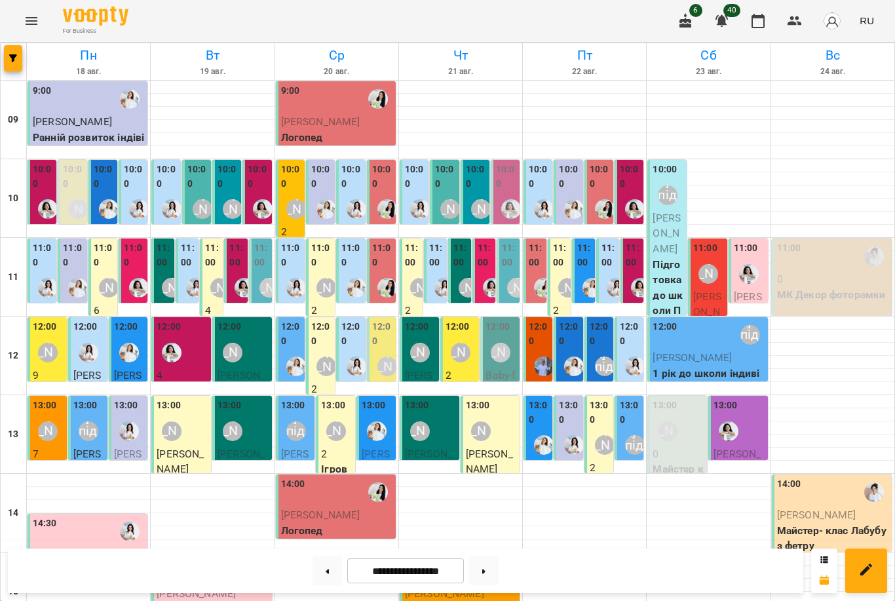
click at [478, 284] on div at bounding box center [492, 287] width 30 height 30
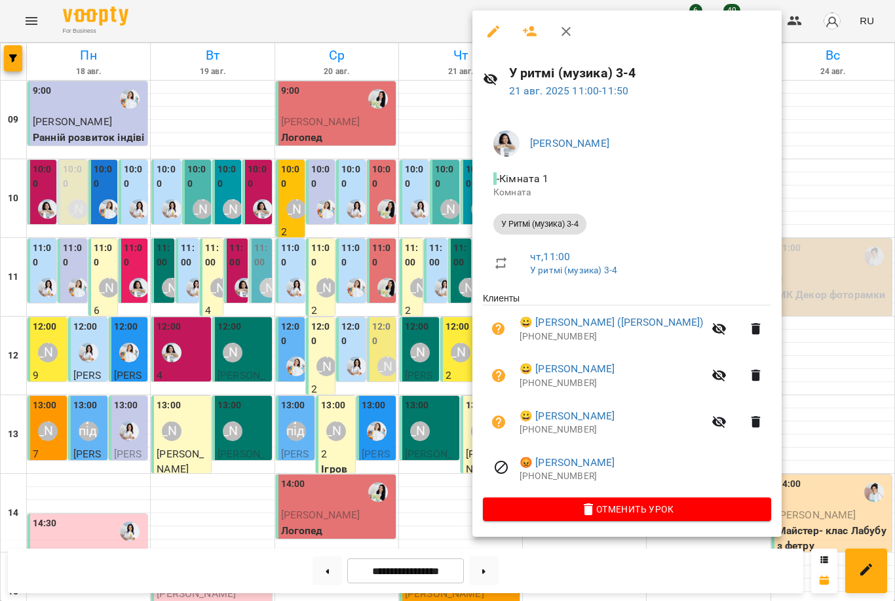
click at [456, 286] on div at bounding box center [447, 300] width 895 height 601
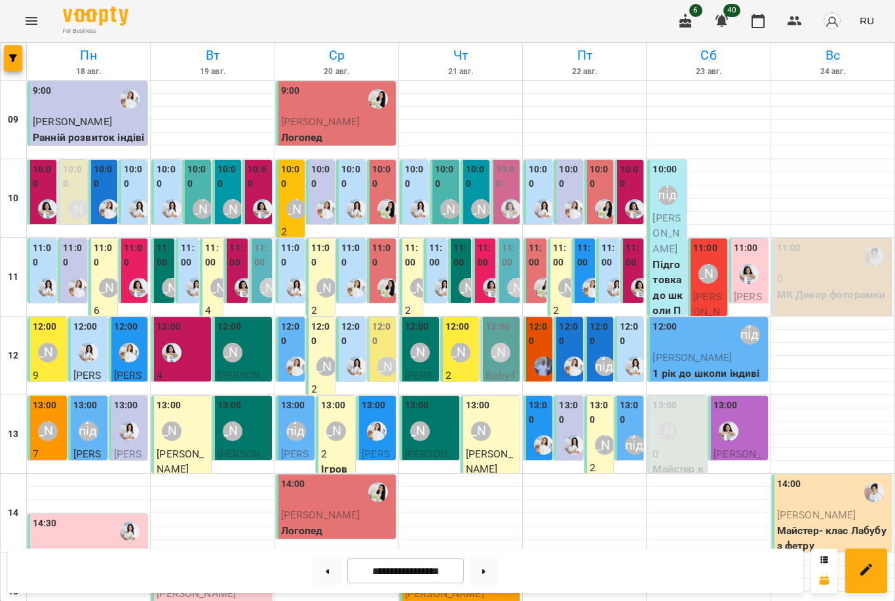
click at [584, 264] on label "11:00" at bounding box center [584, 255] width 15 height 28
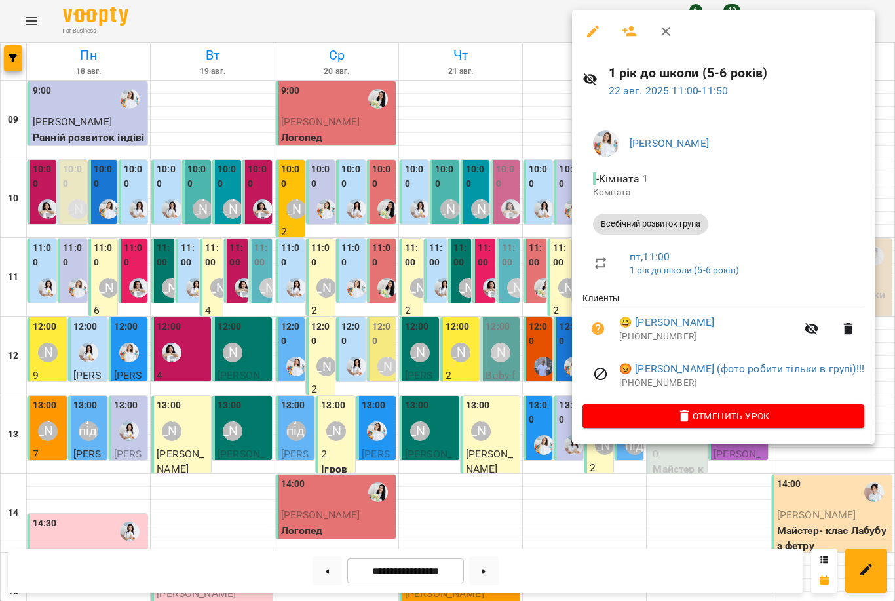
click at [550, 275] on div at bounding box center [447, 300] width 895 height 601
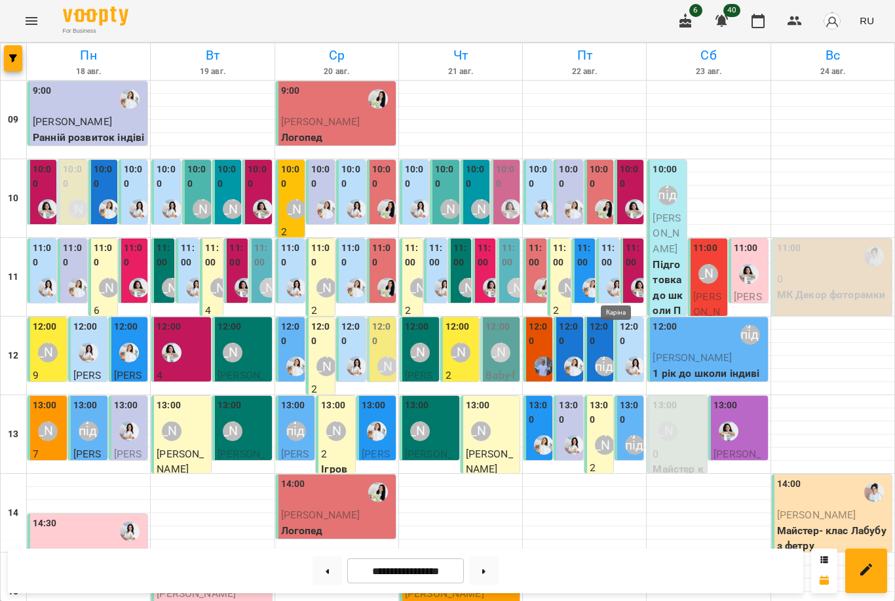
click at [610, 281] on img "Каріна" at bounding box center [617, 288] width 20 height 20
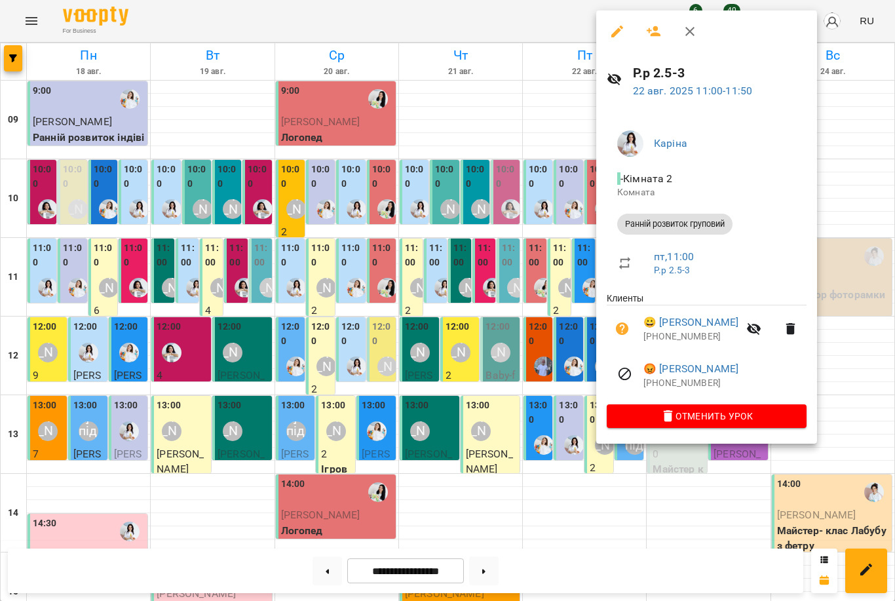
click at [567, 268] on div at bounding box center [447, 300] width 895 height 601
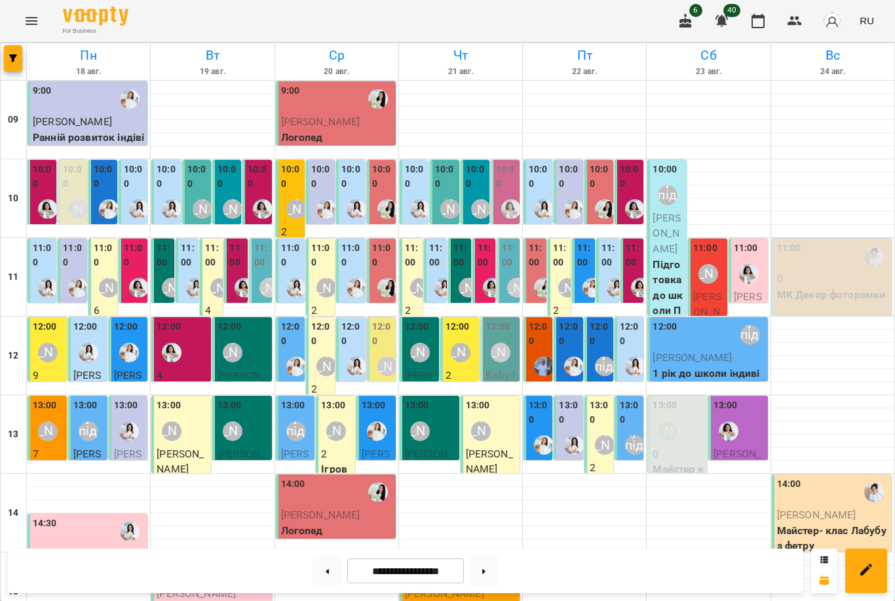
click at [571, 348] on div "12:00" at bounding box center [569, 335] width 21 height 31
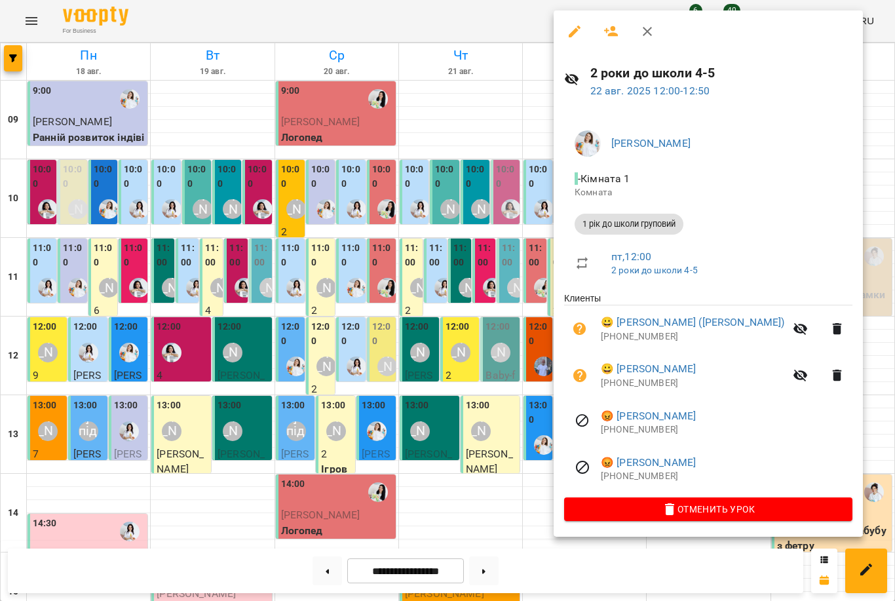
click at [509, 348] on div at bounding box center [447, 300] width 895 height 601
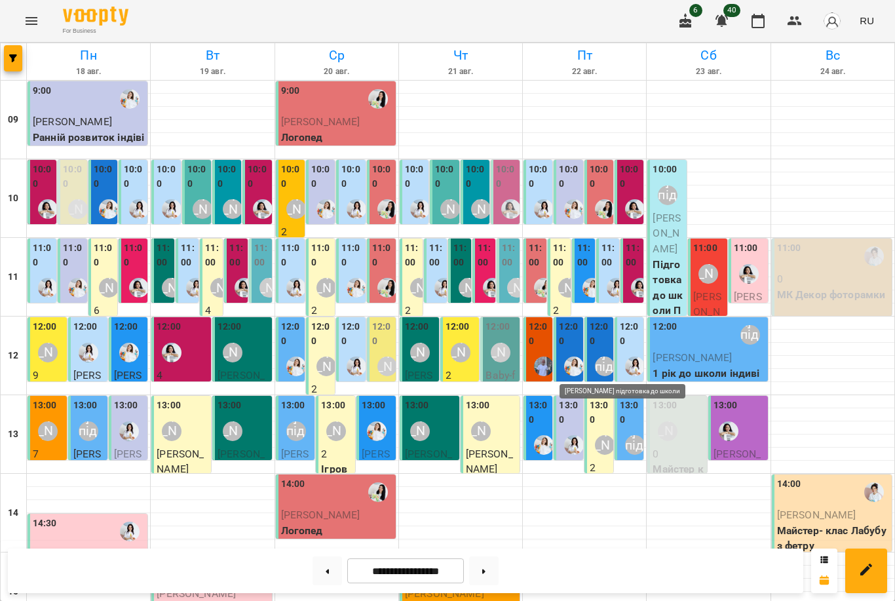
click at [605, 356] on div "[PERSON_NAME] підготовка до школи" at bounding box center [605, 366] width 20 height 20
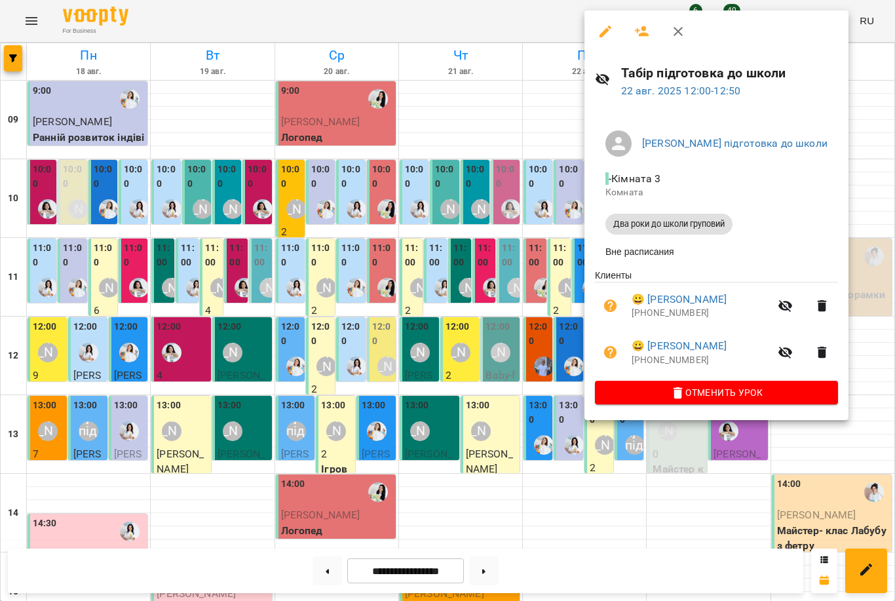
click at [524, 348] on div at bounding box center [447, 300] width 895 height 601
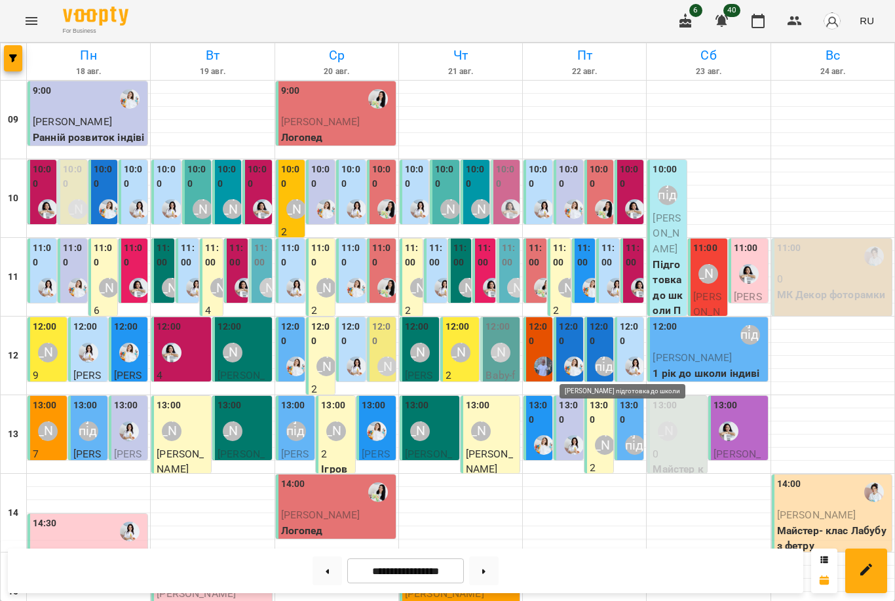
click at [602, 361] on div "[PERSON_NAME] підготовка до школи" at bounding box center [605, 366] width 20 height 20
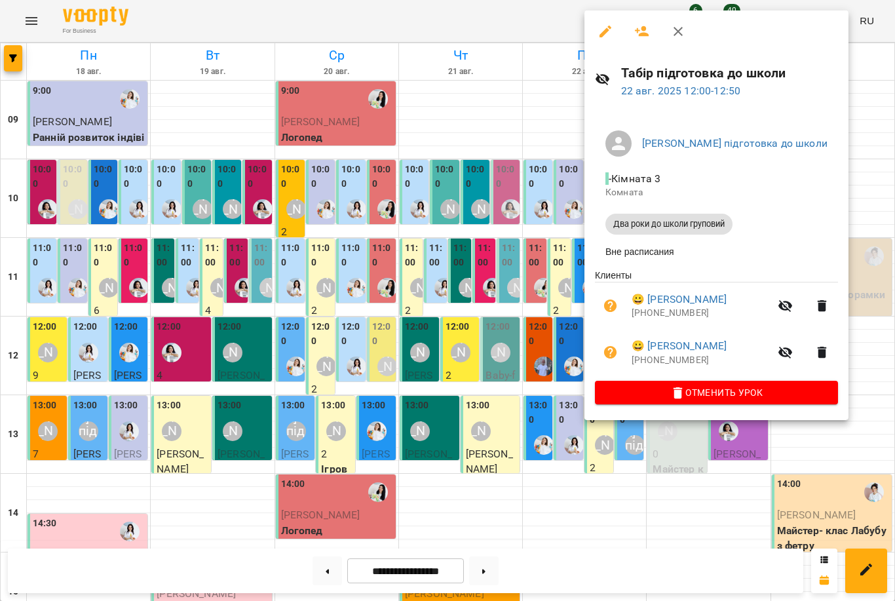
click at [540, 339] on div at bounding box center [447, 300] width 895 height 601
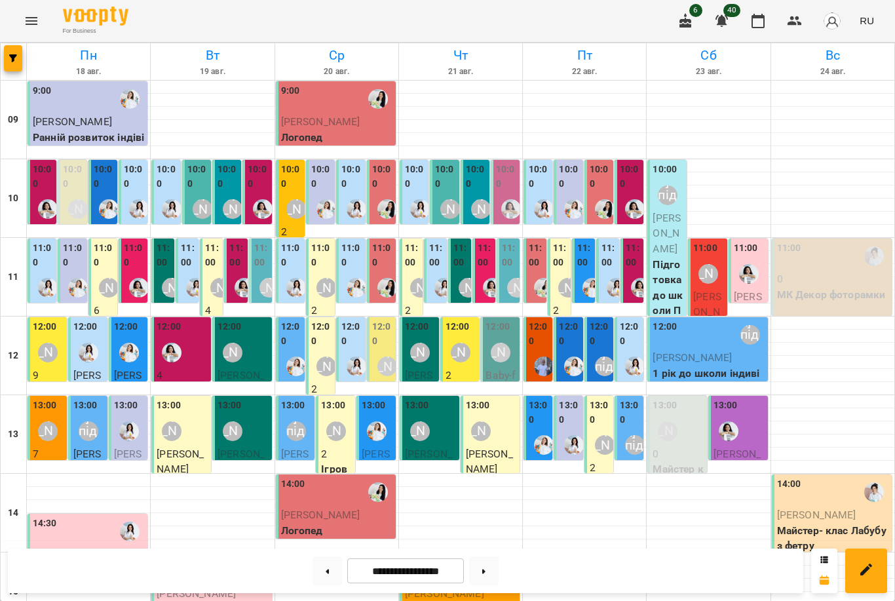
click at [571, 341] on label "12:00" at bounding box center [569, 334] width 21 height 28
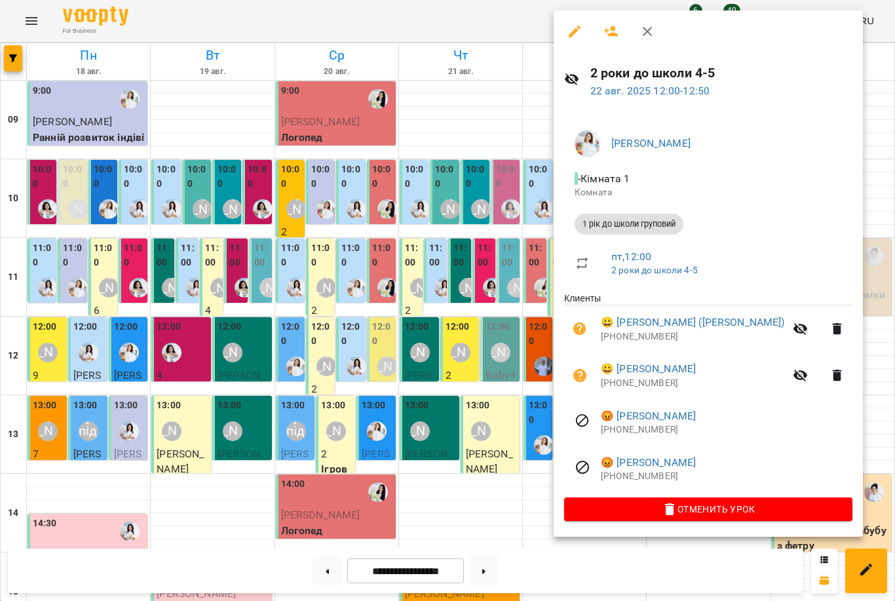
click at [530, 344] on div at bounding box center [447, 300] width 895 height 601
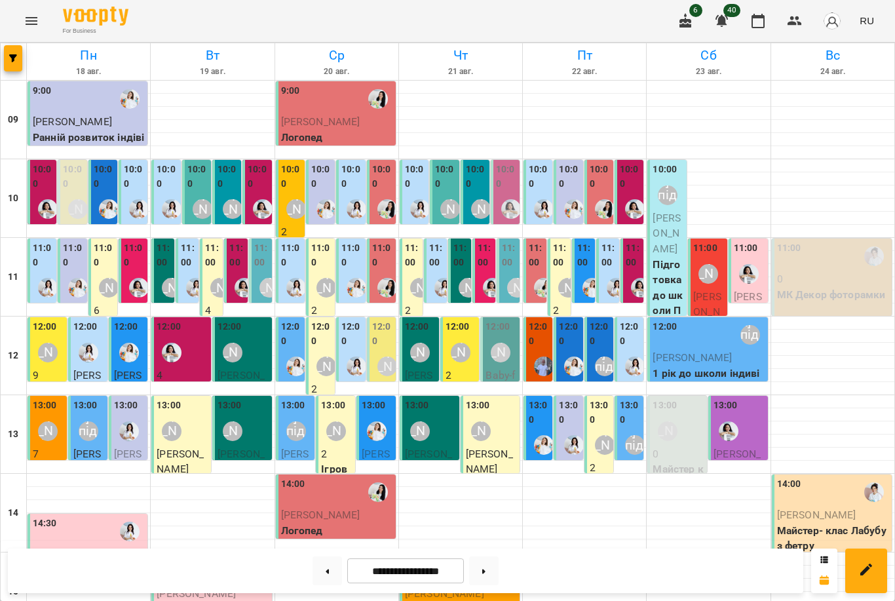
click at [546, 417] on label "13:00" at bounding box center [539, 412] width 21 height 28
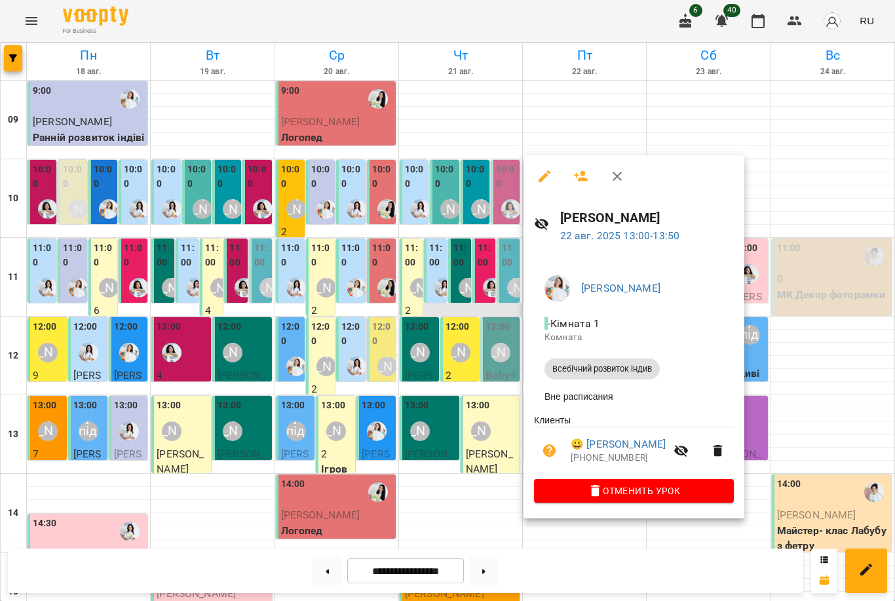
click at [438, 311] on div at bounding box center [447, 300] width 895 height 601
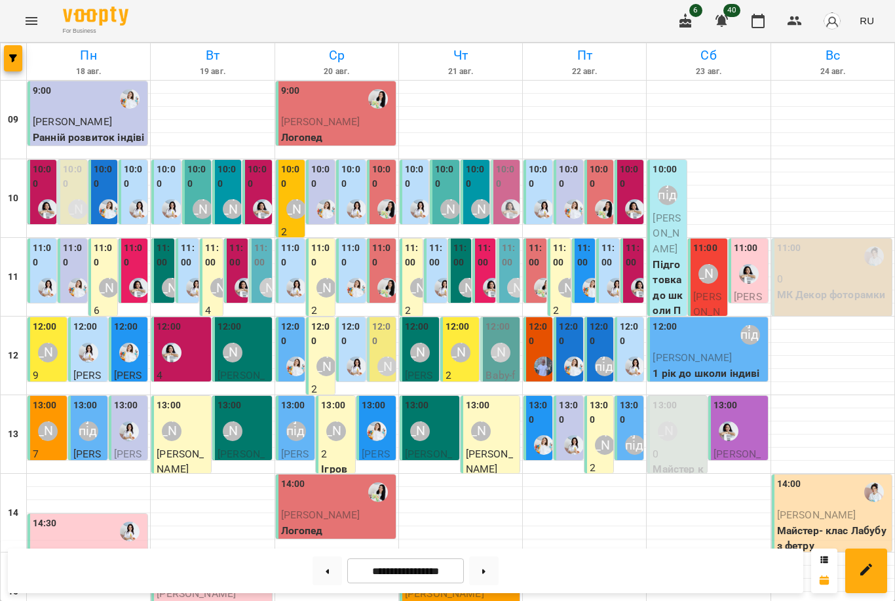
click at [626, 432] on div "[PERSON_NAME] підготовка до школи" at bounding box center [635, 445] width 30 height 30
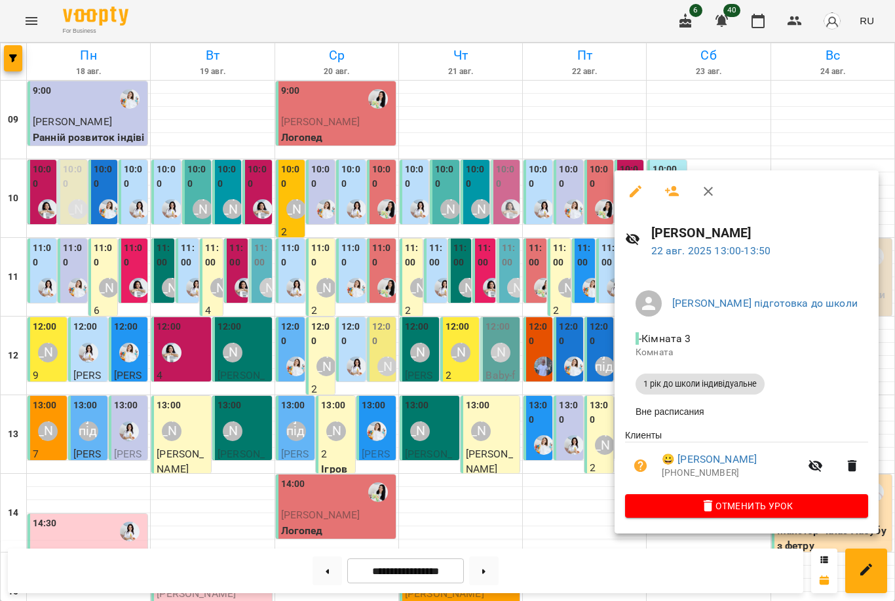
click at [577, 441] on div at bounding box center [447, 300] width 895 height 601
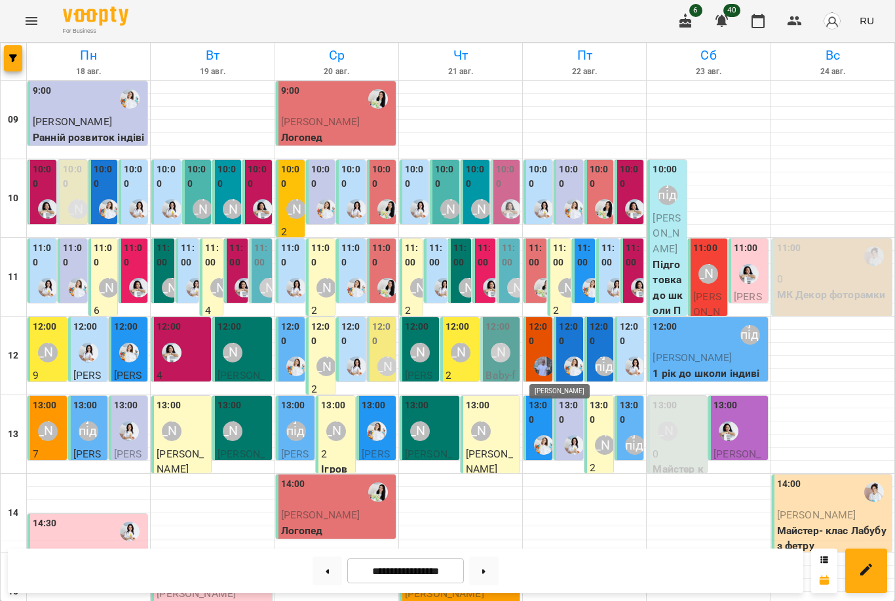
click at [540, 356] on img "Marco" at bounding box center [544, 366] width 20 height 20
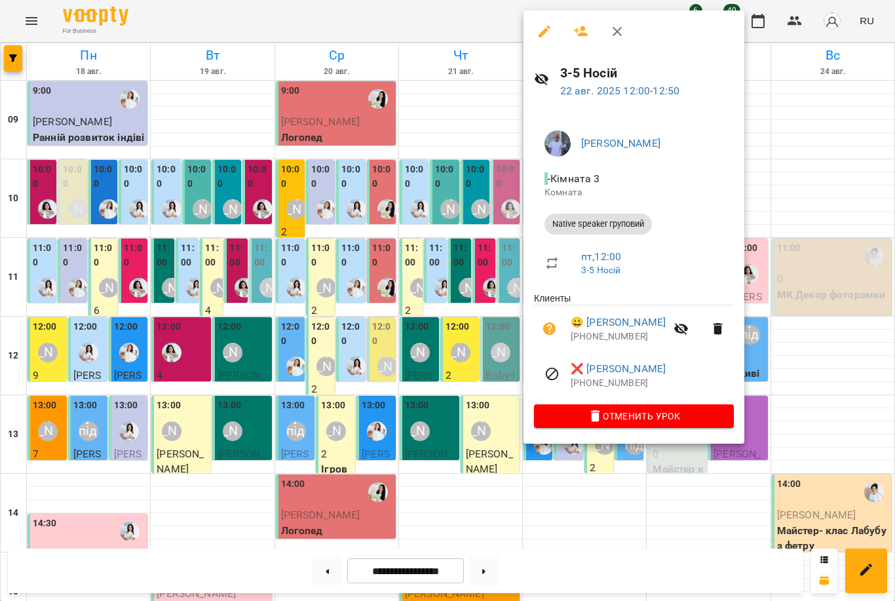
click at [487, 352] on div at bounding box center [447, 300] width 895 height 601
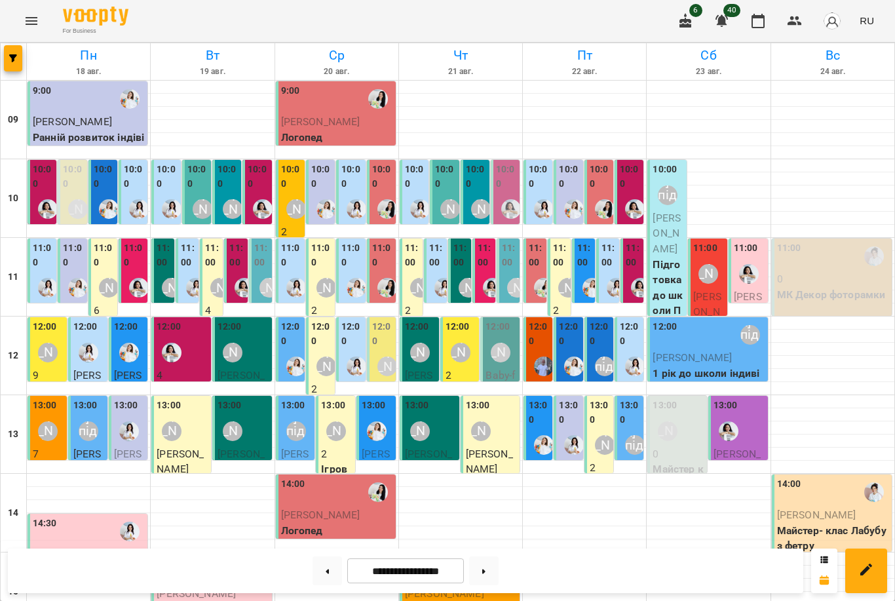
click at [540, 347] on div "12:00" at bounding box center [539, 335] width 21 height 31
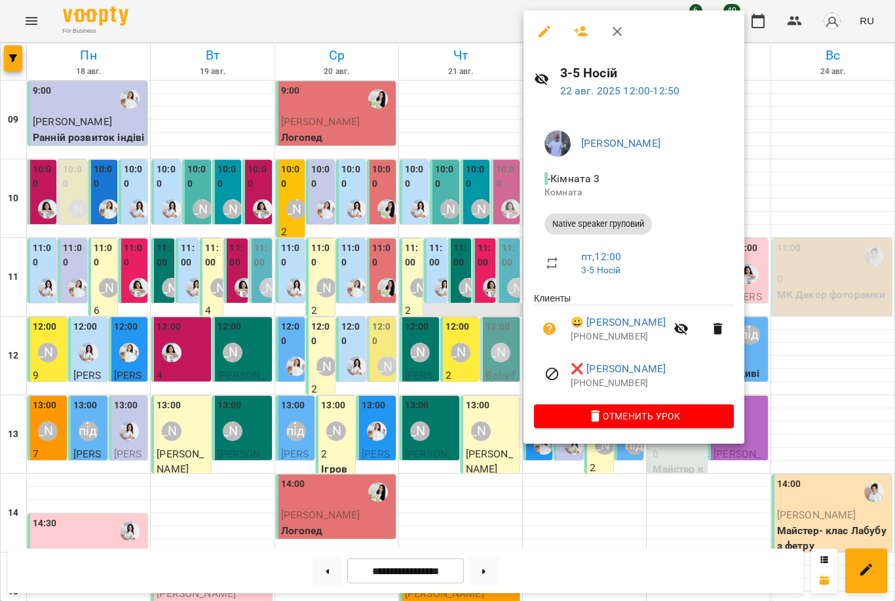
click at [474, 314] on div at bounding box center [447, 300] width 895 height 601
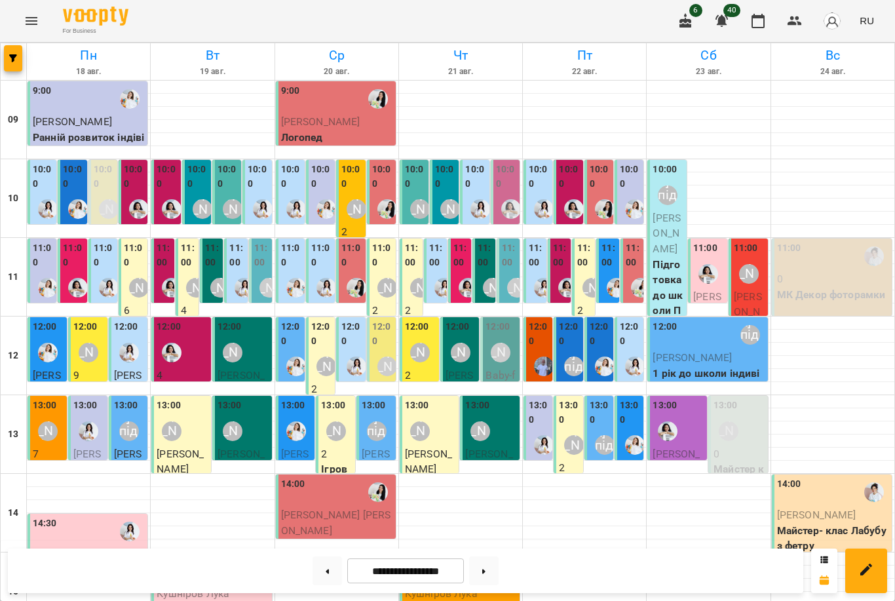
click at [136, 351] on img "Каріна" at bounding box center [129, 353] width 20 height 20
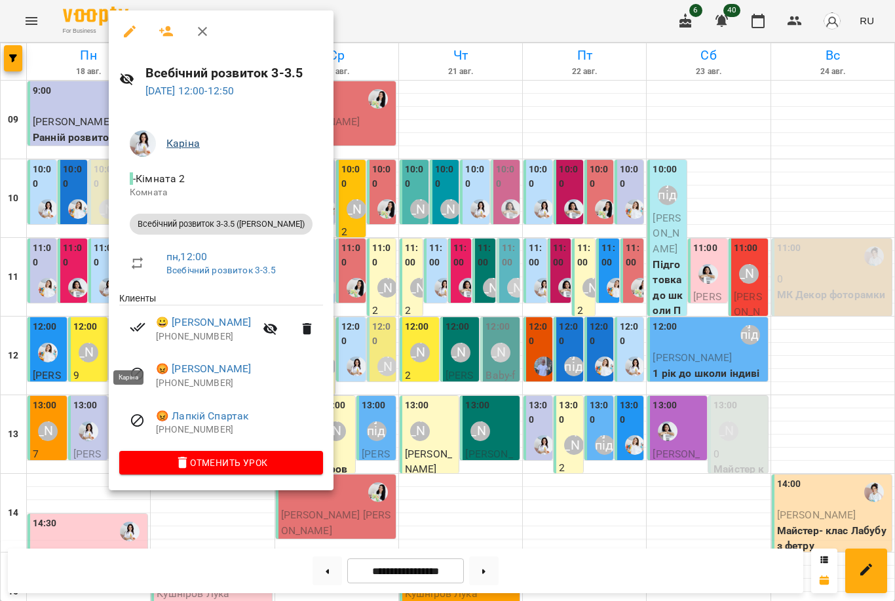
click at [189, 147] on link "Каріна" at bounding box center [182, 143] width 33 height 12
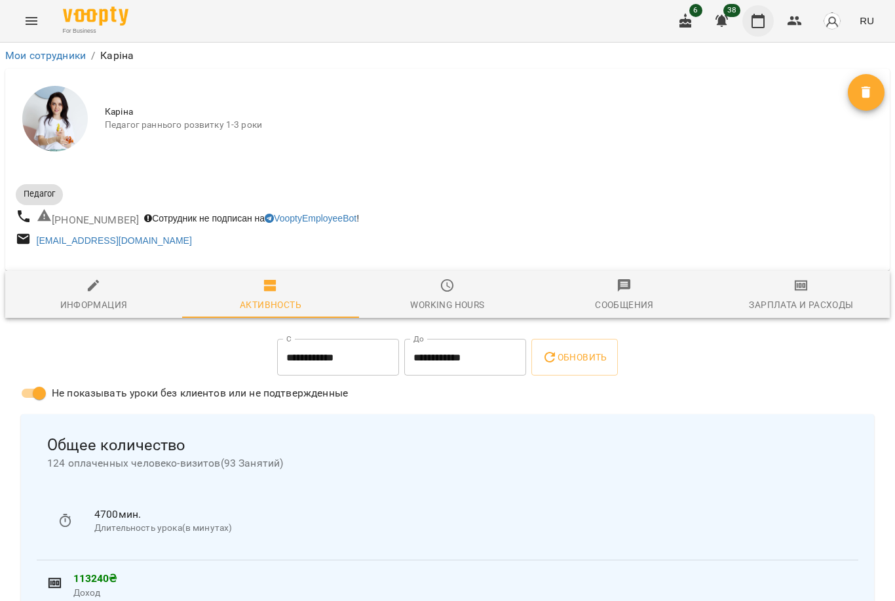
click at [766, 23] on icon "button" at bounding box center [758, 21] width 16 height 16
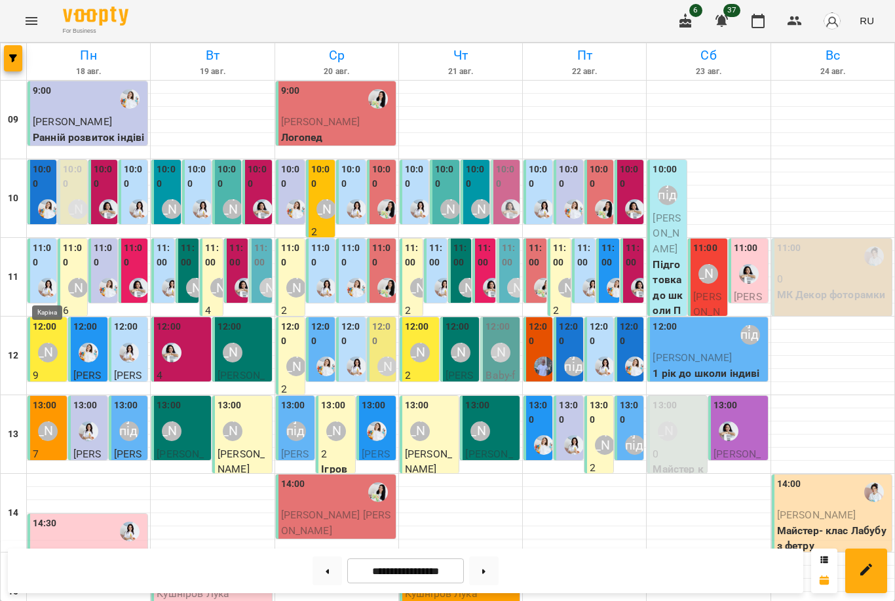
click at [52, 278] on img "Каріна" at bounding box center [48, 288] width 20 height 20
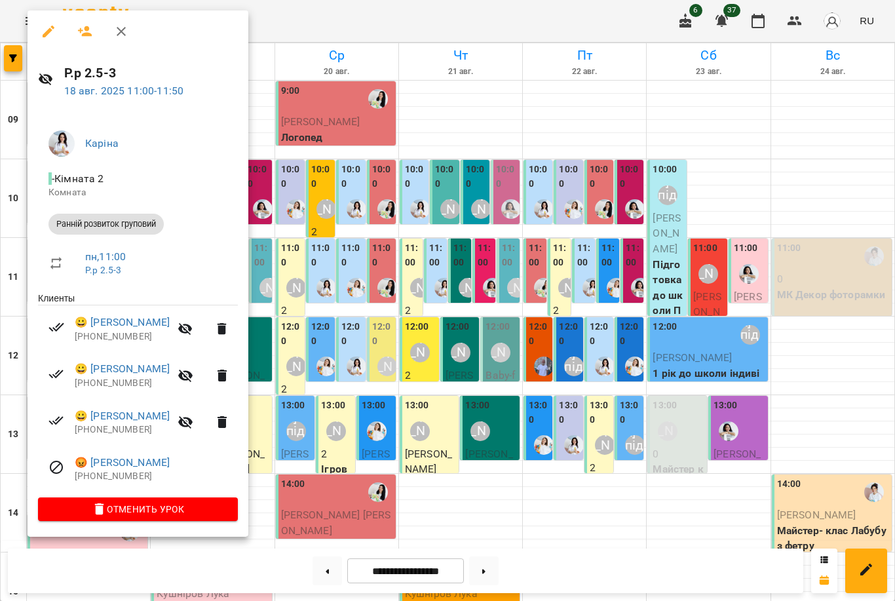
click at [407, 362] on div at bounding box center [447, 300] width 895 height 601
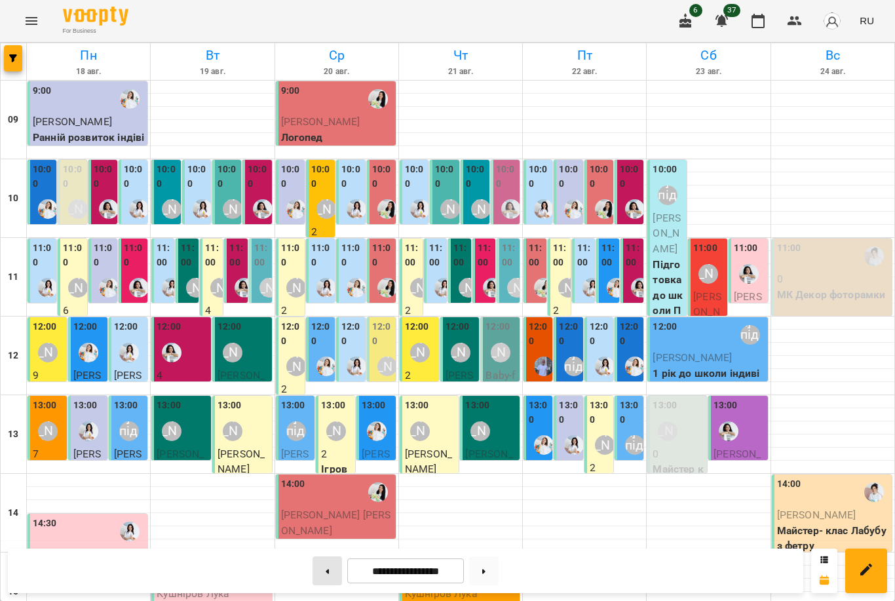
click at [329, 572] on button at bounding box center [326, 570] width 29 height 29
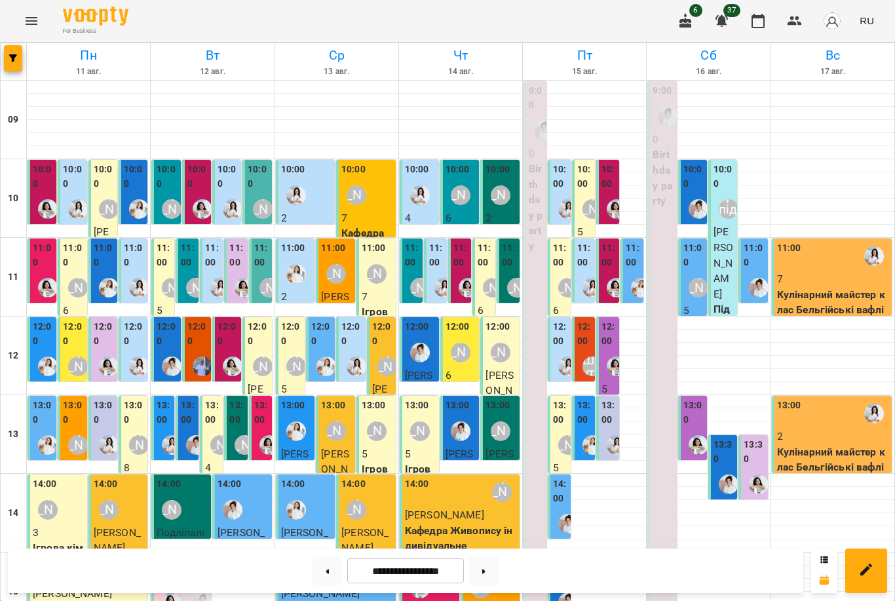
click at [844, 435] on p "2" at bounding box center [833, 436] width 112 height 16
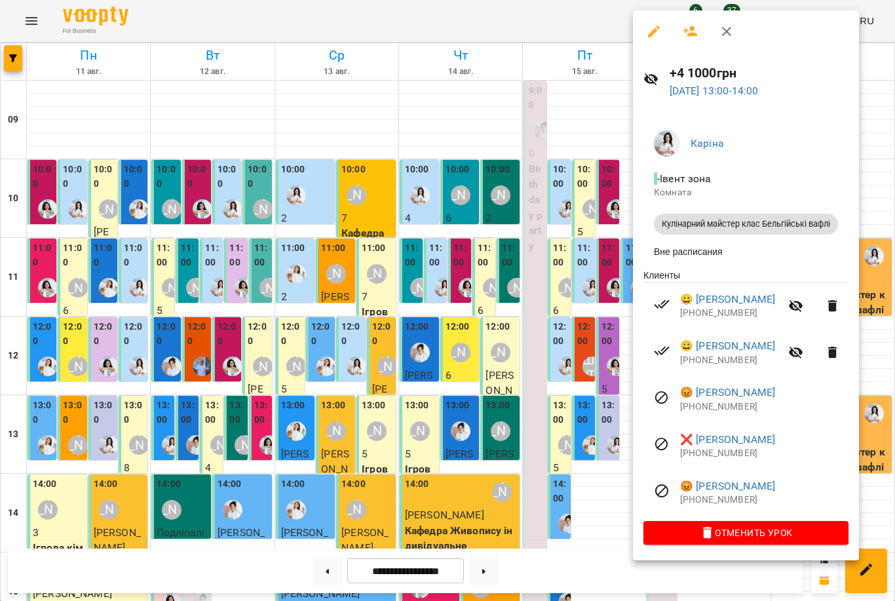
click at [537, 445] on div at bounding box center [447, 300] width 895 height 601
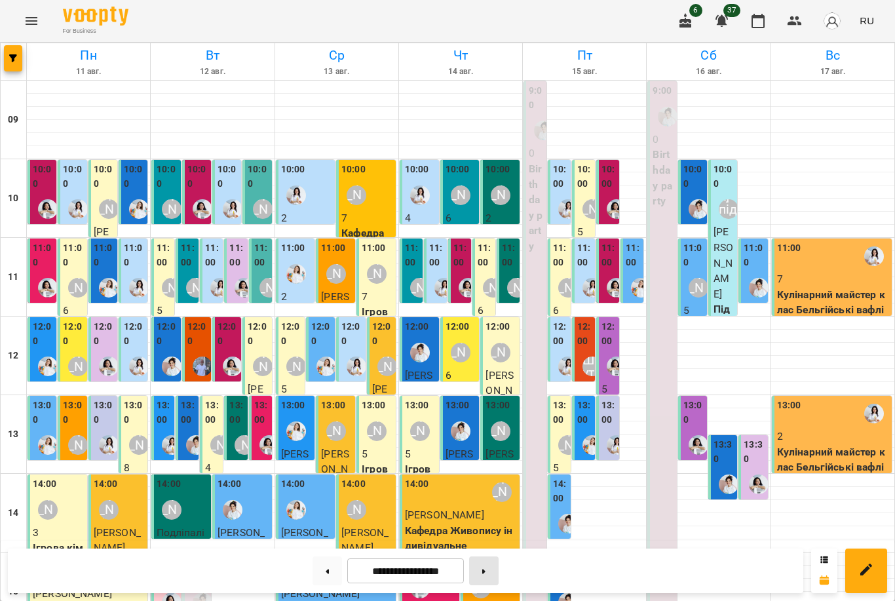
click at [477, 570] on button at bounding box center [483, 570] width 29 height 29
type input "**********"
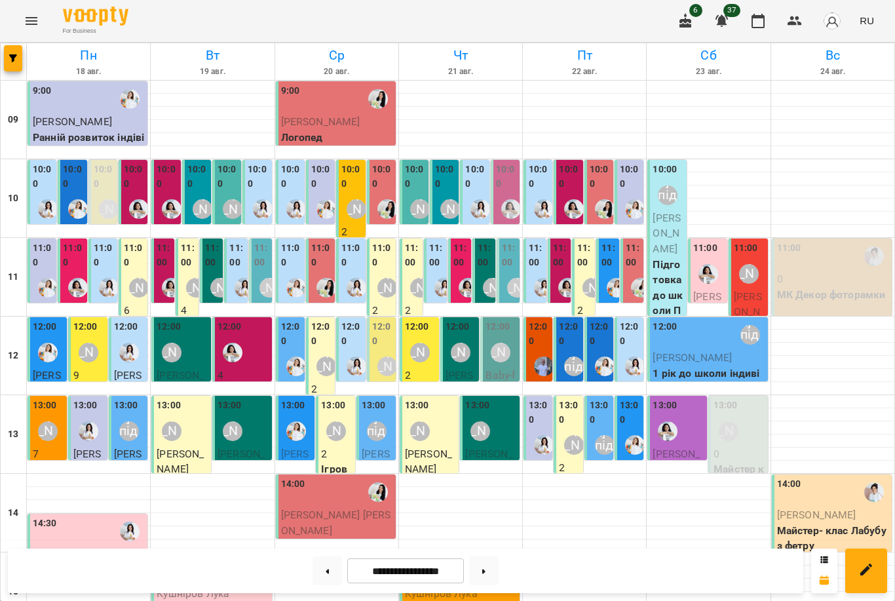
click at [54, 417] on div "[PERSON_NAME]" at bounding box center [48, 431] width 30 height 30
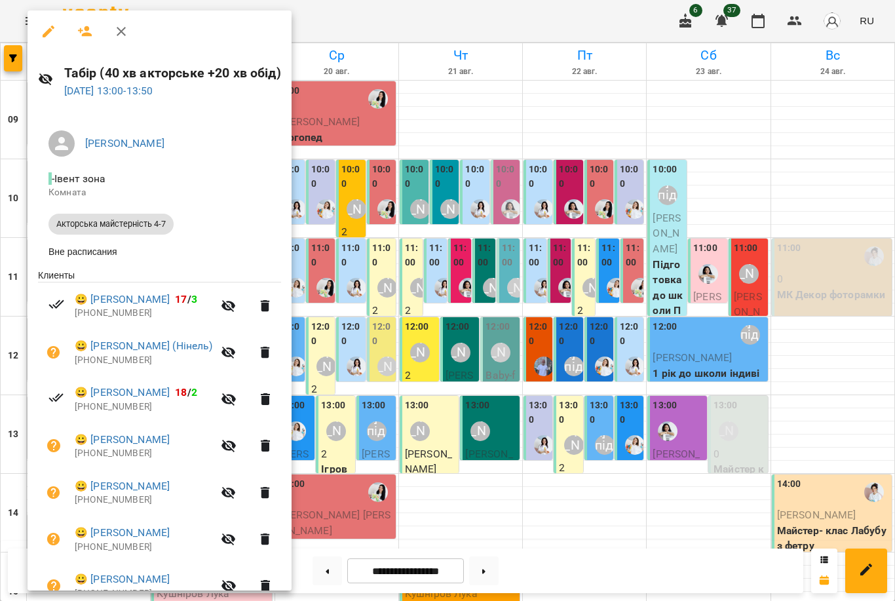
click at [424, 439] on div at bounding box center [447, 300] width 895 height 601
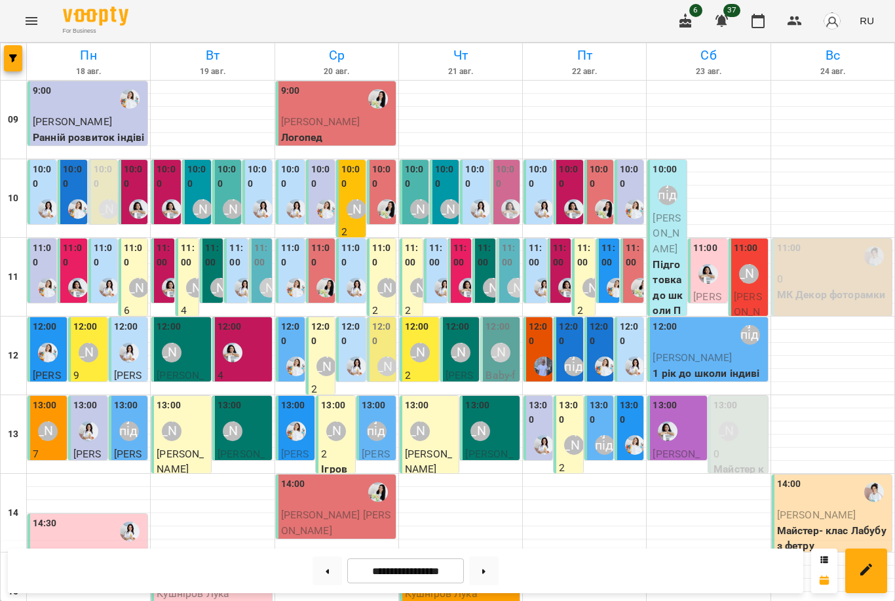
scroll to position [208, 0]
click at [102, 548] on span "[PERSON_NAME]" at bounding box center [72, 554] width 79 height 12
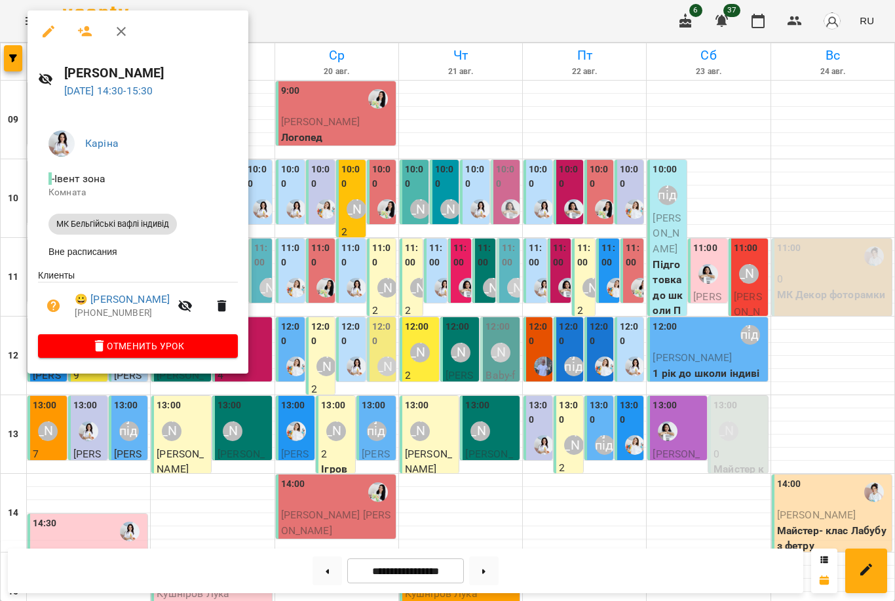
click at [491, 215] on div at bounding box center [447, 300] width 895 height 601
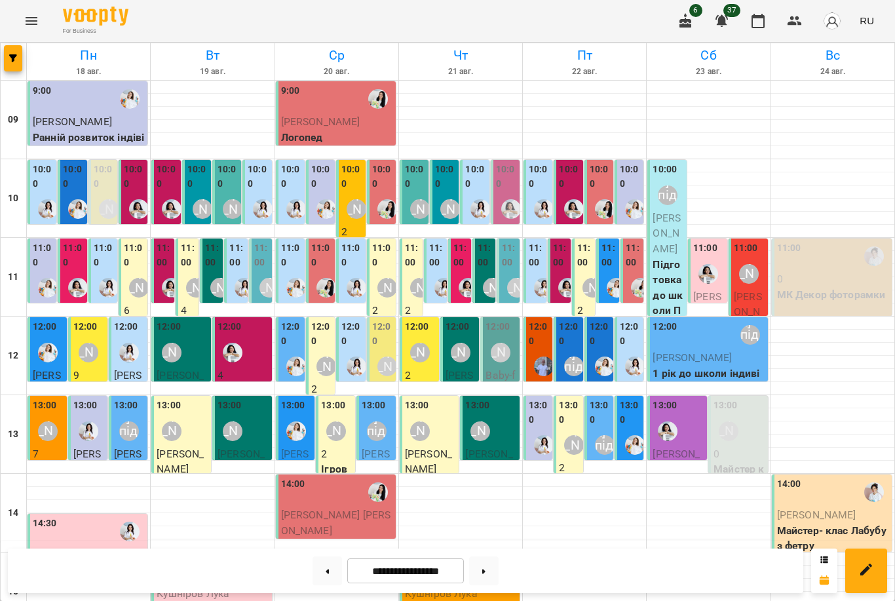
scroll to position [0, 0]
click at [172, 185] on label "10:00" at bounding box center [167, 176] width 21 height 28
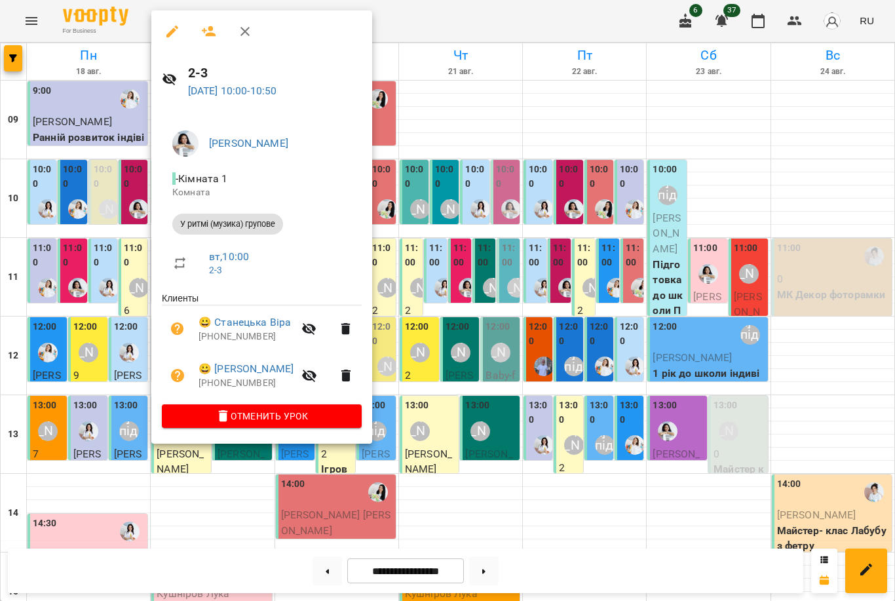
click at [491, 358] on div at bounding box center [447, 300] width 895 height 601
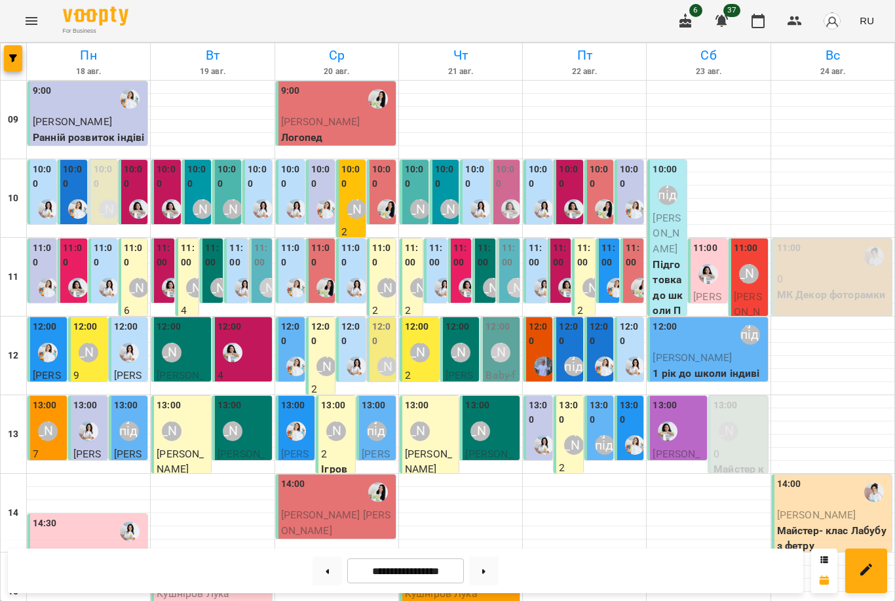
click at [123, 349] on img "Каріна" at bounding box center [129, 353] width 20 height 20
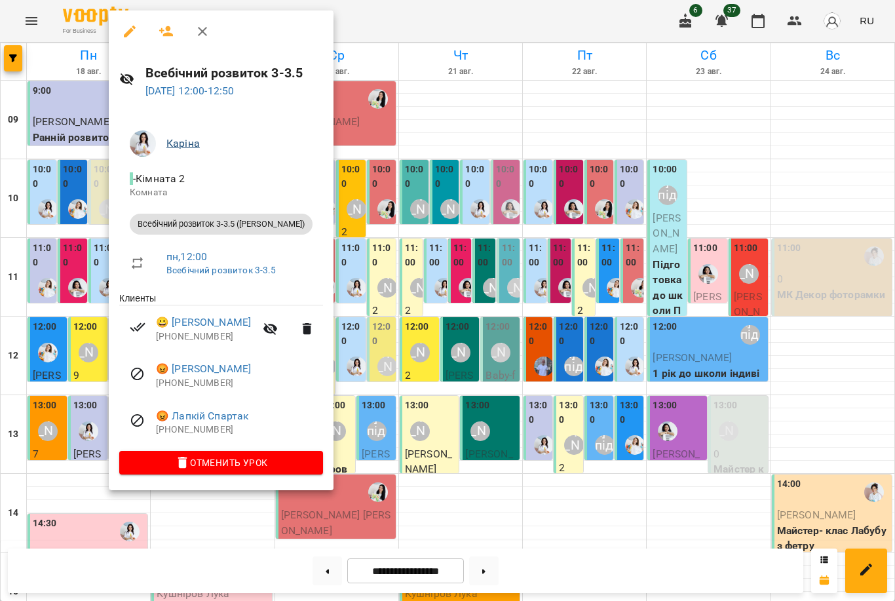
click at [187, 139] on link "Каріна" at bounding box center [182, 143] width 33 height 12
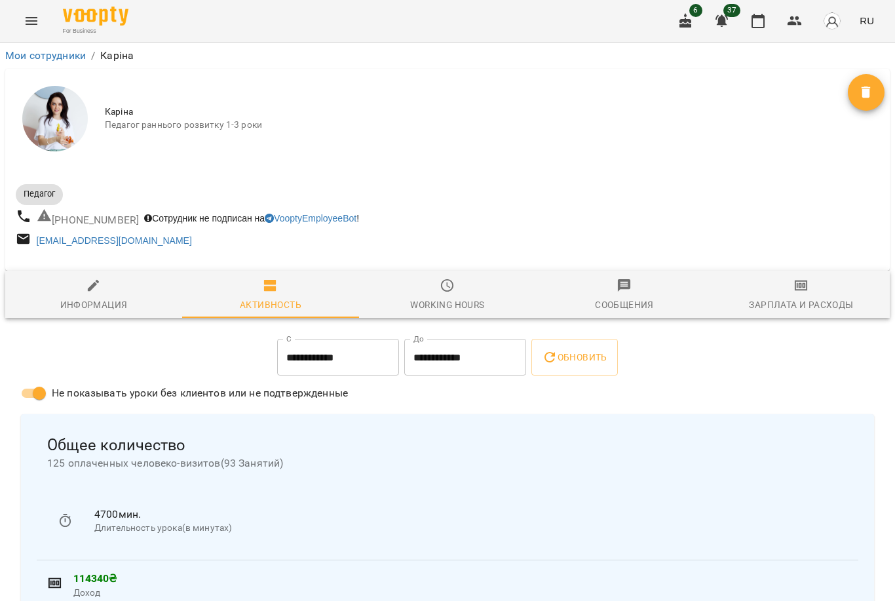
click at [434, 363] on input "**********" at bounding box center [465, 357] width 122 height 37
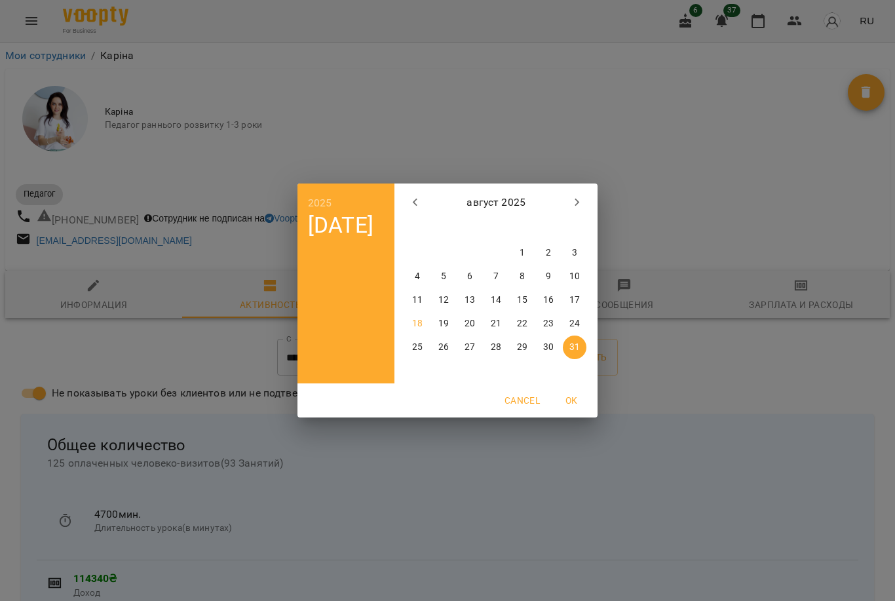
click at [242, 489] on div "2025 вс, авг. [DATE] вт ср чт пт сб вс 28 29 30 31 1 2 3 4 5 6 7 8 9 10 11 12 1…" at bounding box center [447, 300] width 895 height 601
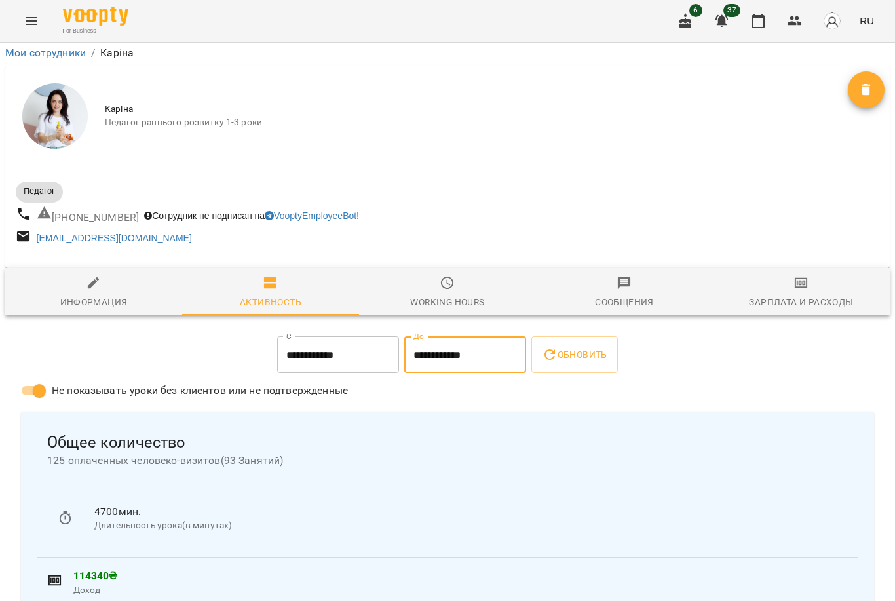
scroll to position [1129, 0]
click at [759, 25] on icon "button" at bounding box center [758, 21] width 16 height 16
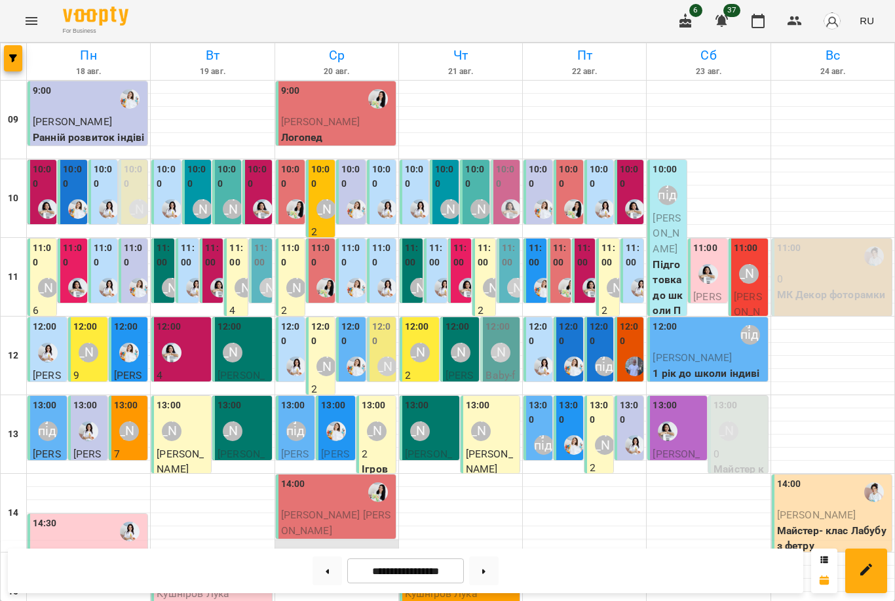
scroll to position [212, 0]
